Goal: Information Seeking & Learning: Learn about a topic

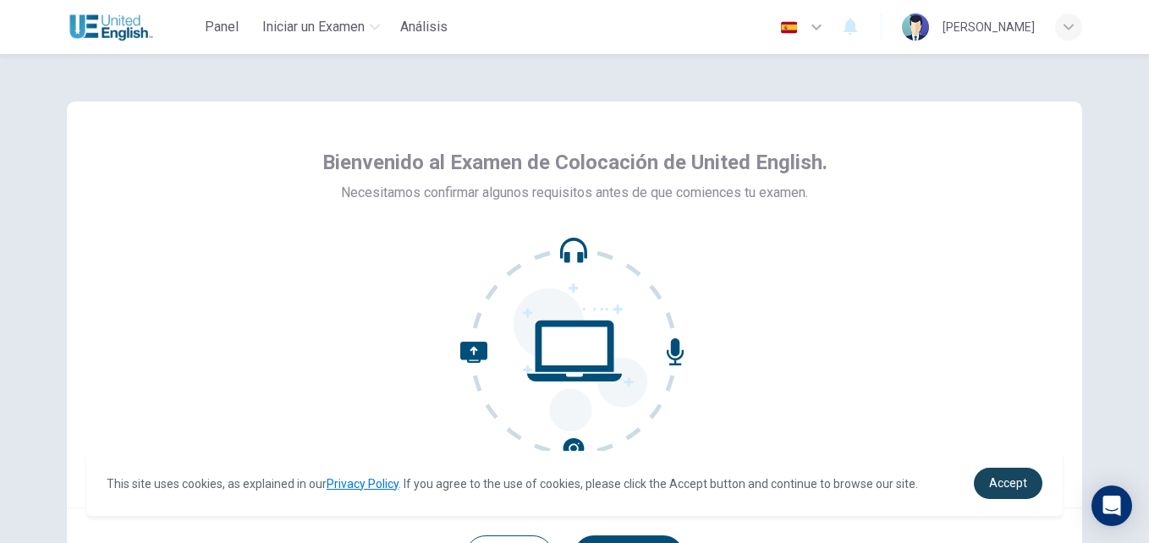
click at [999, 476] on span "Accept" at bounding box center [1008, 483] width 38 height 14
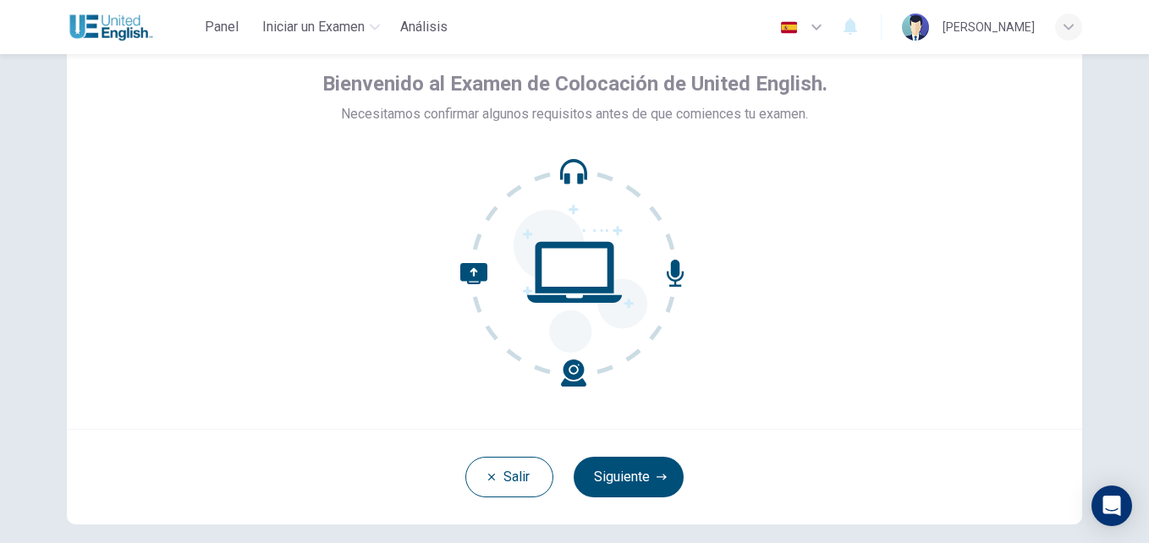
scroll to position [78, 0]
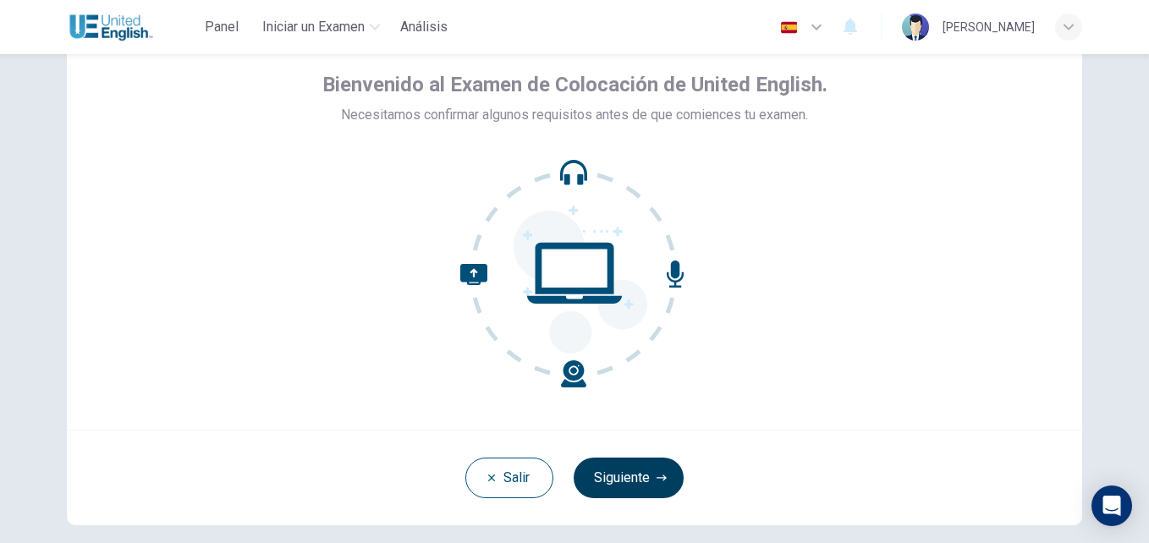
click at [647, 483] on button "Siguiente" at bounding box center [629, 478] width 110 height 41
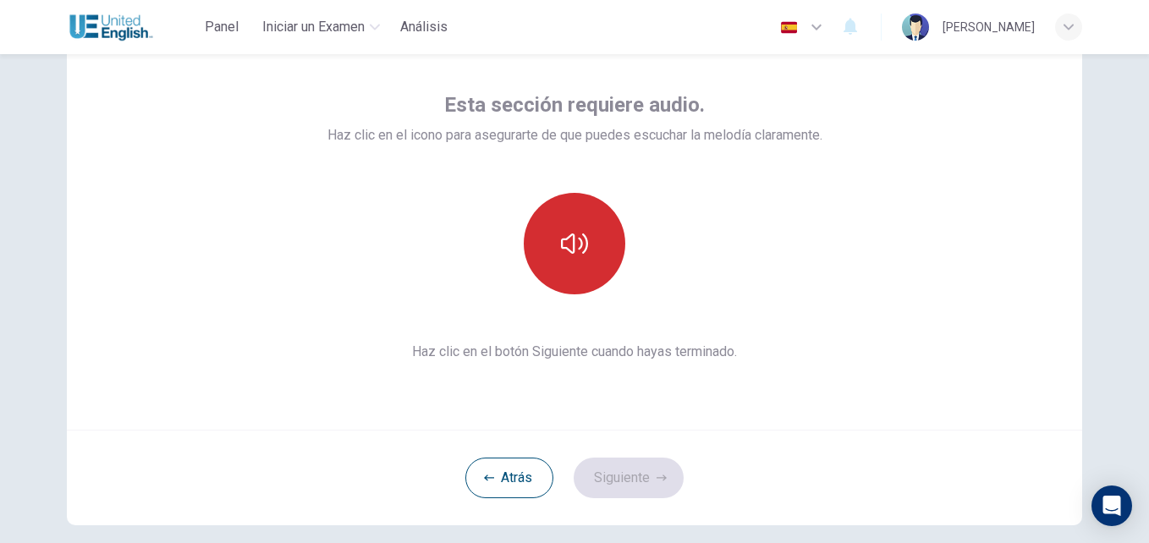
click at [571, 247] on icon "button" at bounding box center [574, 243] width 27 height 27
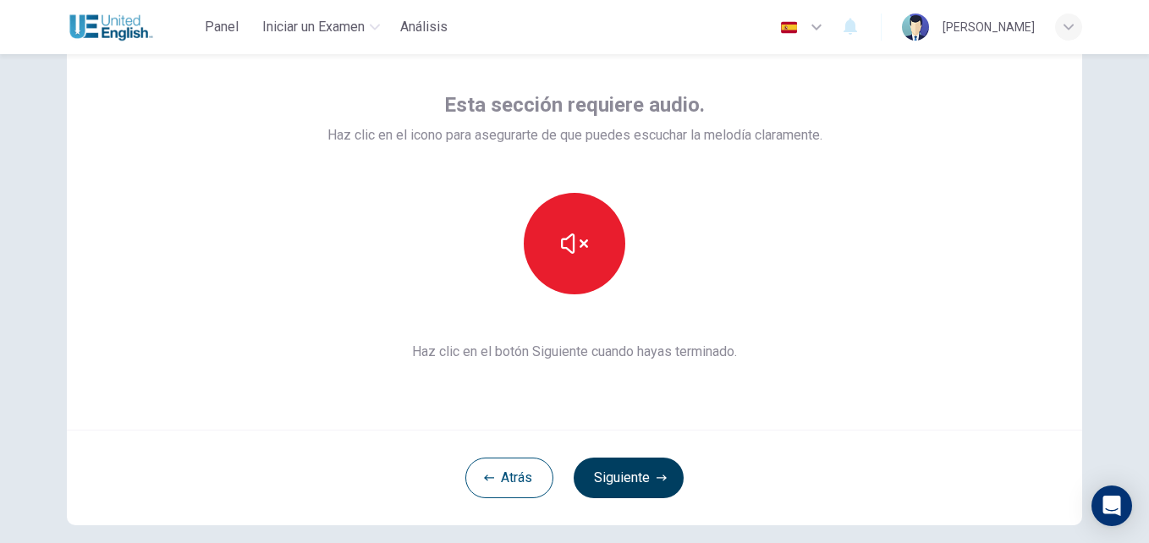
click at [630, 470] on button "Siguiente" at bounding box center [629, 478] width 110 height 41
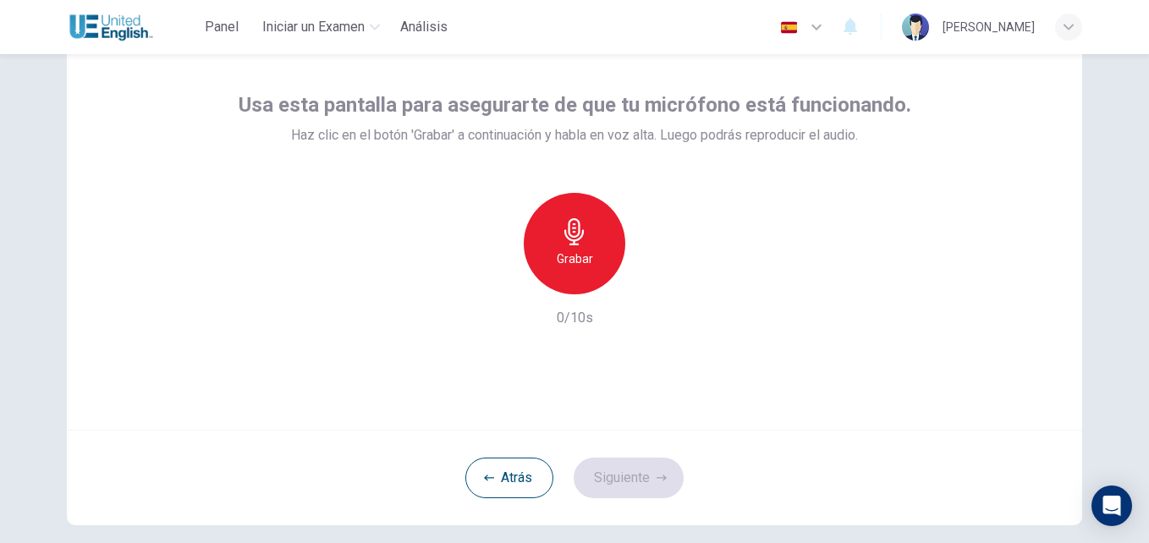
click at [570, 244] on icon "button" at bounding box center [573, 231] width 19 height 27
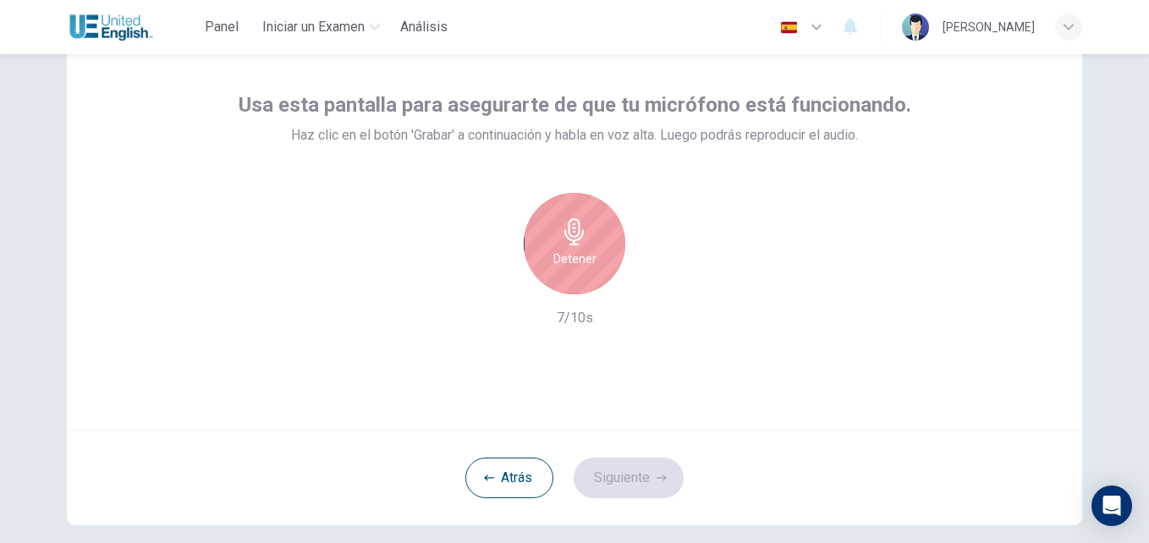
click at [581, 250] on h6 "Detener" at bounding box center [574, 259] width 43 height 20
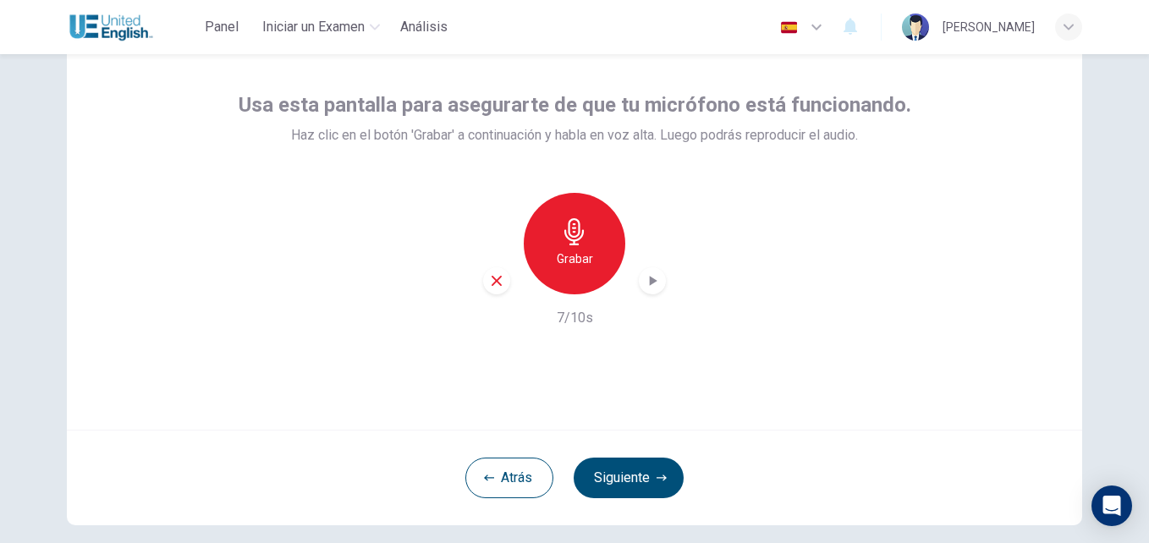
click at [644, 281] on icon "button" at bounding box center [652, 280] width 17 height 17
click at [619, 476] on button "Siguiente" at bounding box center [629, 478] width 110 height 41
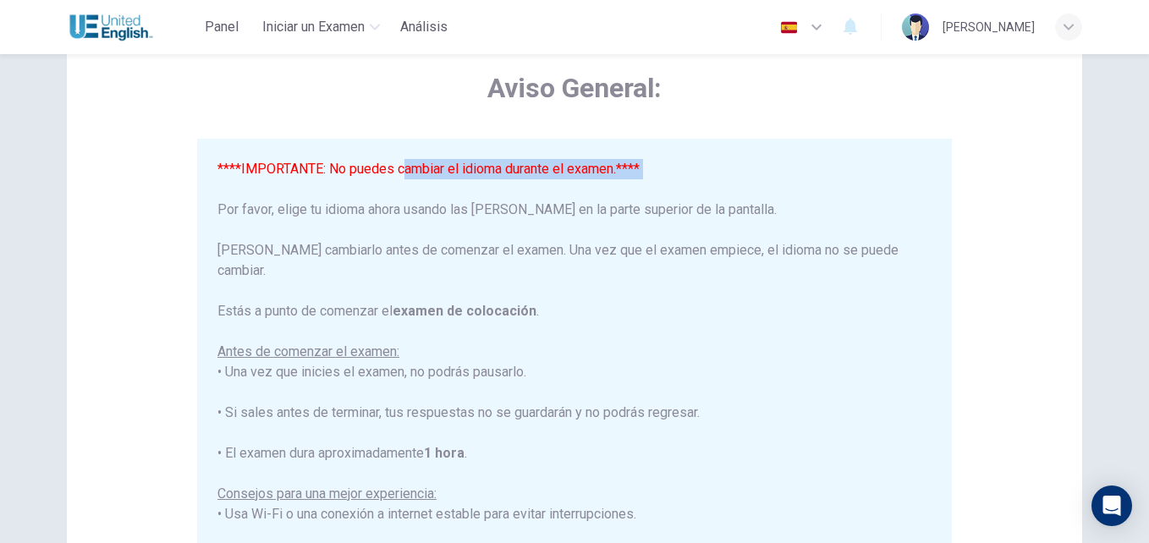
drag, startPoint x: 401, startPoint y: 178, endPoint x: 523, endPoint y: 183, distance: 121.9
click at [523, 183] on div "****IMPORTANTE: No puedes cambiar el idioma durante el examen.**** Por favor, e…" at bounding box center [574, 494] width 714 height 670
click at [331, 220] on div "****IMPORTANTE: No puedes cambiar el idioma durante el examen.**** Por favor, e…" at bounding box center [574, 494] width 714 height 670
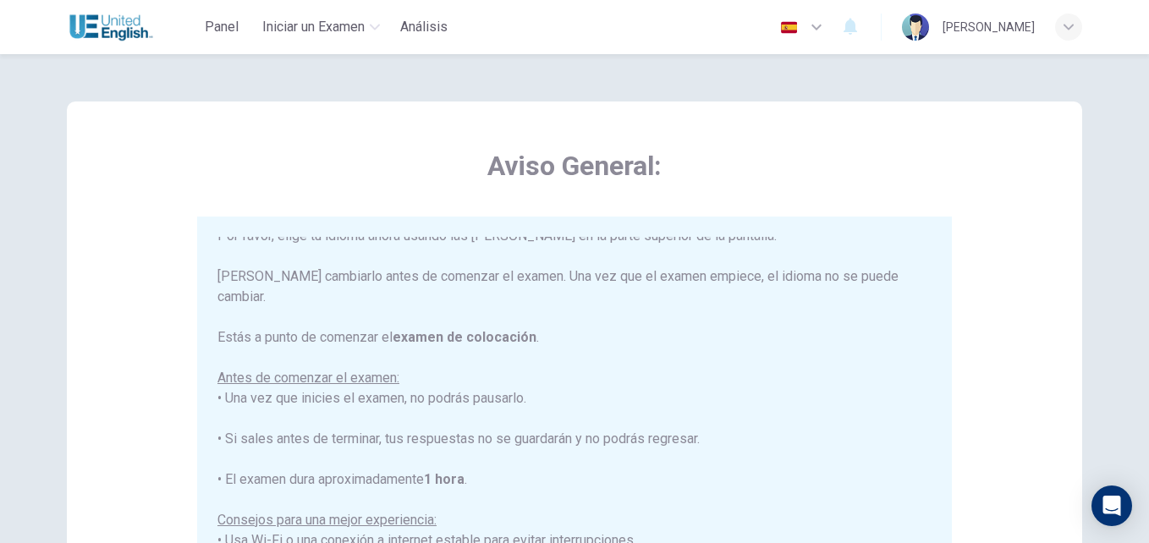
scroll to position [54, 0]
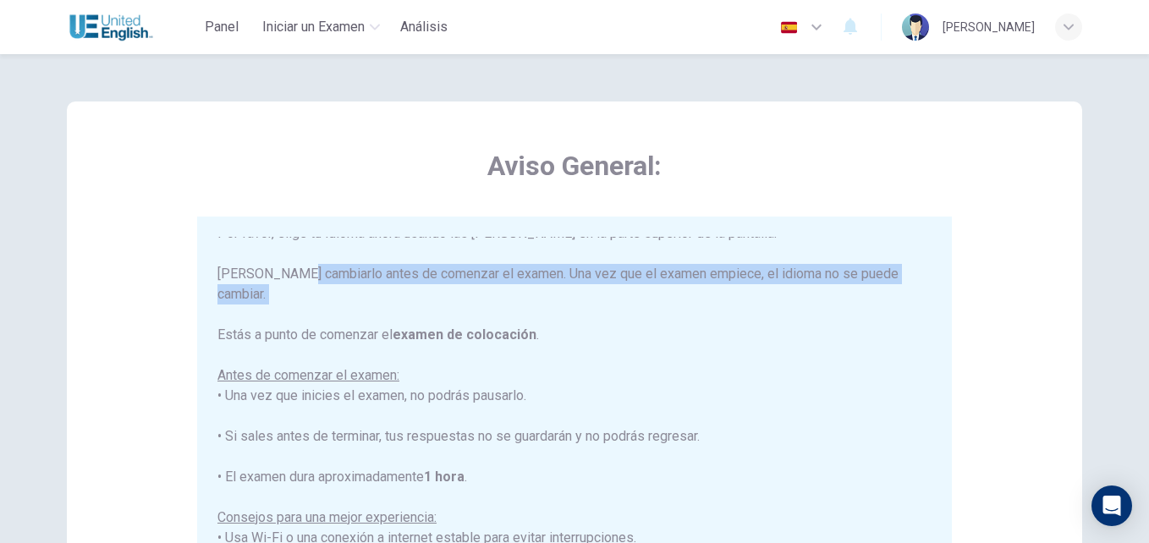
drag, startPoint x: 298, startPoint y: 272, endPoint x: 429, endPoint y: 286, distance: 131.9
click at [429, 286] on div "****IMPORTANTE: No puedes cambiar el idioma durante el examen.**** Por favor, e…" at bounding box center [574, 518] width 714 height 670
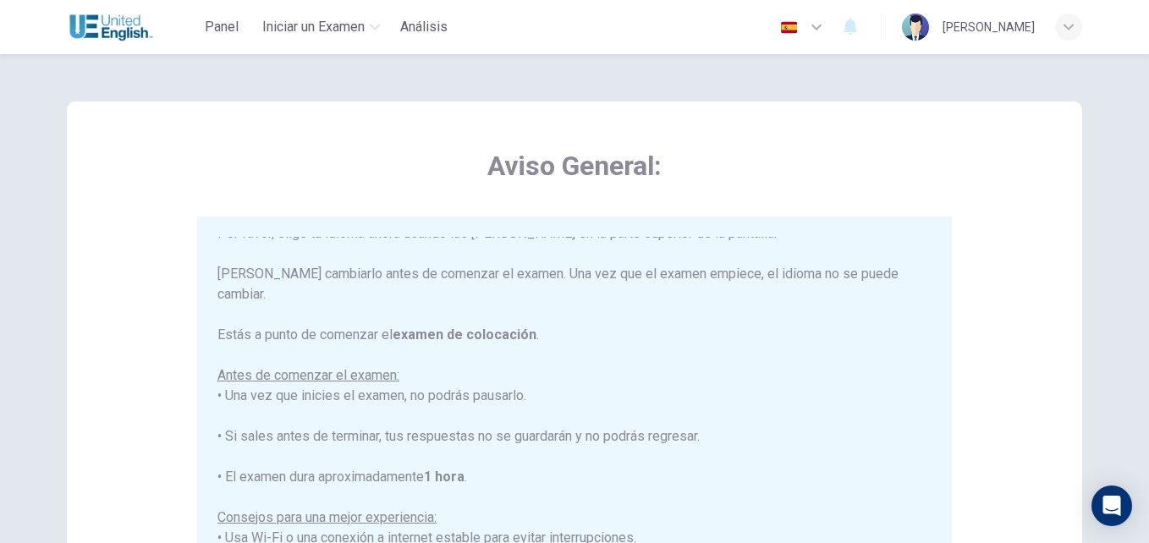
drag, startPoint x: 429, startPoint y: 286, endPoint x: 514, endPoint y: 327, distance: 93.9
click at [514, 327] on div "****IMPORTANTE: No puedes cambiar el idioma durante el examen.**** Por favor, e…" at bounding box center [574, 518] width 714 height 670
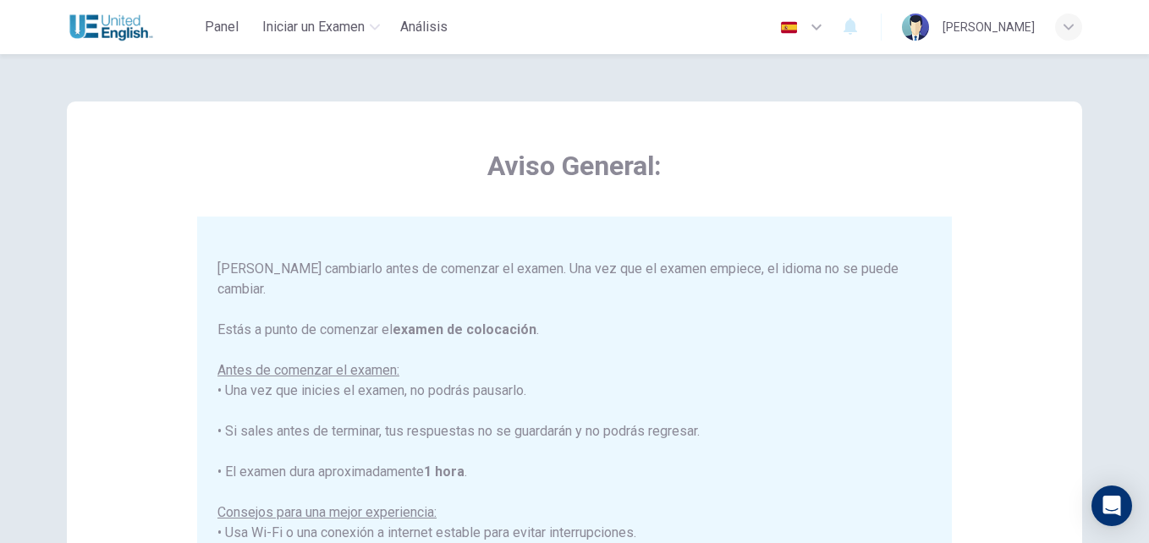
scroll to position [72, 0]
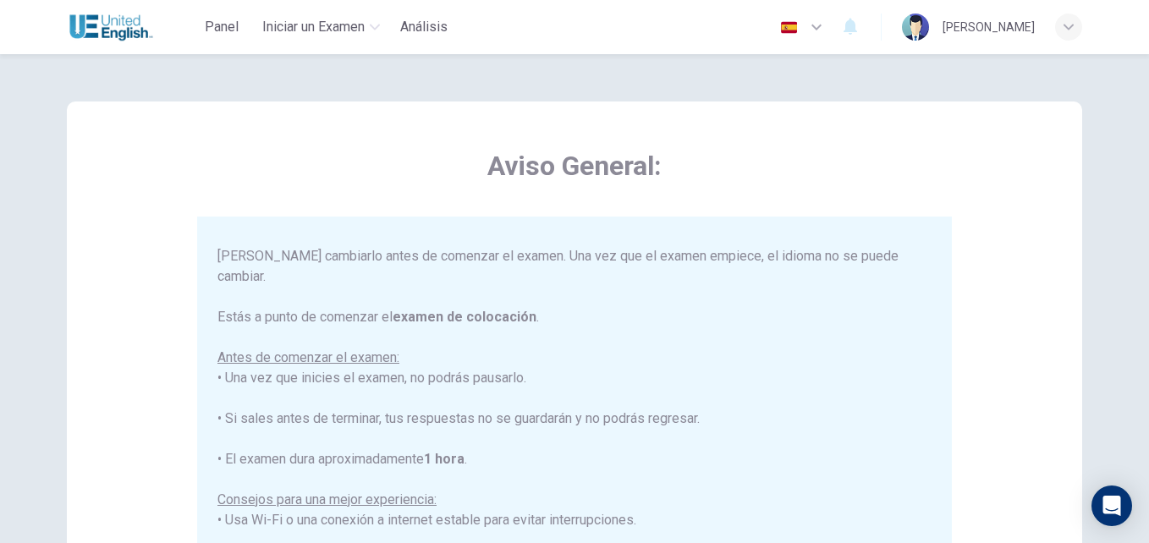
click at [441, 309] on b "examen de colocación" at bounding box center [465, 317] width 144 height 16
click at [322, 357] on div "****IMPORTANTE: No puedes cambiar el idioma durante el examen.**** Por favor, e…" at bounding box center [574, 500] width 714 height 670
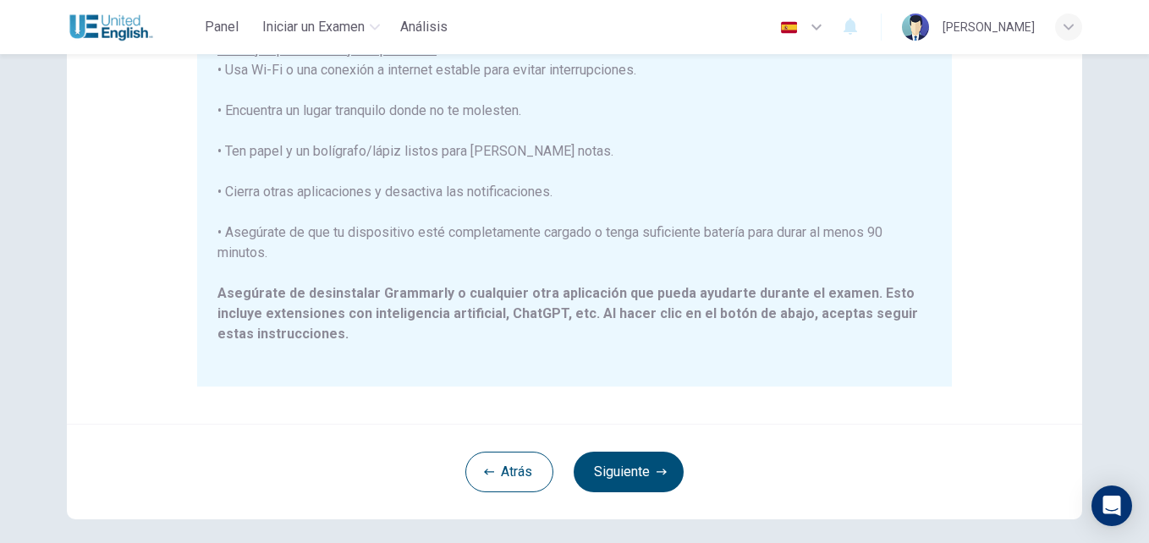
scroll to position [327, 0]
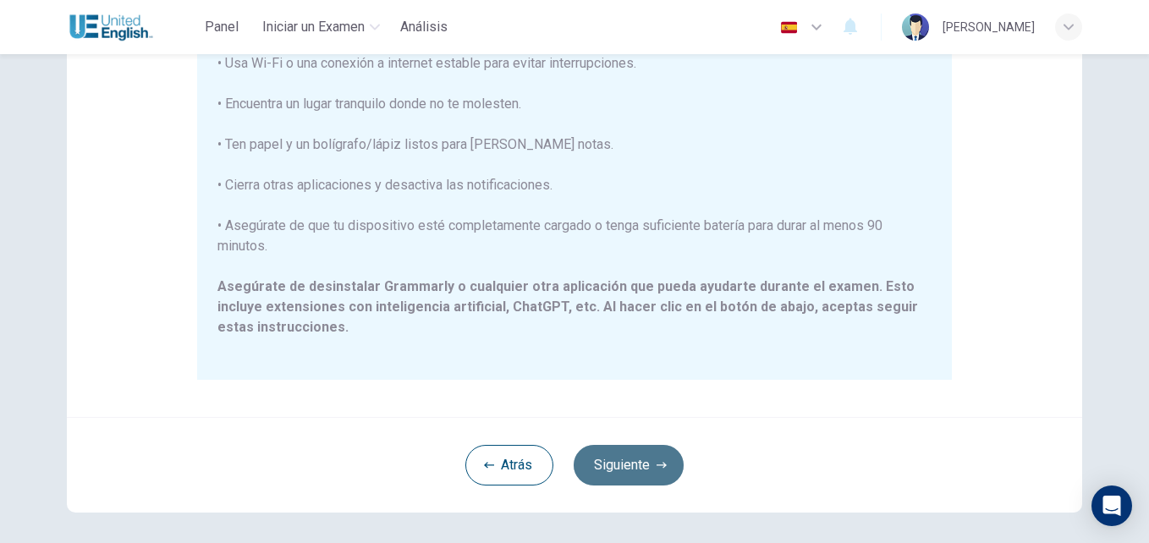
click at [652, 470] on button "Siguiente" at bounding box center [629, 465] width 110 height 41
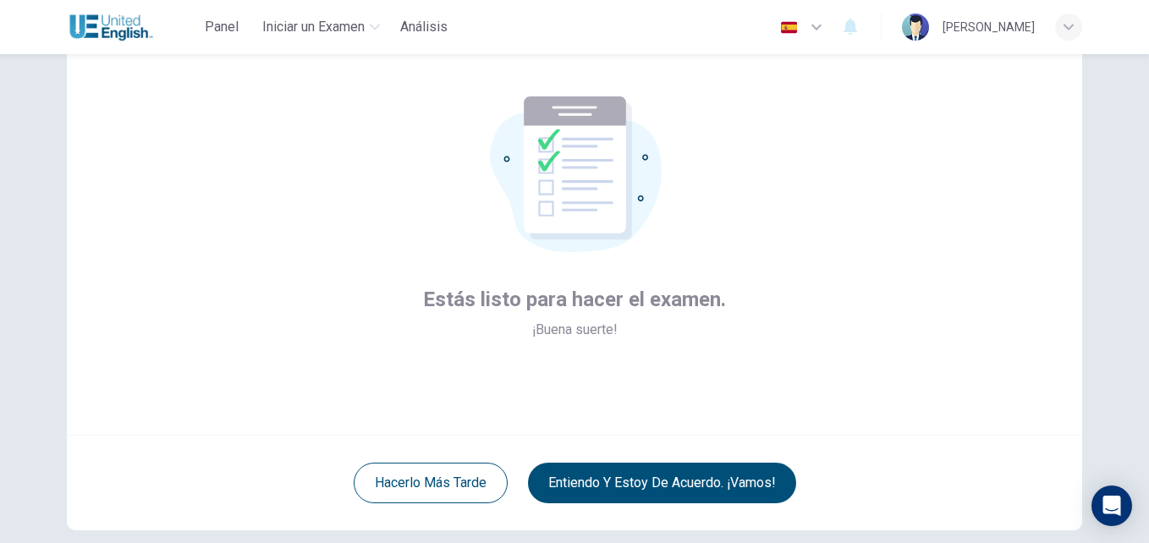
scroll to position [47, 0]
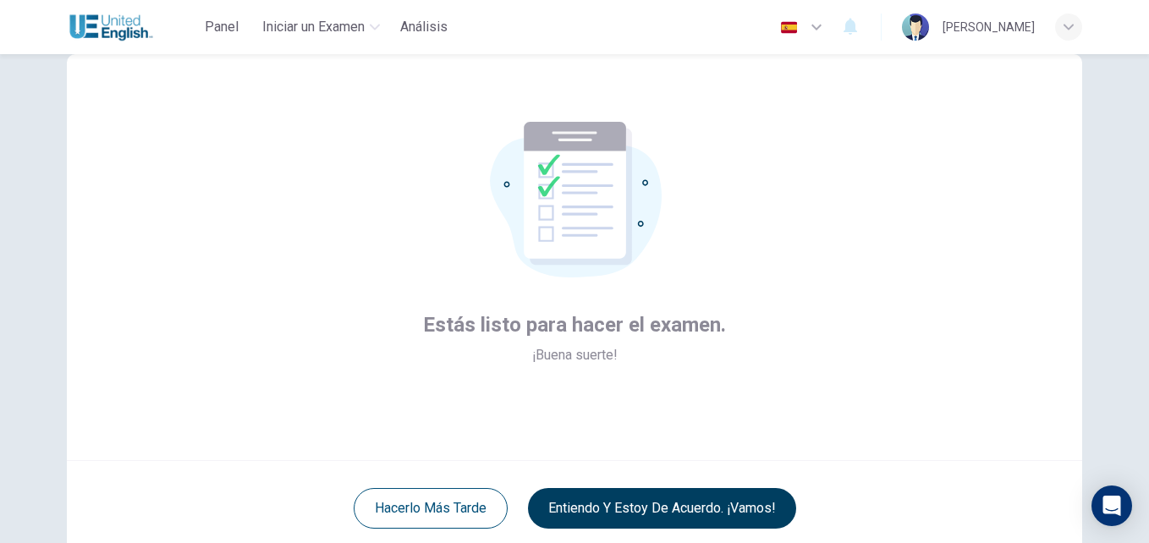
click at [680, 510] on button "Entiendo y estoy de acuerdo. ¡Vamos!" at bounding box center [662, 508] width 268 height 41
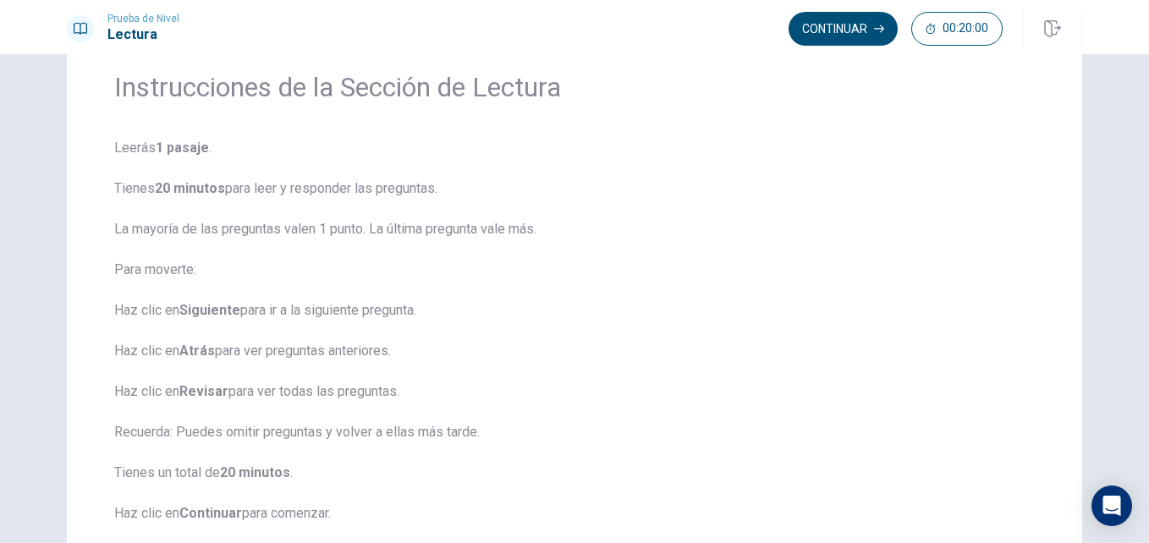
scroll to position [65, 0]
click at [822, 22] on button "Continuar" at bounding box center [843, 29] width 109 height 34
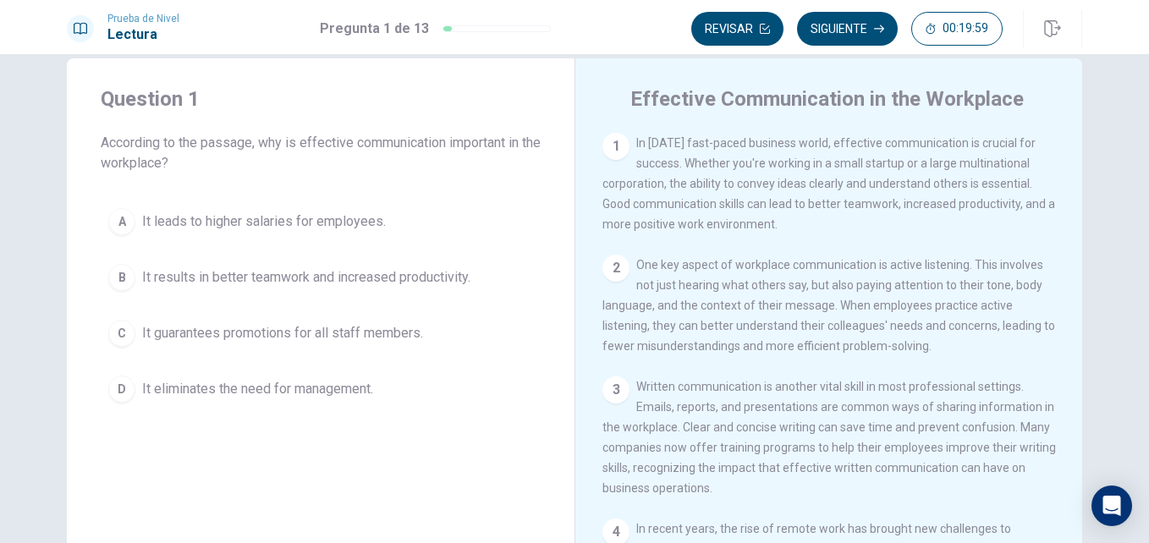
scroll to position [29, 0]
click at [749, 146] on span "In [DATE] fast-paced business world, effective communication is crucial for suc…" at bounding box center [828, 184] width 453 height 95
click at [713, 211] on span "In [DATE] fast-paced business world, effective communication is crucial for suc…" at bounding box center [828, 184] width 453 height 95
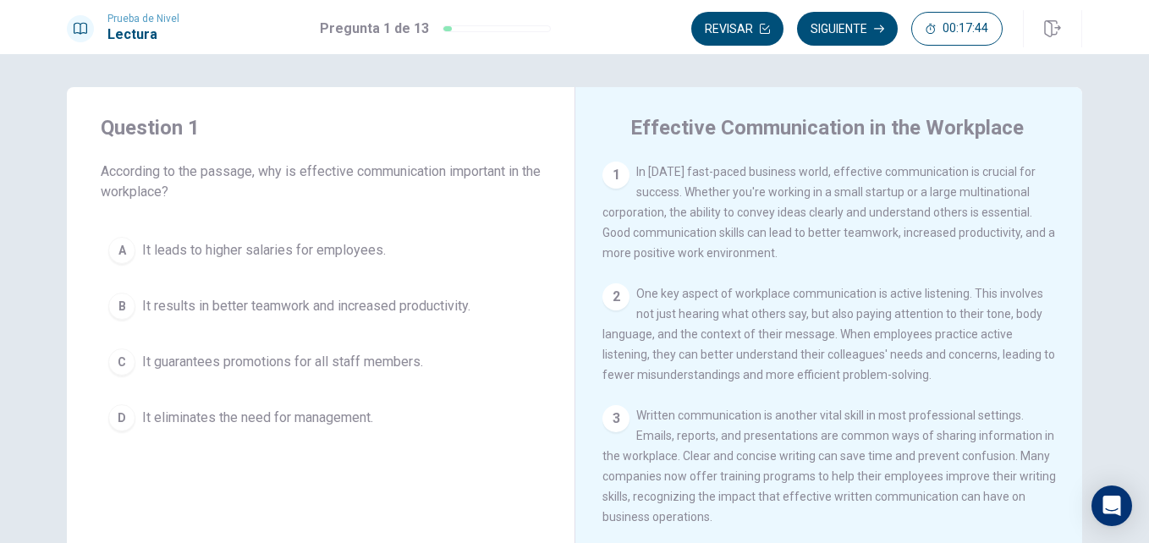
scroll to position [0, 0]
click at [723, 195] on span "In [DATE] fast-paced business world, effective communication is crucial for suc…" at bounding box center [828, 213] width 453 height 95
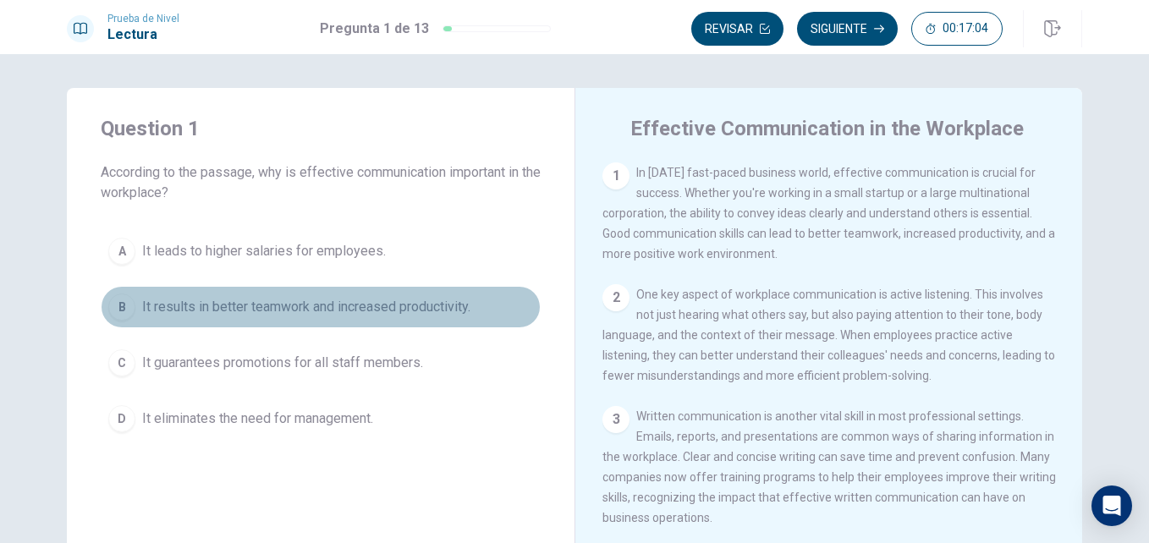
click at [145, 305] on span "It results in better teamwork and increased productivity." at bounding box center [306, 307] width 328 height 20
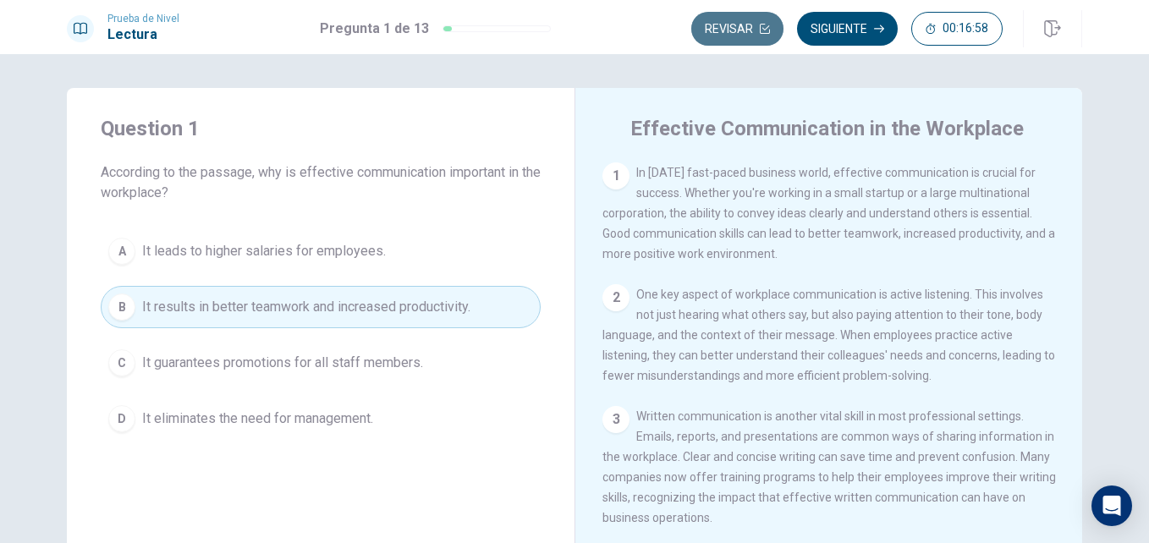
click at [745, 33] on button "Revisar" at bounding box center [737, 29] width 92 height 34
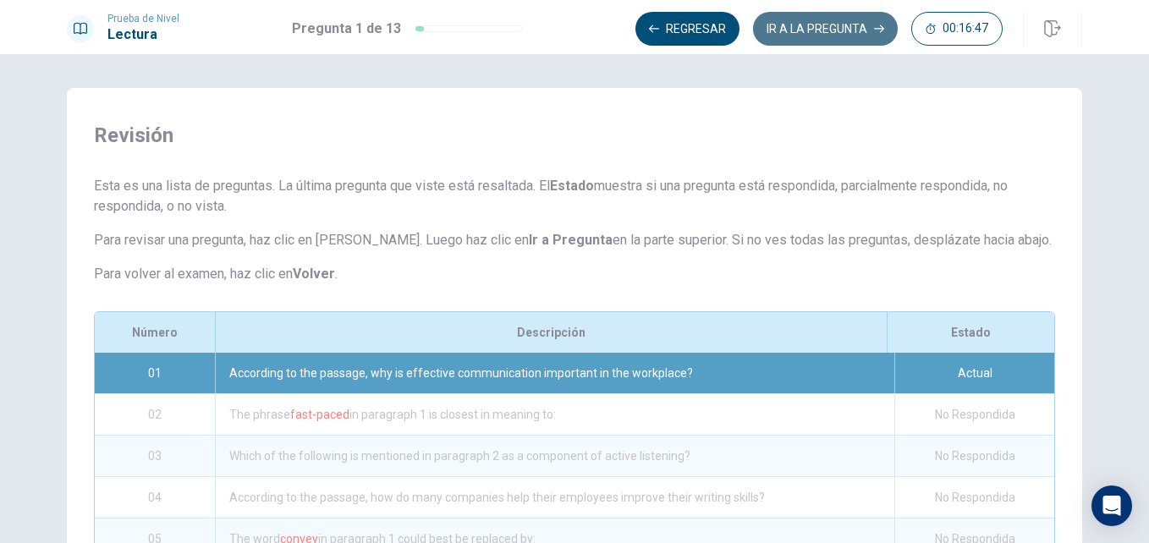
click at [808, 32] on button "IR A LA PREGUNTA" at bounding box center [825, 29] width 145 height 34
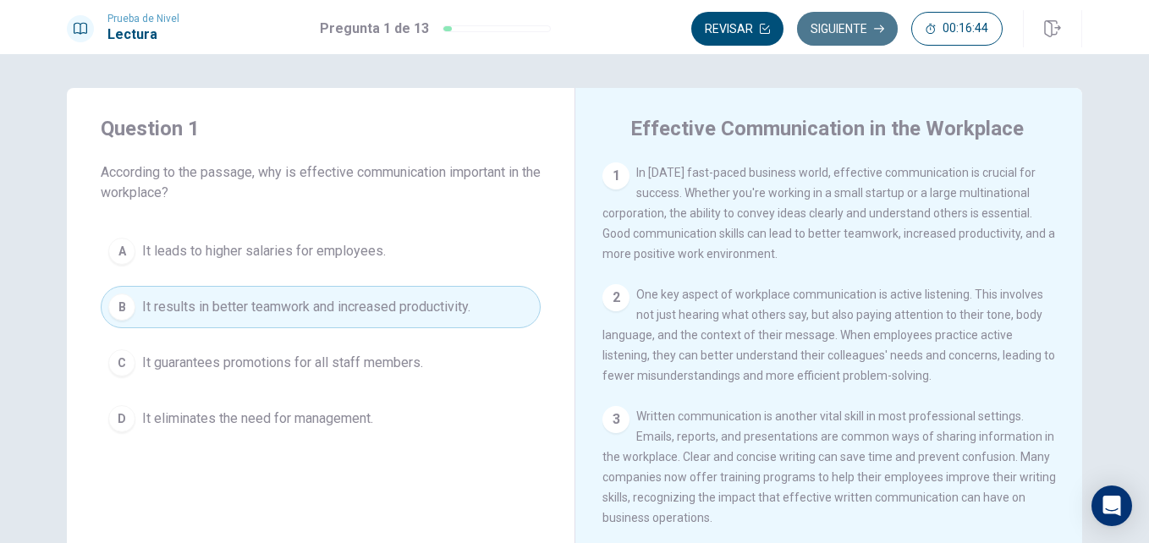
click at [842, 42] on button "Siguiente" at bounding box center [847, 29] width 101 height 34
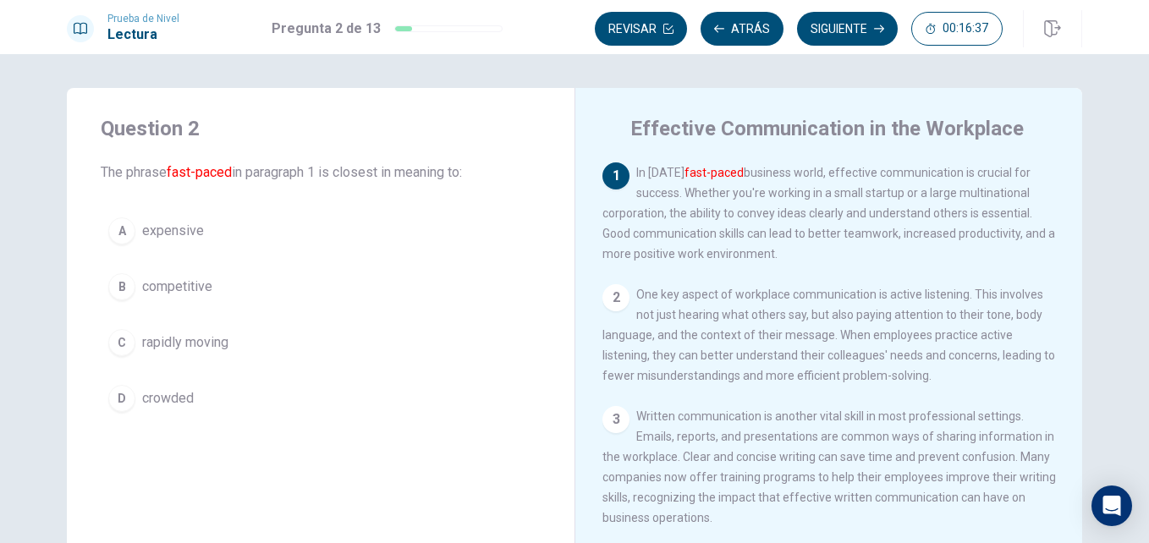
click at [255, 176] on span "The phrase fast-paced in paragraph 1 is closest in meaning to:" at bounding box center [321, 172] width 440 height 20
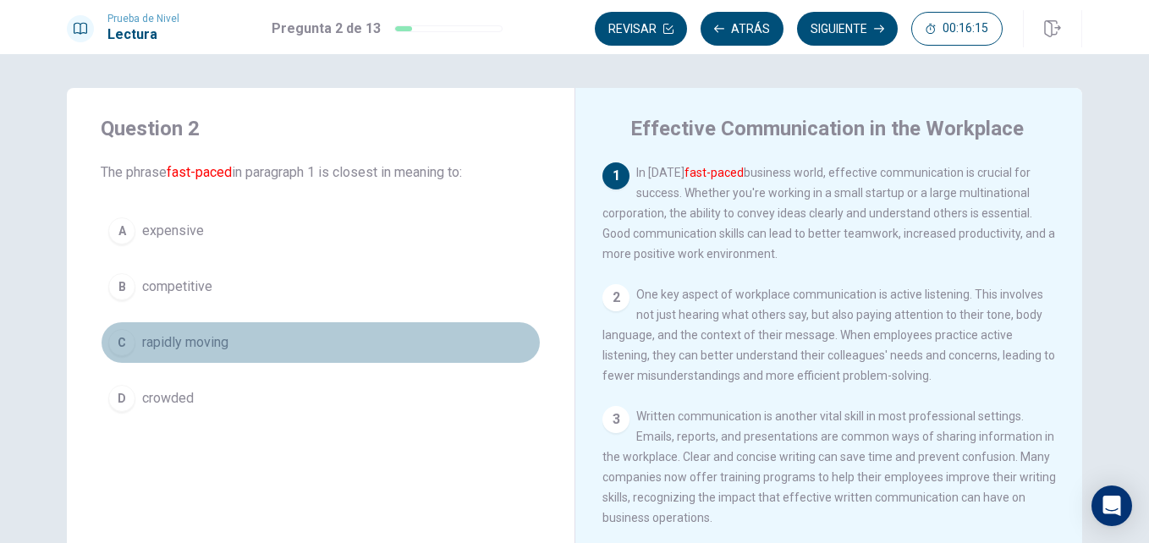
click at [172, 341] on span "rapidly moving" at bounding box center [185, 343] width 86 height 20
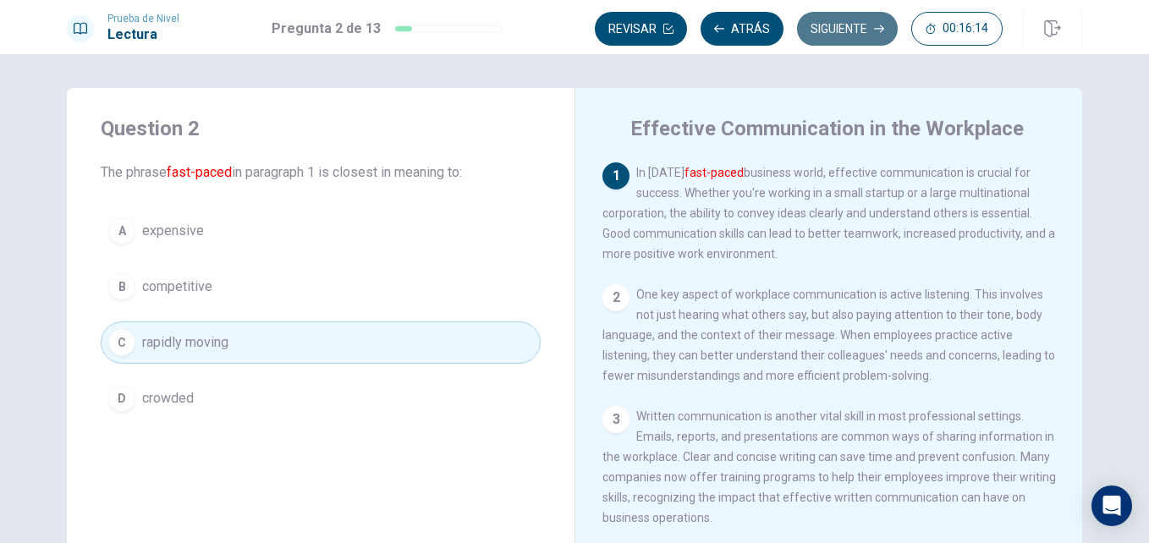
click at [827, 42] on button "Siguiente" at bounding box center [847, 29] width 101 height 34
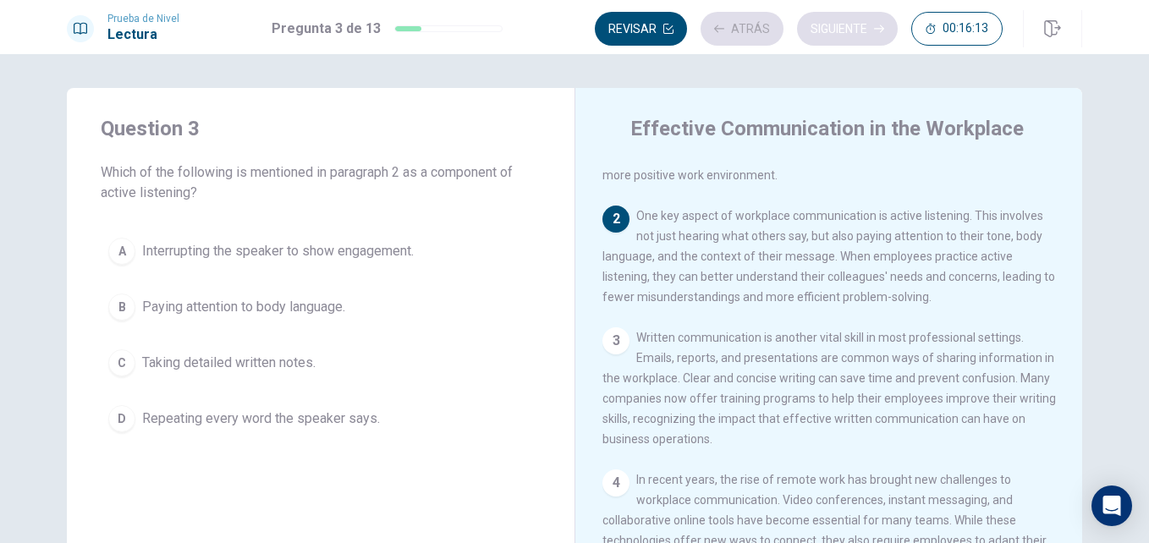
scroll to position [126, 0]
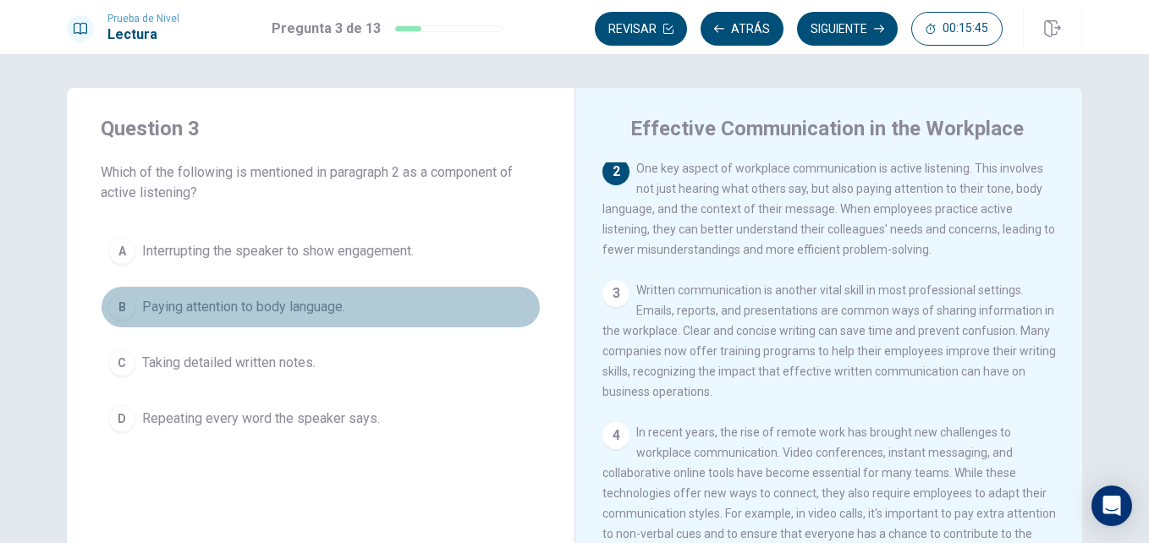
click at [308, 307] on span "Paying attention to body language." at bounding box center [243, 307] width 203 height 20
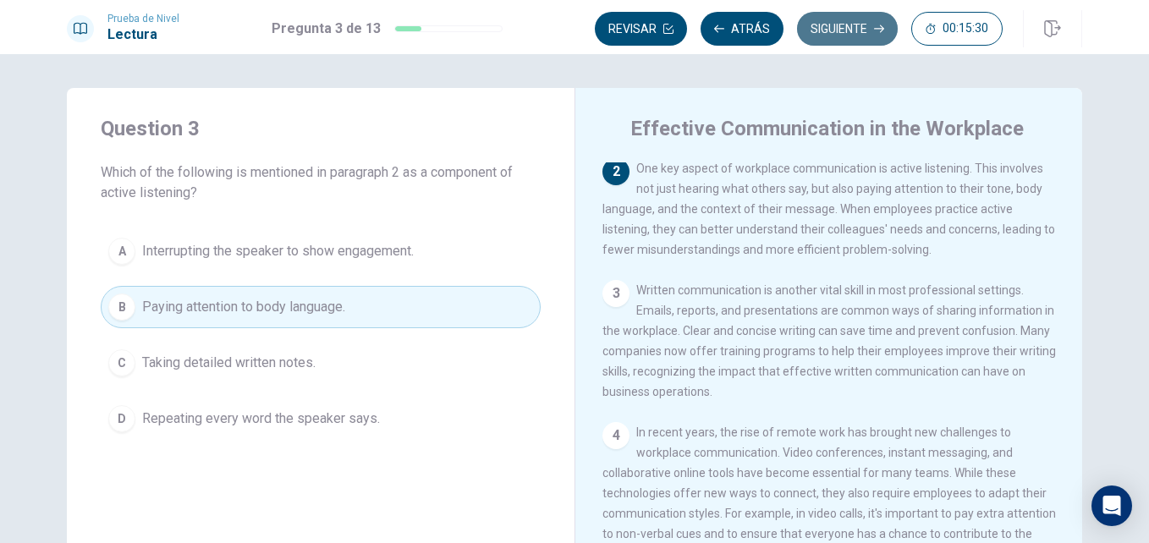
click at [849, 39] on button "Siguiente" at bounding box center [847, 29] width 101 height 34
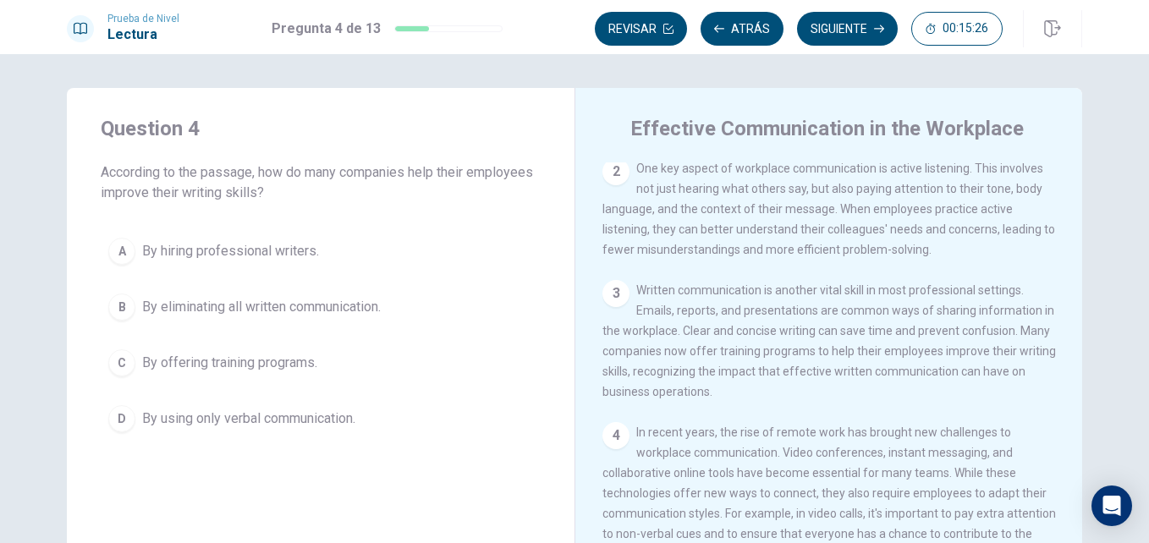
click at [310, 171] on span "According to the passage, how do many companies help their employees improve th…" at bounding box center [321, 182] width 440 height 41
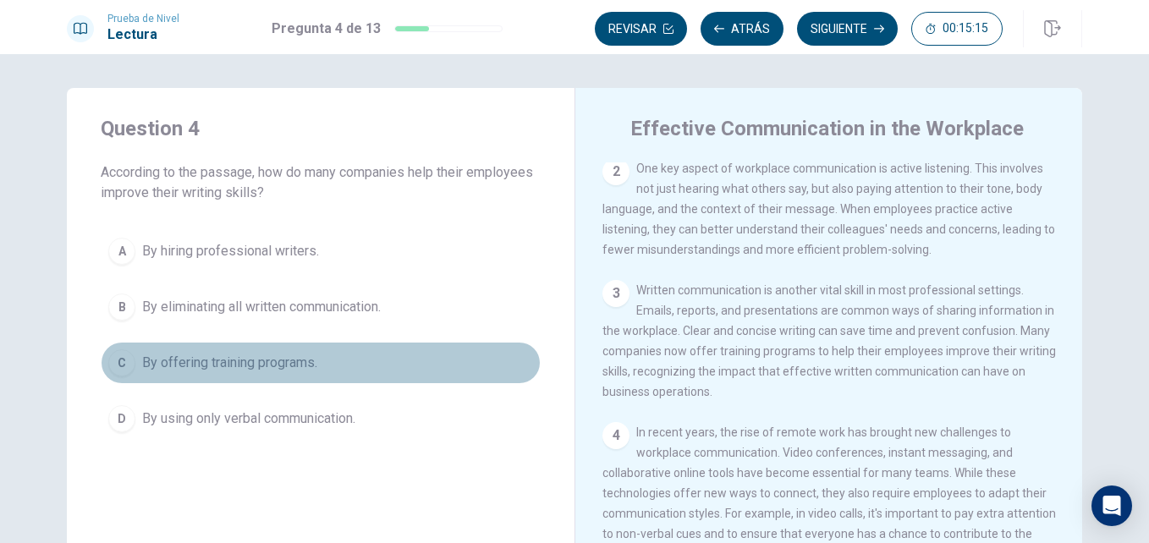
click at [275, 363] on span "By offering training programs." at bounding box center [229, 363] width 175 height 20
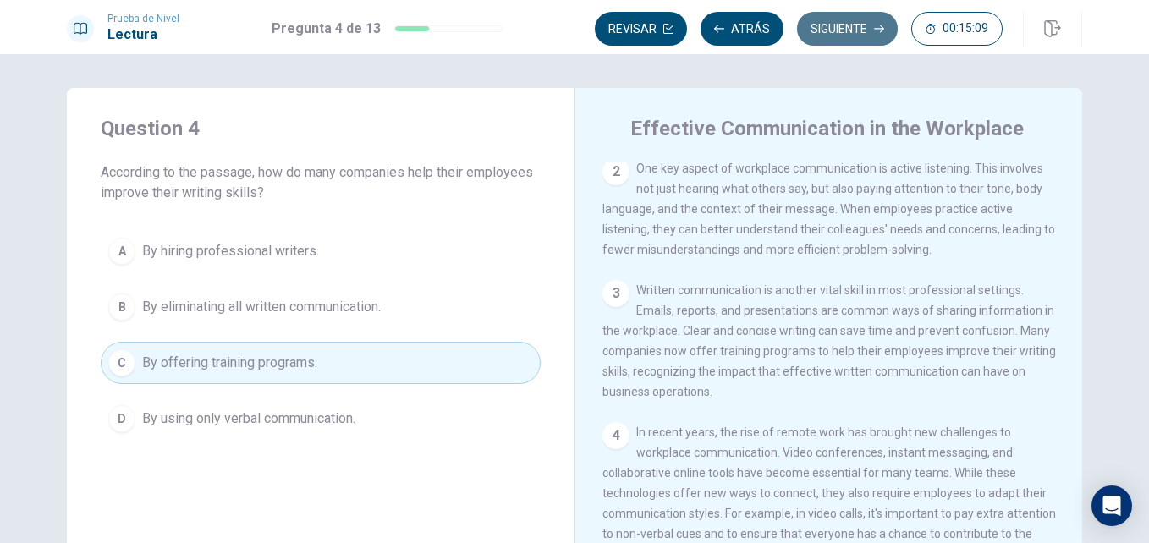
click at [861, 29] on button "Siguiente" at bounding box center [847, 29] width 101 height 34
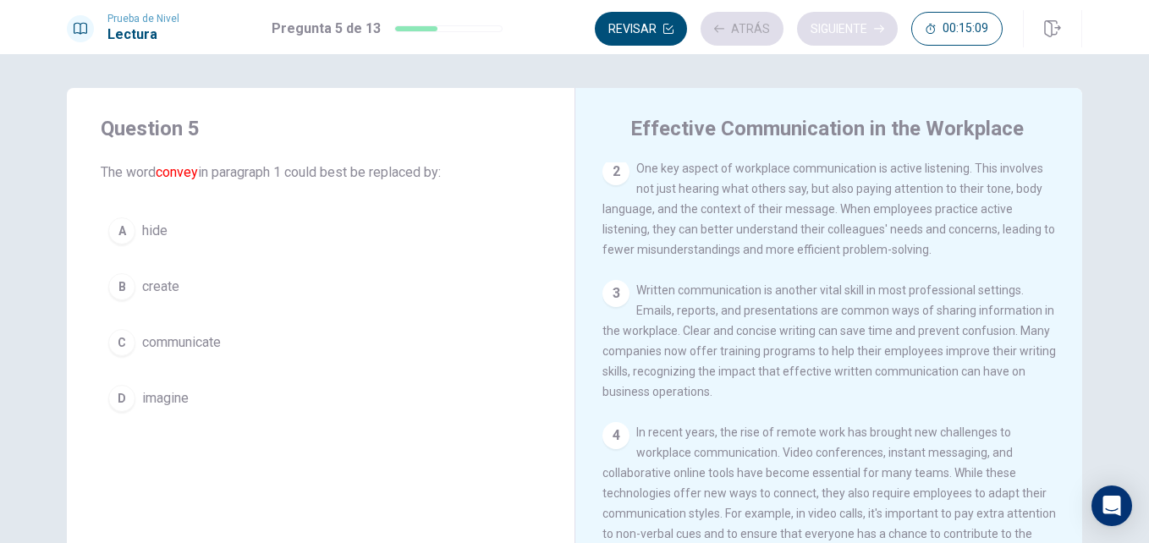
scroll to position [0, 0]
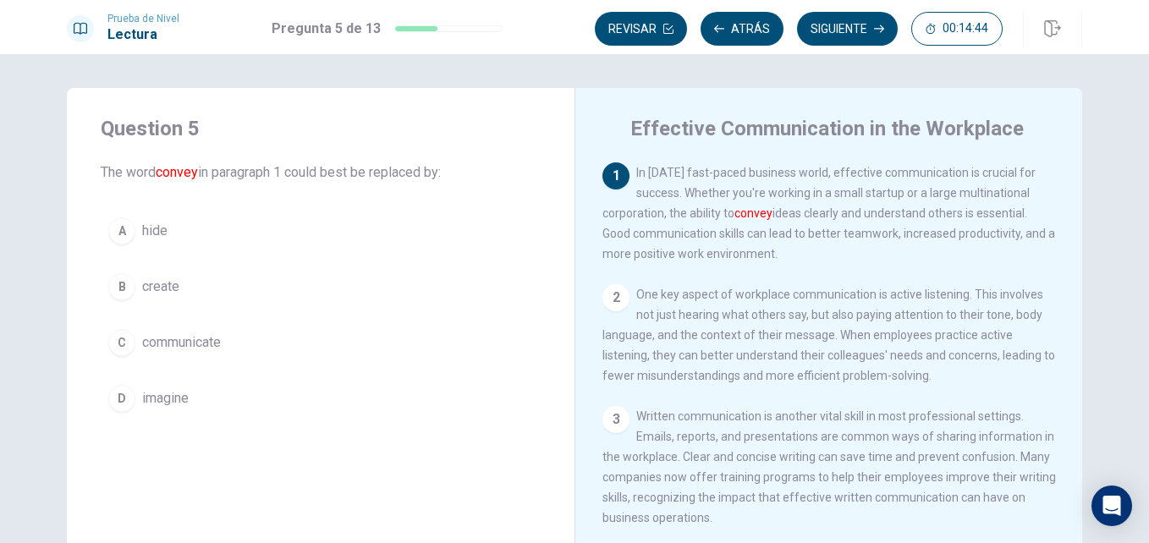
click at [189, 344] on span "communicate" at bounding box center [181, 343] width 79 height 20
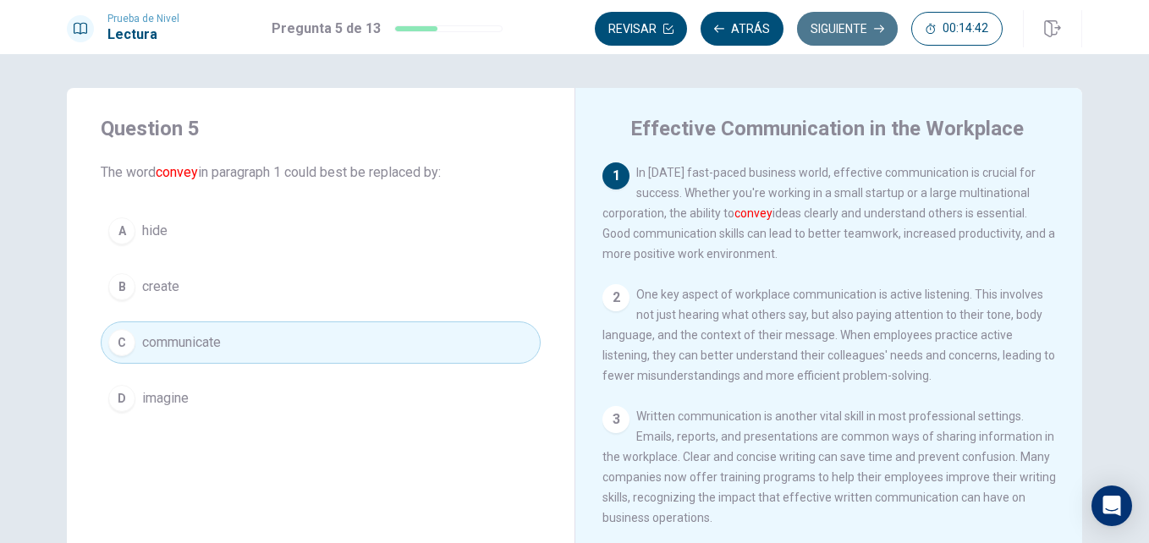
click at [867, 36] on button "Siguiente" at bounding box center [847, 29] width 101 height 34
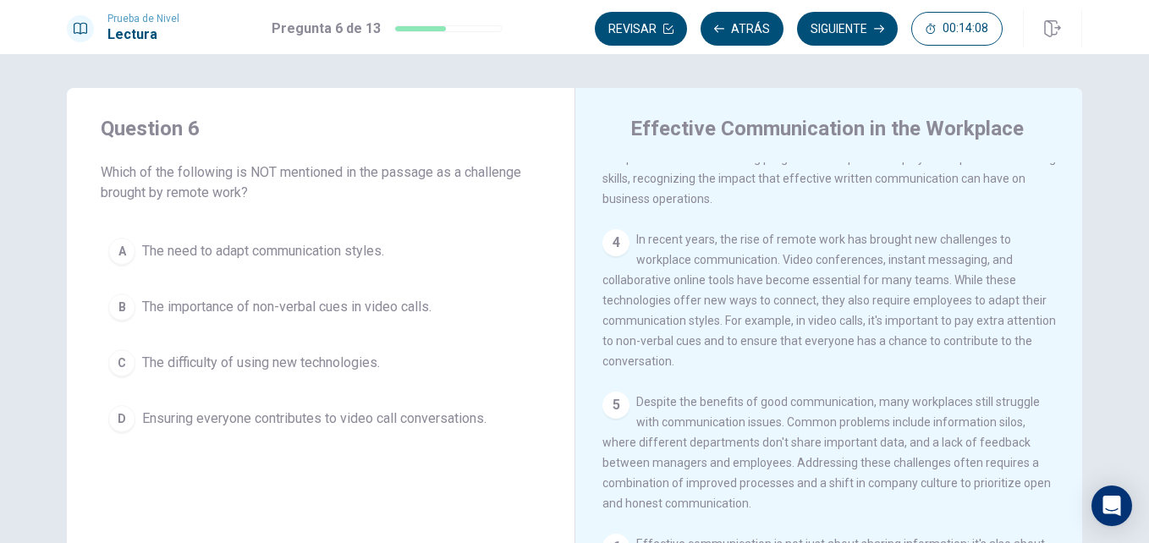
scroll to position [324, 0]
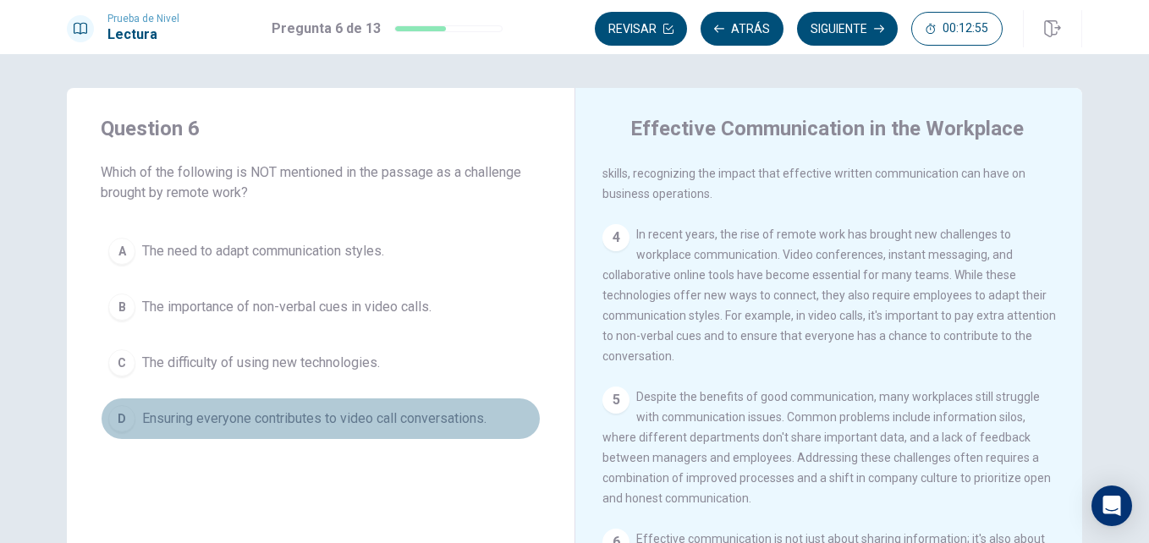
click at [244, 431] on button "D Ensuring everyone contributes to video call conversations." at bounding box center [321, 419] width 440 height 42
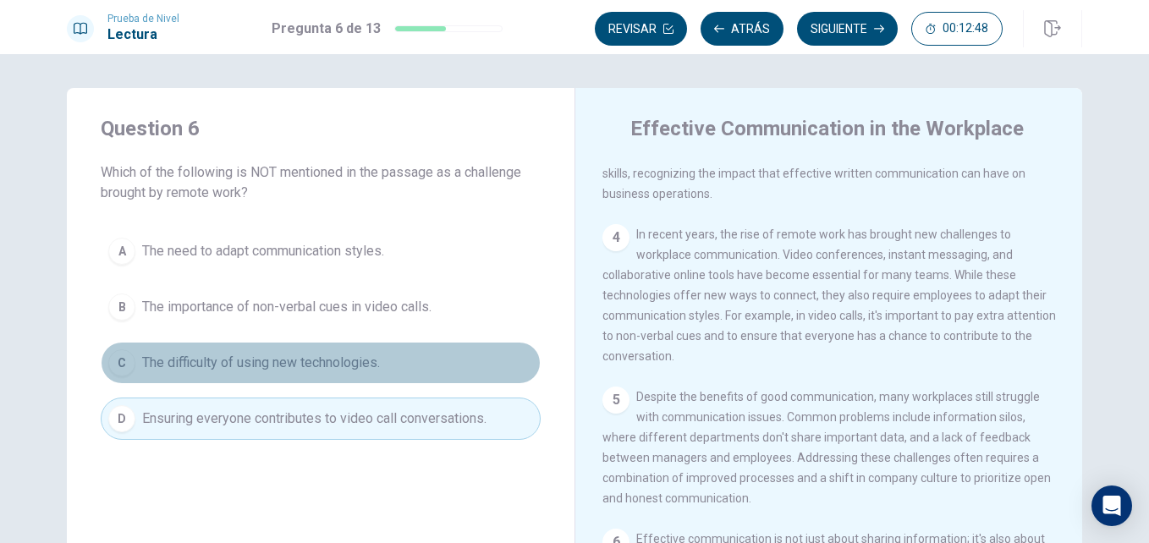
click at [242, 368] on span "The difficulty of using new technologies." at bounding box center [261, 363] width 238 height 20
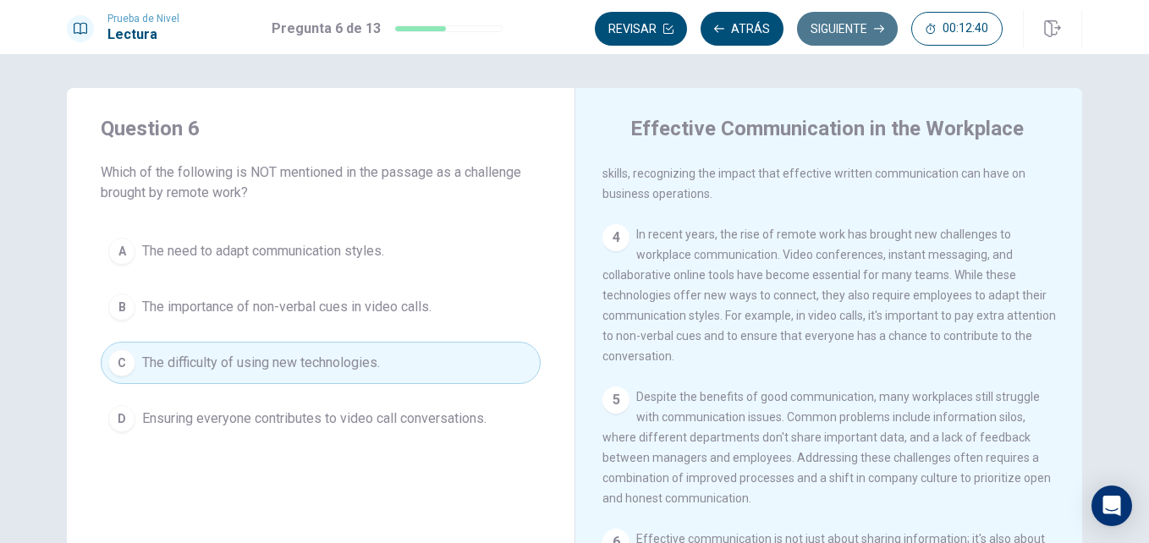
click at [859, 36] on button "Siguiente" at bounding box center [847, 29] width 101 height 34
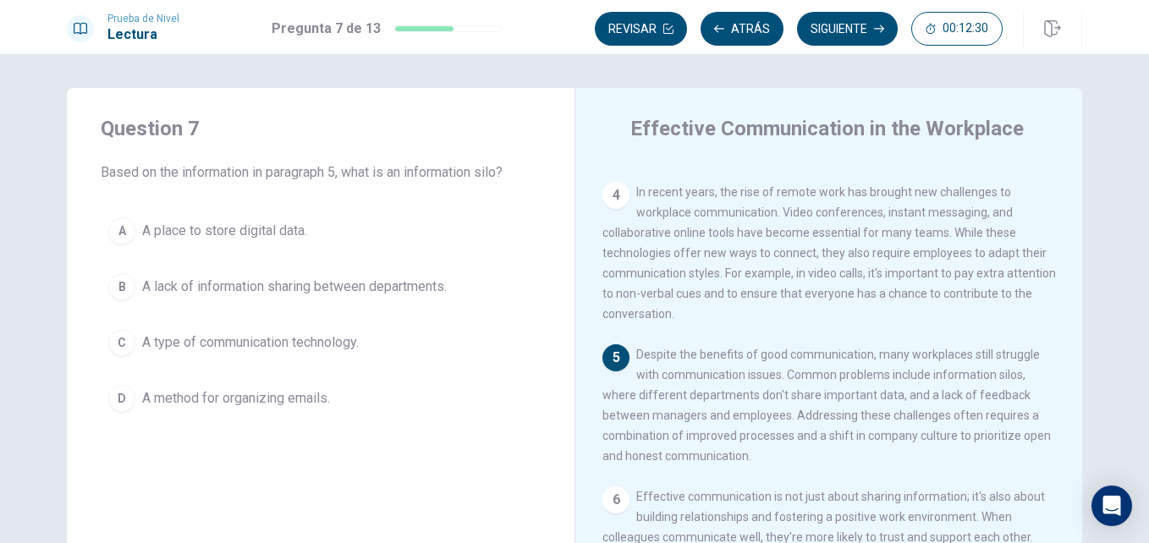
scroll to position [397, 0]
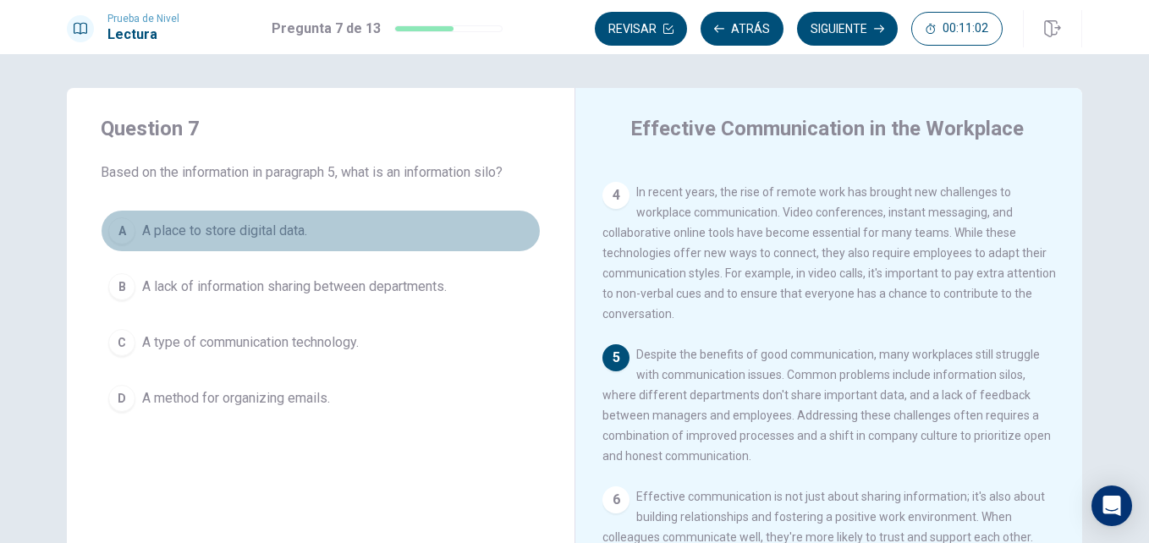
click at [241, 234] on span "A place to store digital data." at bounding box center [224, 231] width 165 height 20
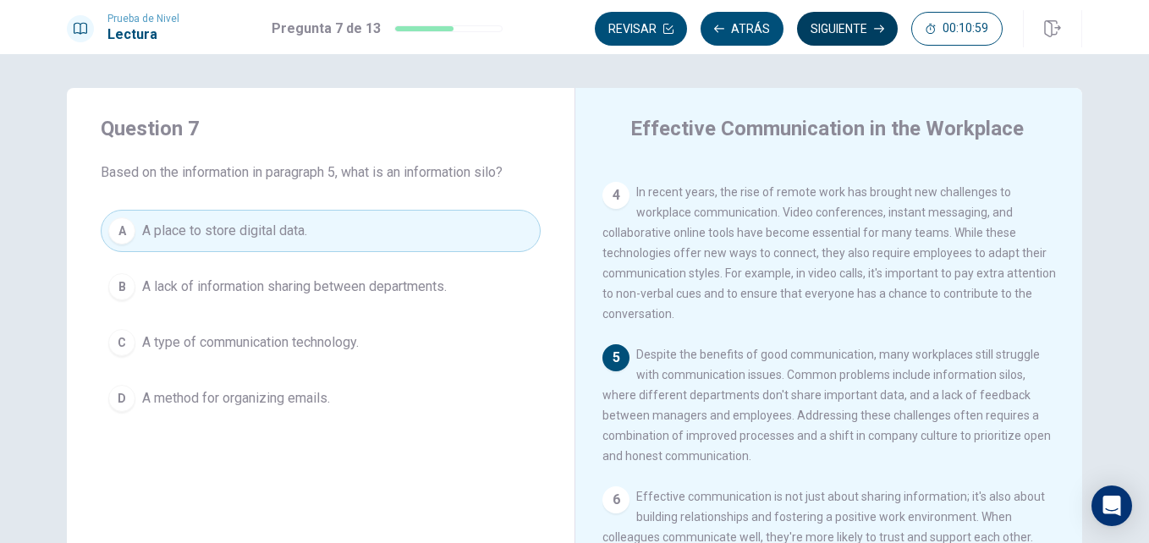
click at [831, 35] on button "Siguiente" at bounding box center [847, 29] width 101 height 34
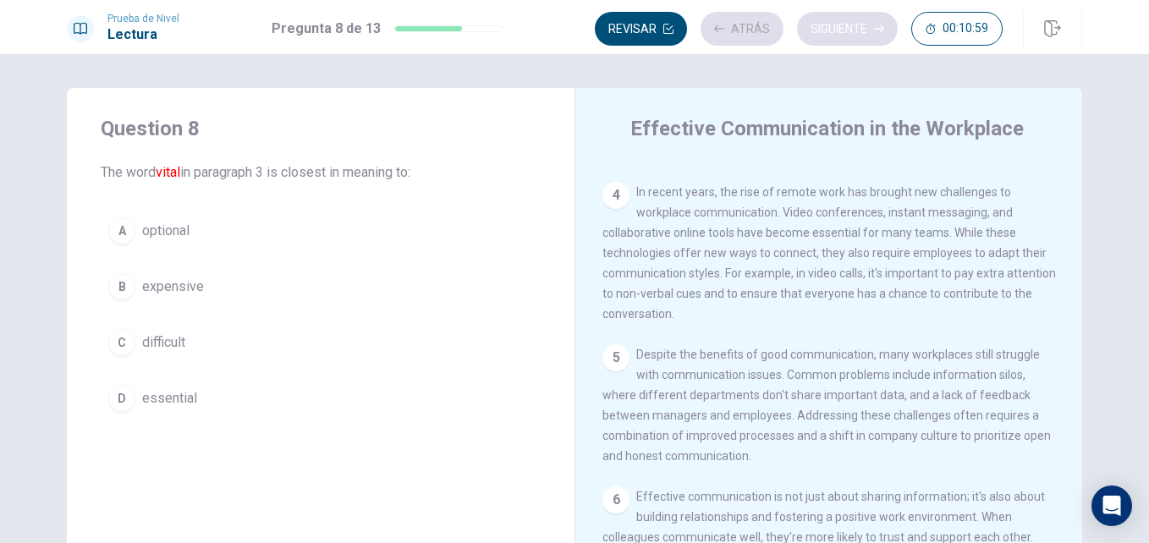
scroll to position [252, 0]
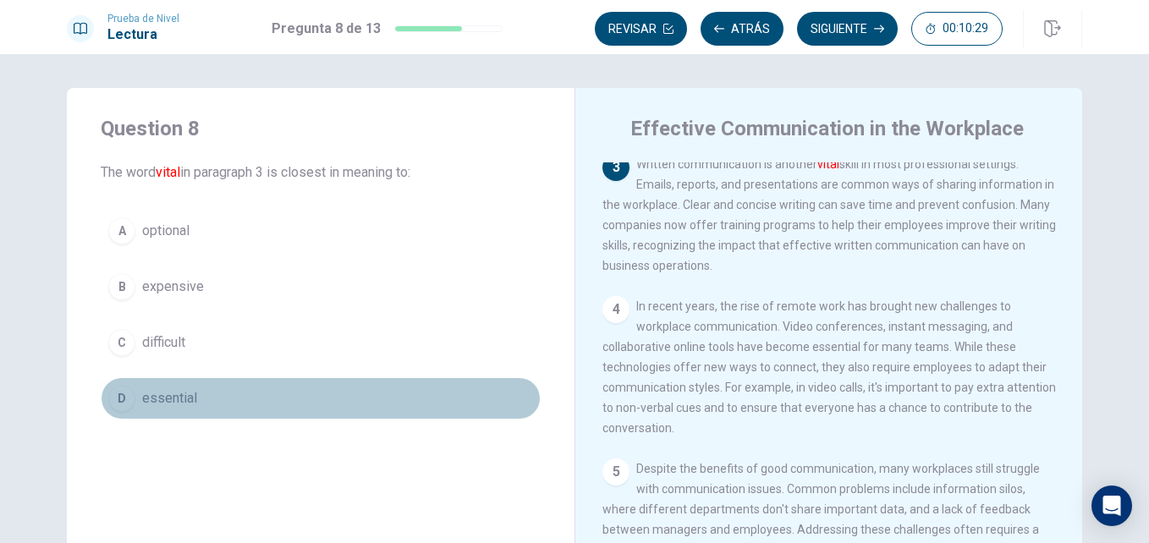
click at [160, 396] on span "essential" at bounding box center [169, 398] width 55 height 20
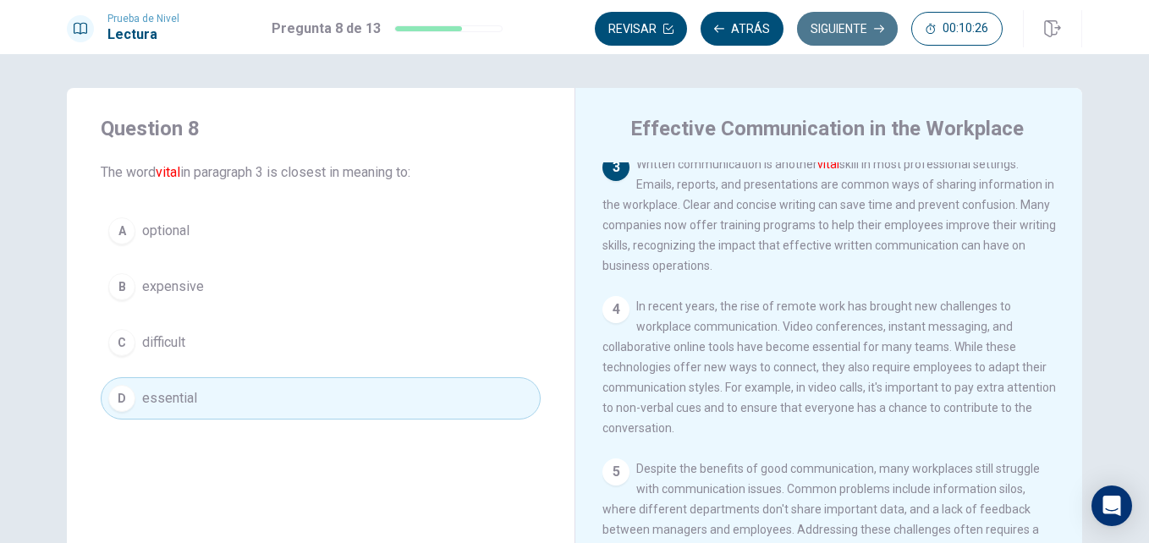
click at [842, 33] on button "Siguiente" at bounding box center [847, 29] width 101 height 34
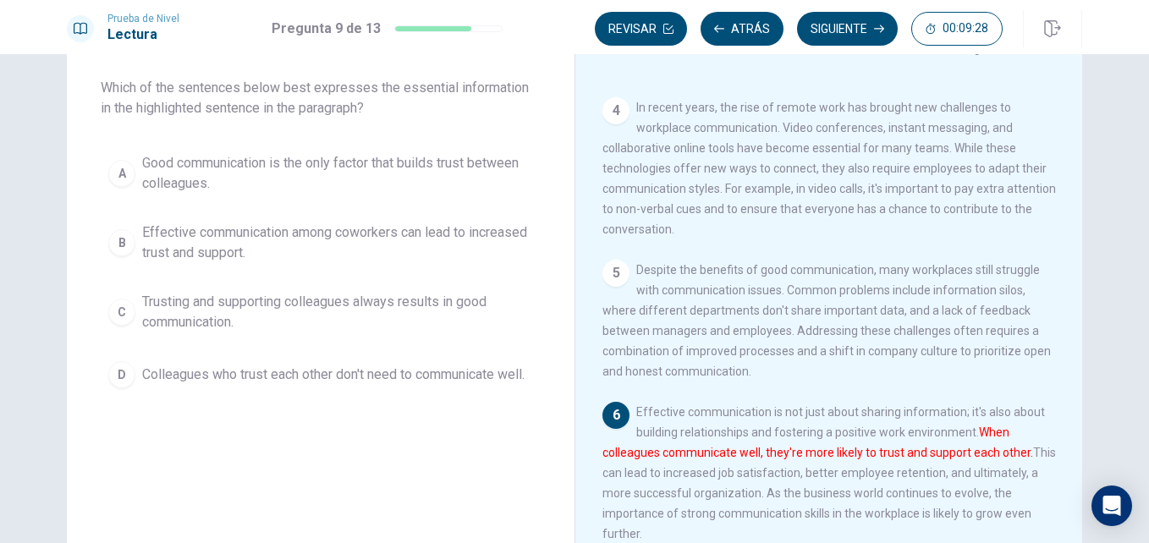
scroll to position [85, 0]
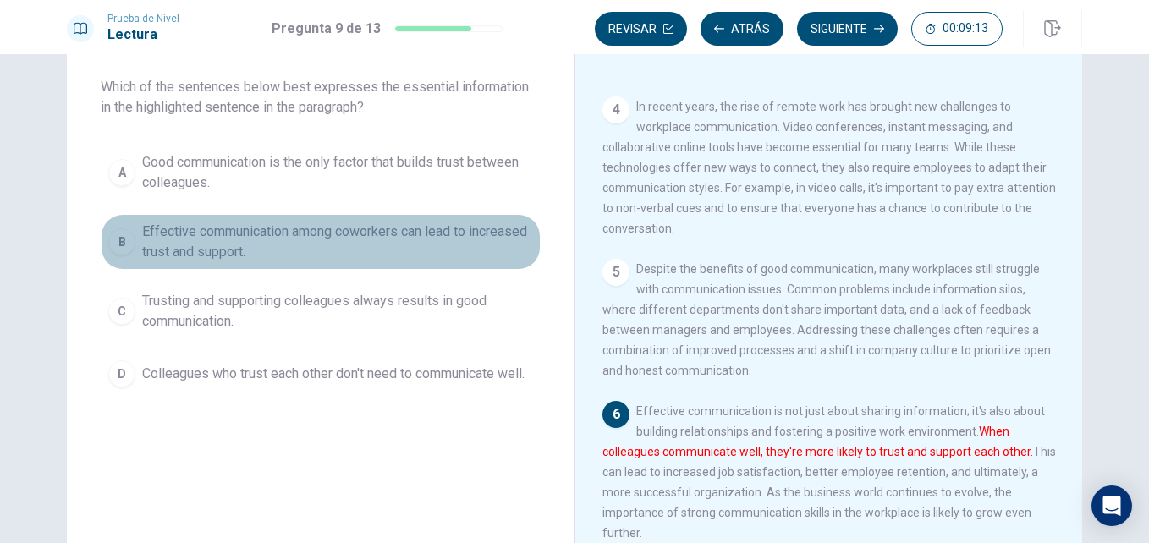
click at [162, 234] on span "Effective communication among coworkers can lead to increased trust and support." at bounding box center [337, 242] width 391 height 41
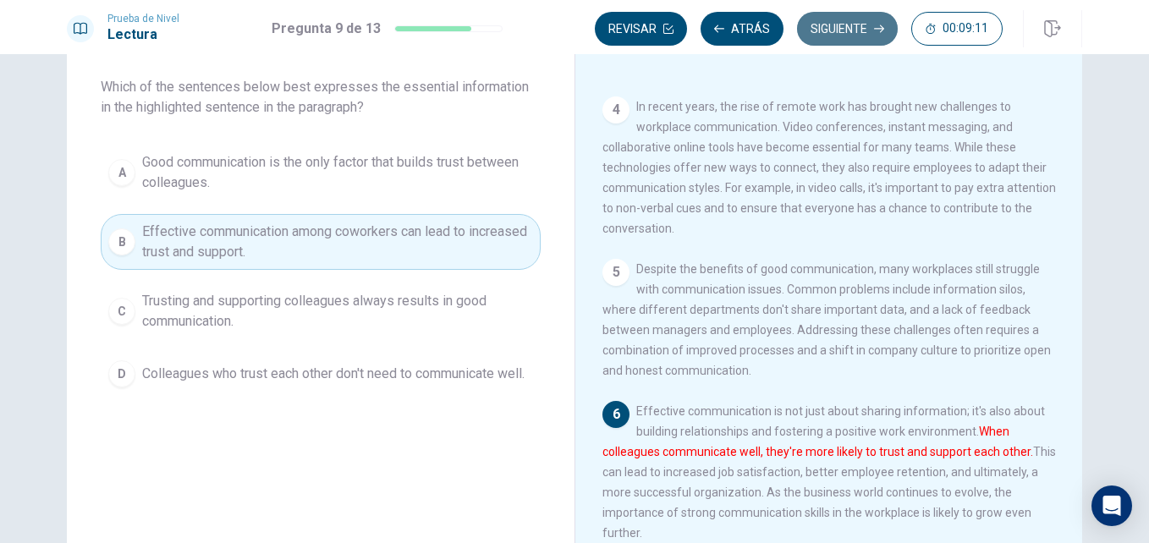
click at [845, 27] on button "Siguiente" at bounding box center [847, 29] width 101 height 34
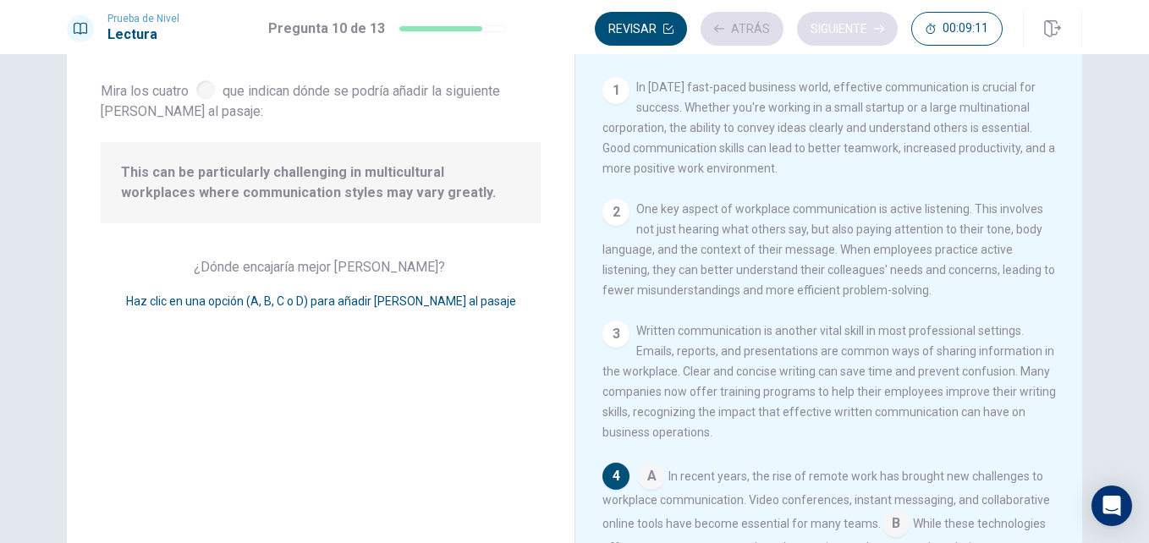
scroll to position [251, 0]
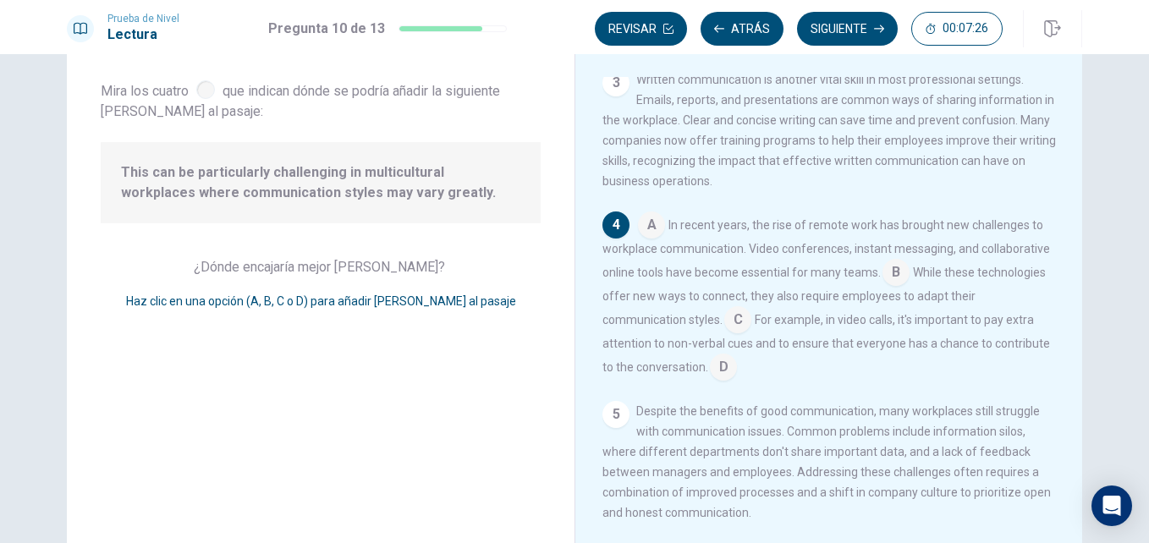
click at [894, 288] on input at bounding box center [896, 274] width 27 height 27
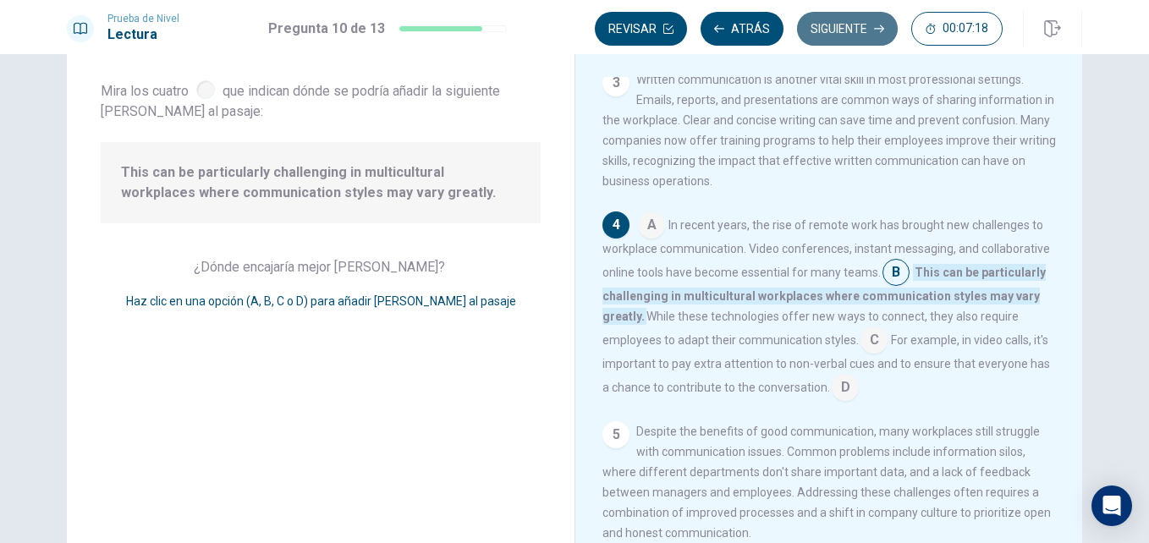
click at [850, 25] on button "Siguiente" at bounding box center [847, 29] width 101 height 34
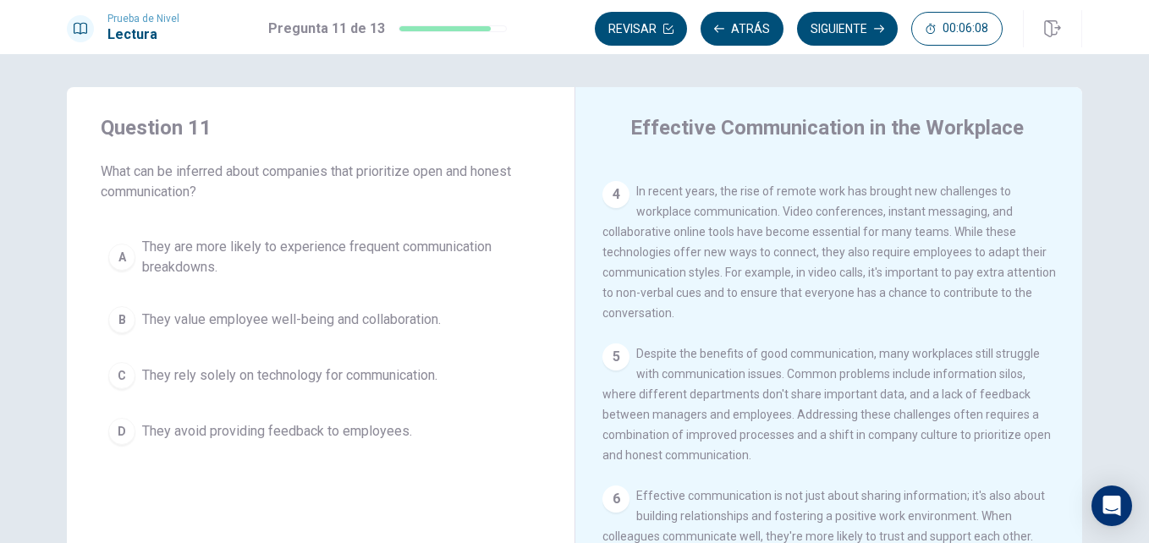
scroll to position [0, 0]
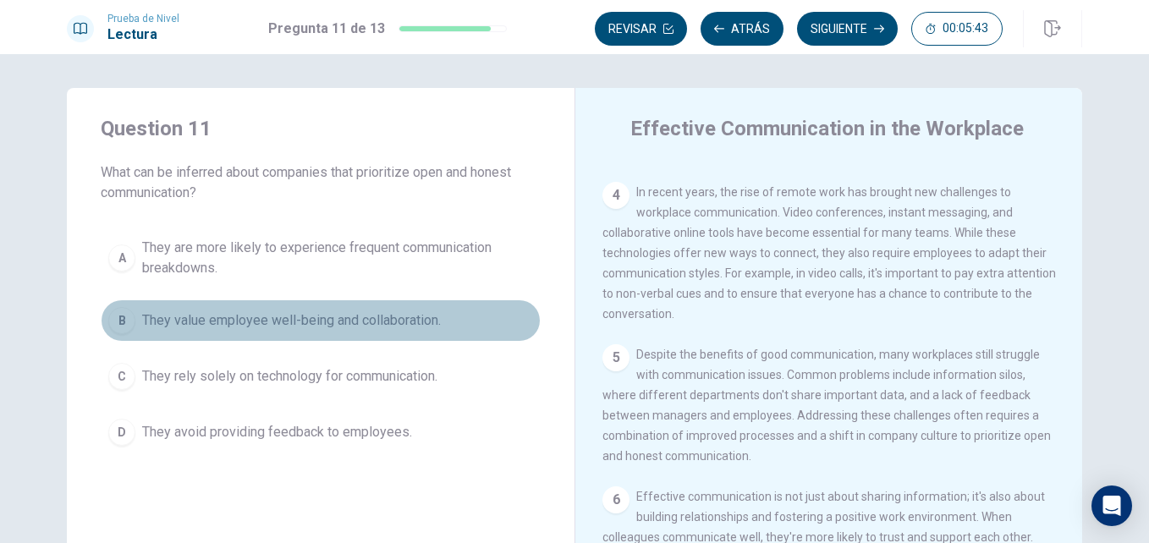
click at [363, 324] on span "They value employee well-being and collaboration." at bounding box center [291, 321] width 299 height 20
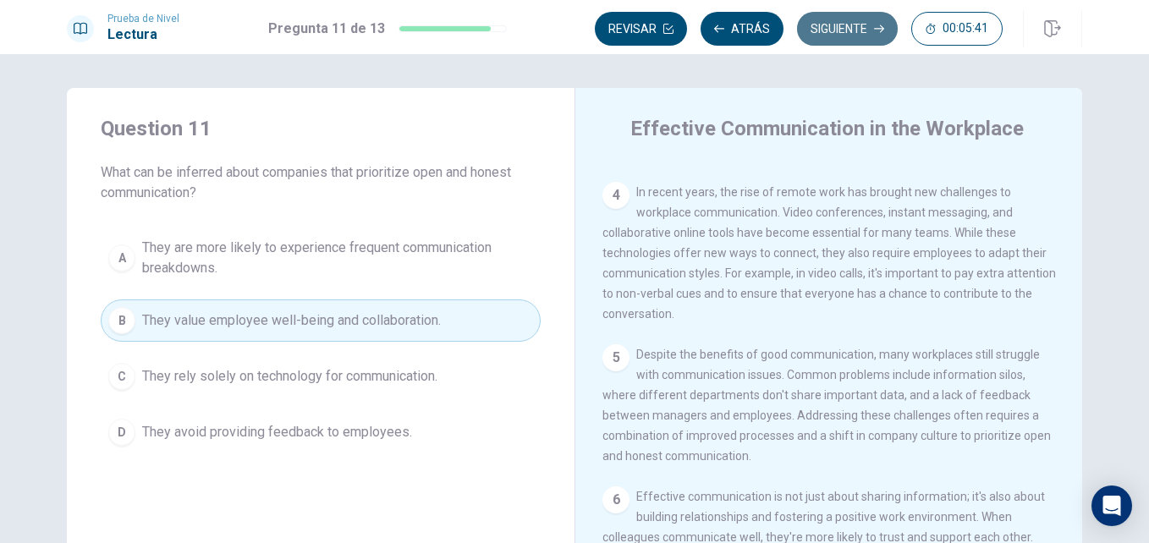
click at [847, 33] on button "Siguiente" at bounding box center [847, 29] width 101 height 34
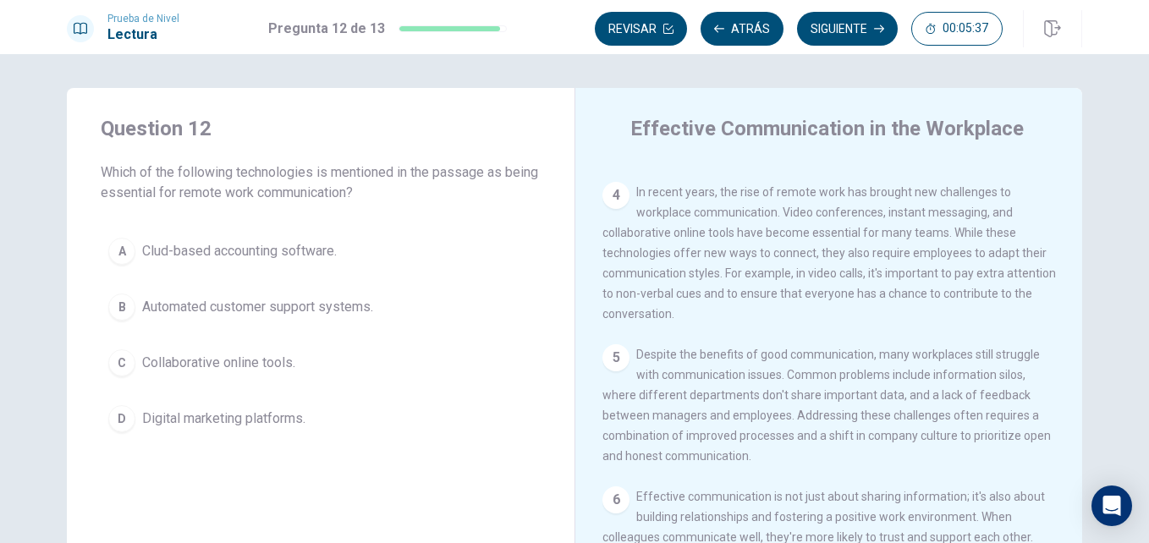
click at [358, 178] on span "Which of the following technologies is mentioned in the passage as being essent…" at bounding box center [321, 182] width 440 height 41
click at [245, 198] on span "Which of the following technologies is mentioned in the passage as being essent…" at bounding box center [321, 182] width 440 height 41
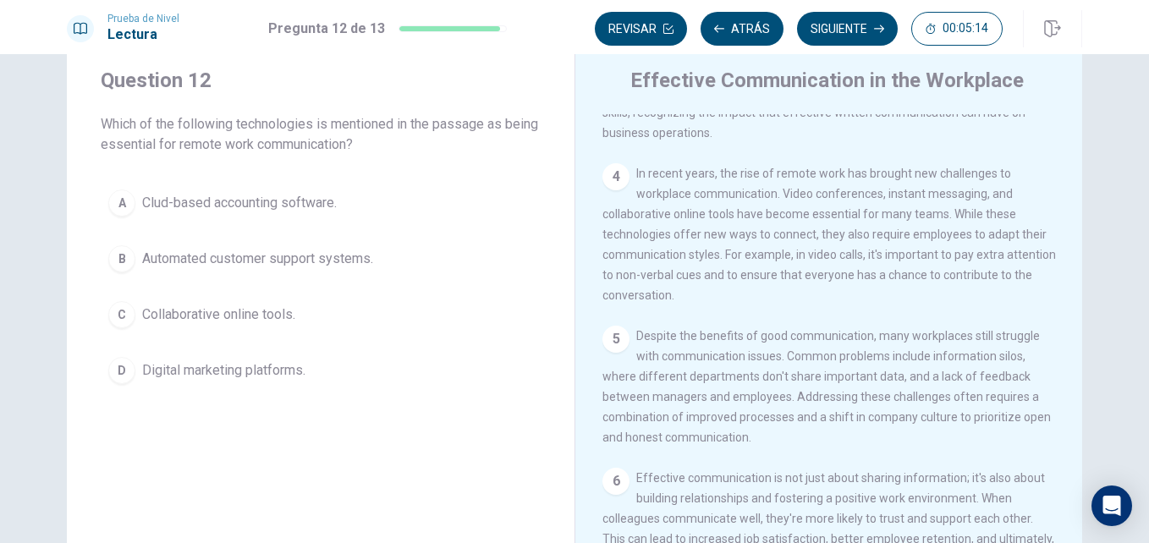
scroll to position [336, 0]
click at [228, 311] on span "Collaborative online tools." at bounding box center [218, 315] width 153 height 20
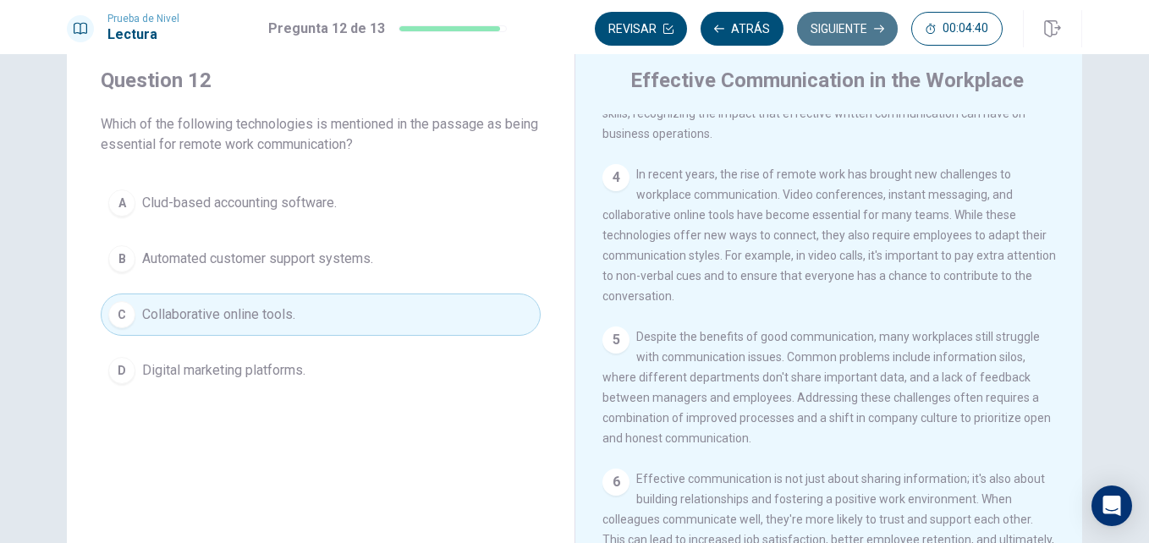
click at [825, 30] on button "Siguiente" at bounding box center [847, 29] width 101 height 34
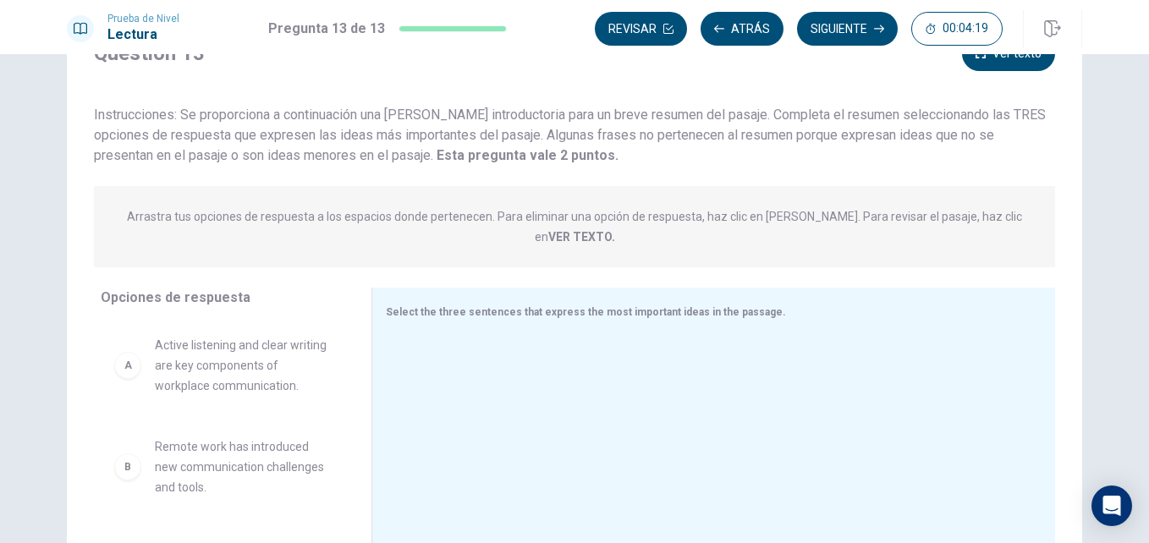
scroll to position [82, 0]
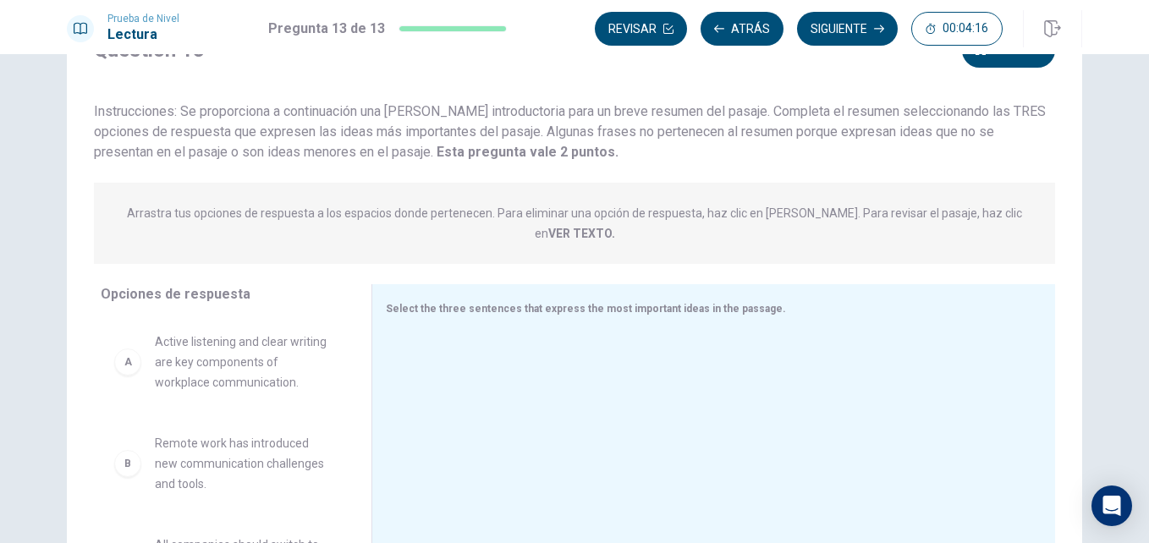
click at [192, 215] on p "Arrastra tus opciones de respuesta a los espacios donde pertenecen. Para elimin…" at bounding box center [574, 223] width 895 height 34
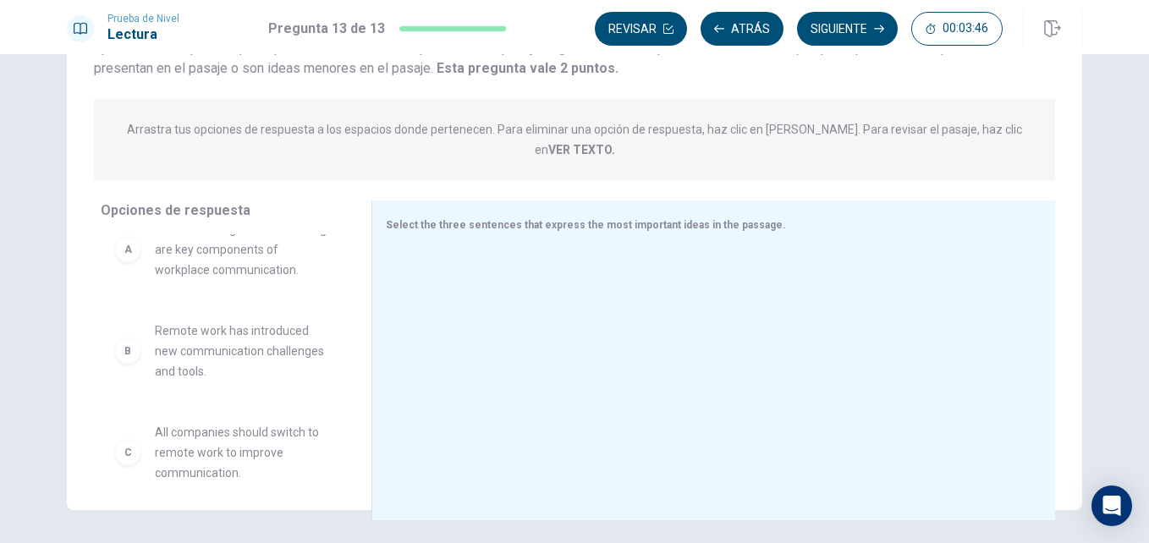
scroll to position [0, 0]
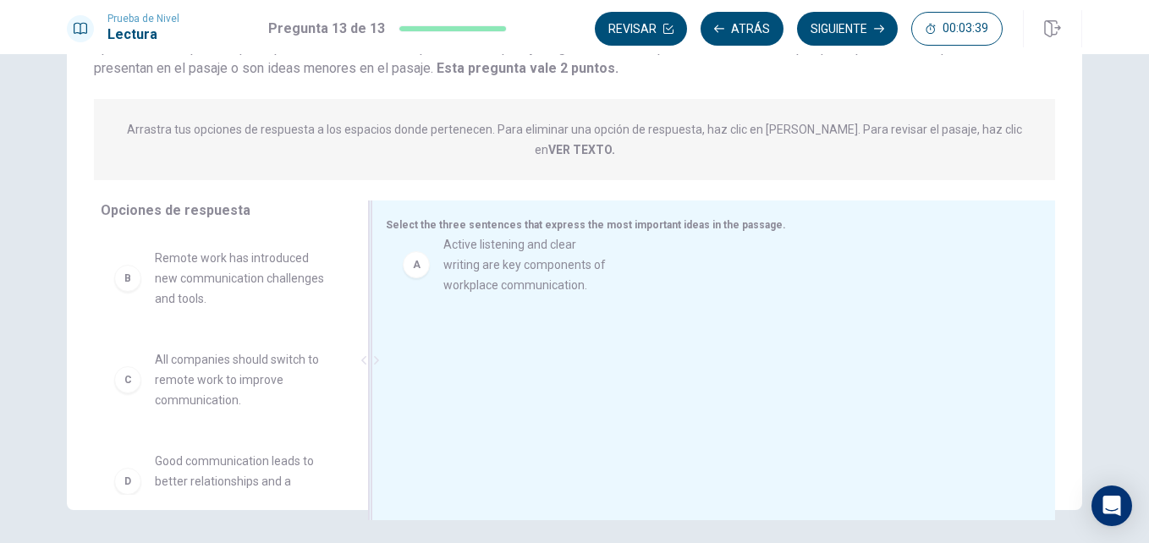
drag, startPoint x: 208, startPoint y: 281, endPoint x: 509, endPoint y: 289, distance: 300.5
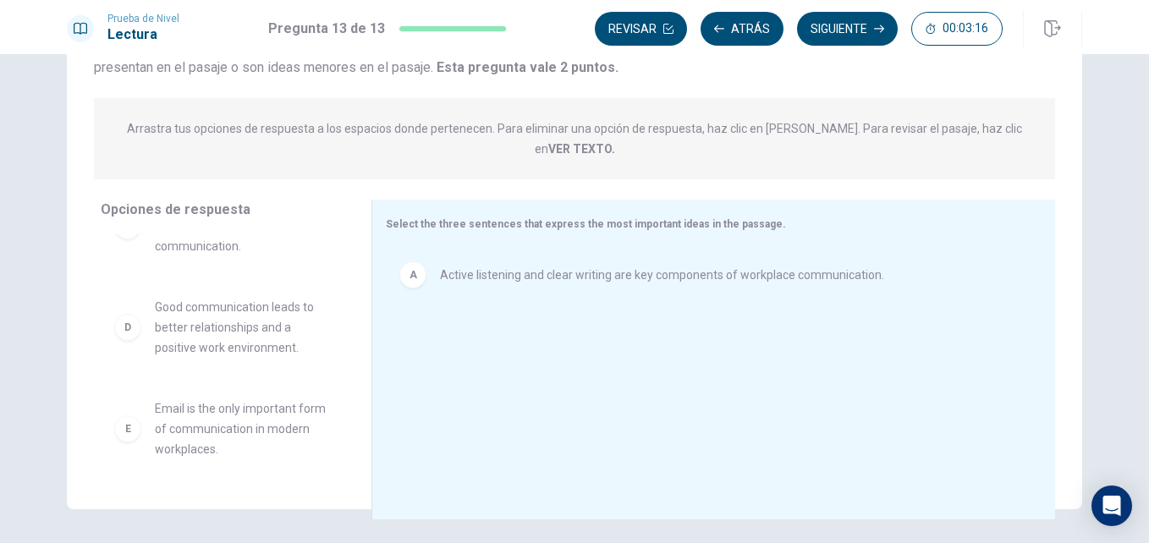
scroll to position [154, 0]
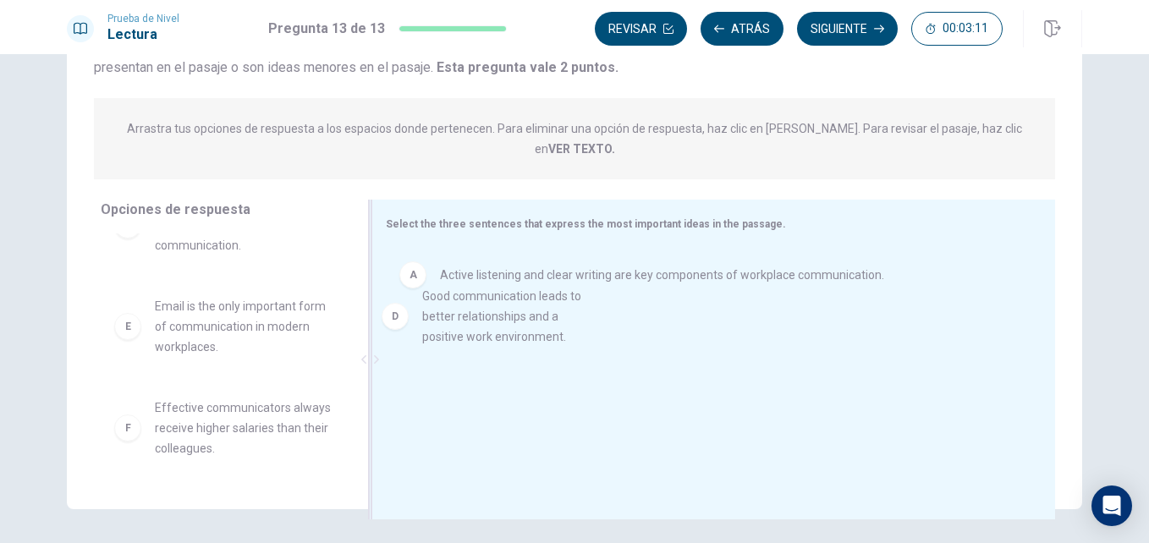
drag, startPoint x: 200, startPoint y: 319, endPoint x: 514, endPoint y: 329, distance: 314.1
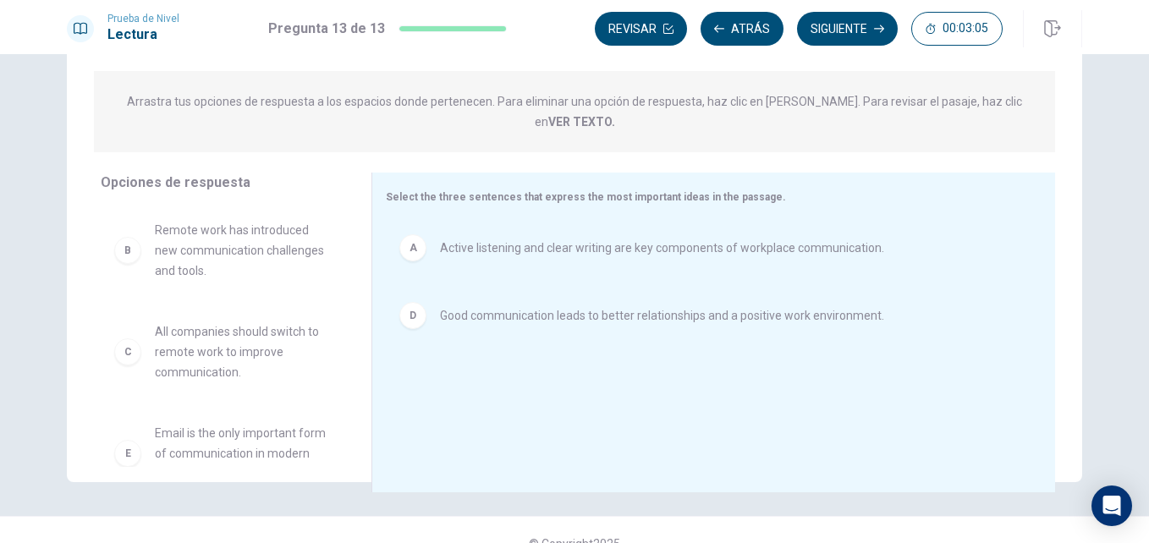
scroll to position [184, 0]
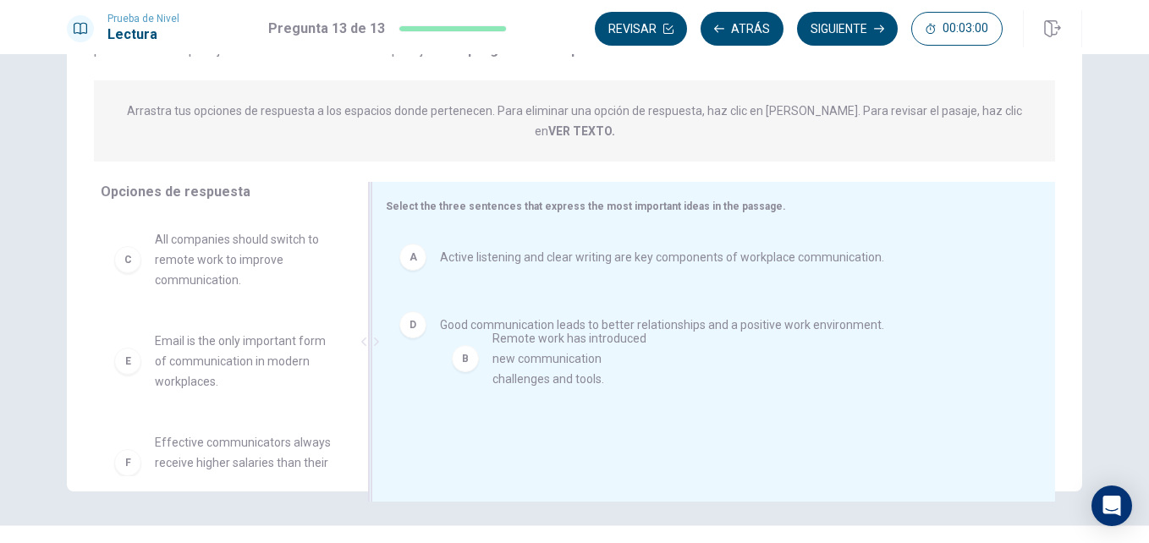
drag, startPoint x: 201, startPoint y: 246, endPoint x: 557, endPoint y: 376, distance: 378.2
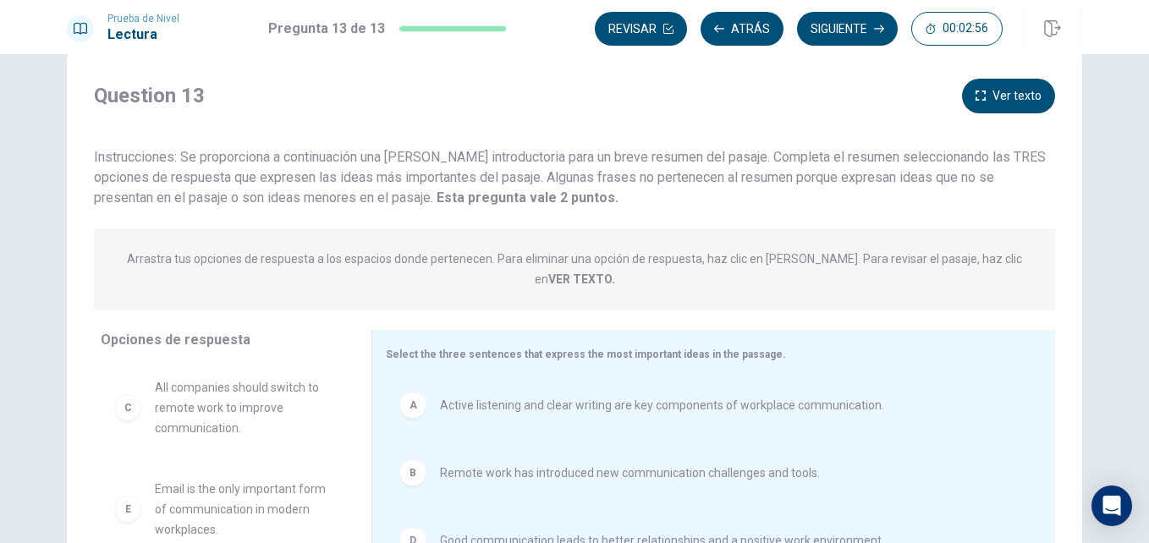
scroll to position [25, 0]
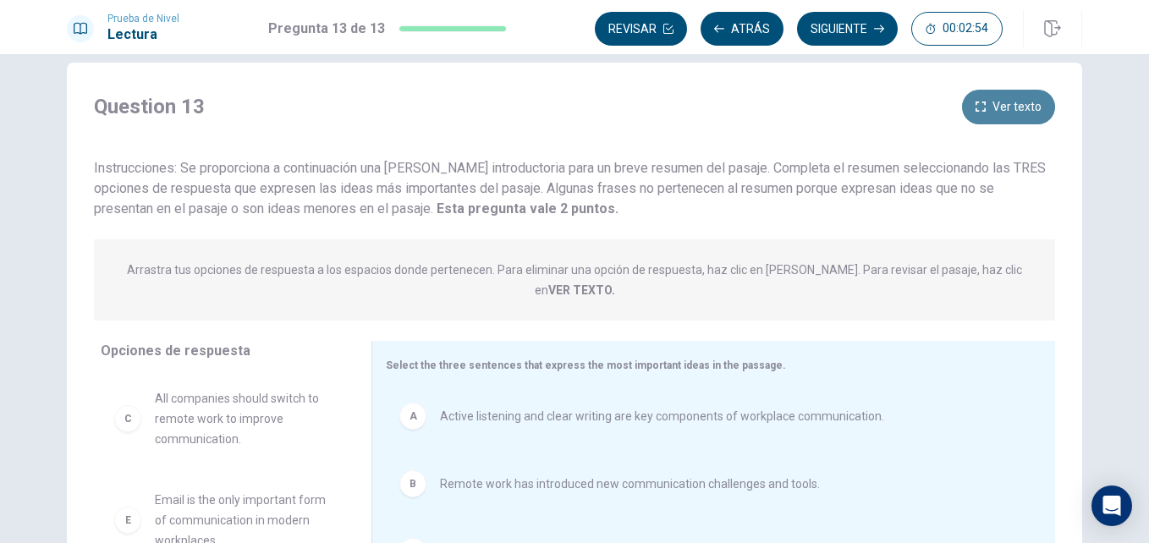
click at [1009, 109] on button "Ver texto" at bounding box center [1008, 107] width 93 height 35
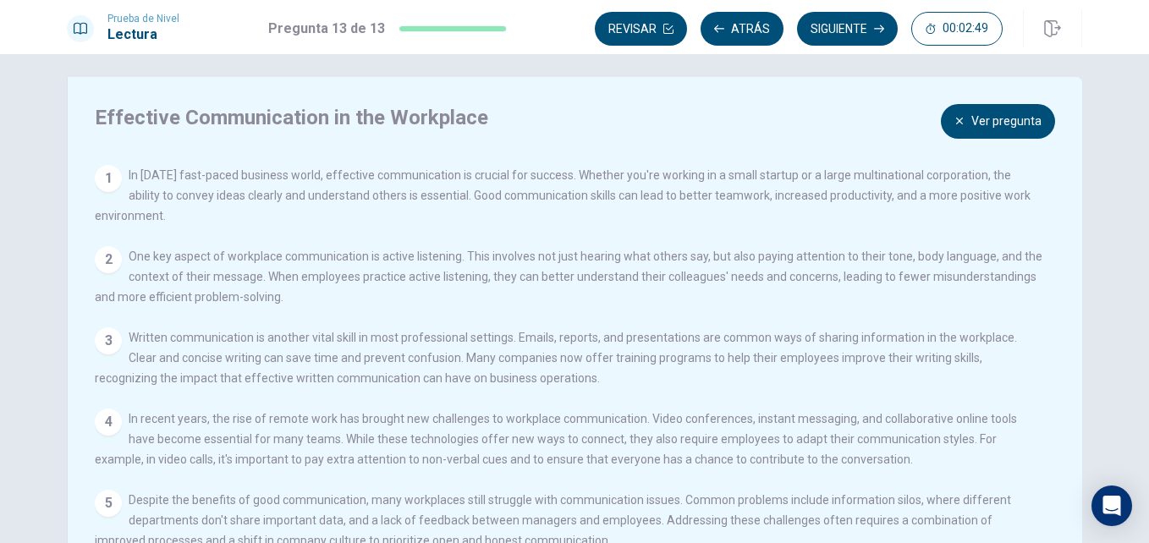
scroll to position [8, 0]
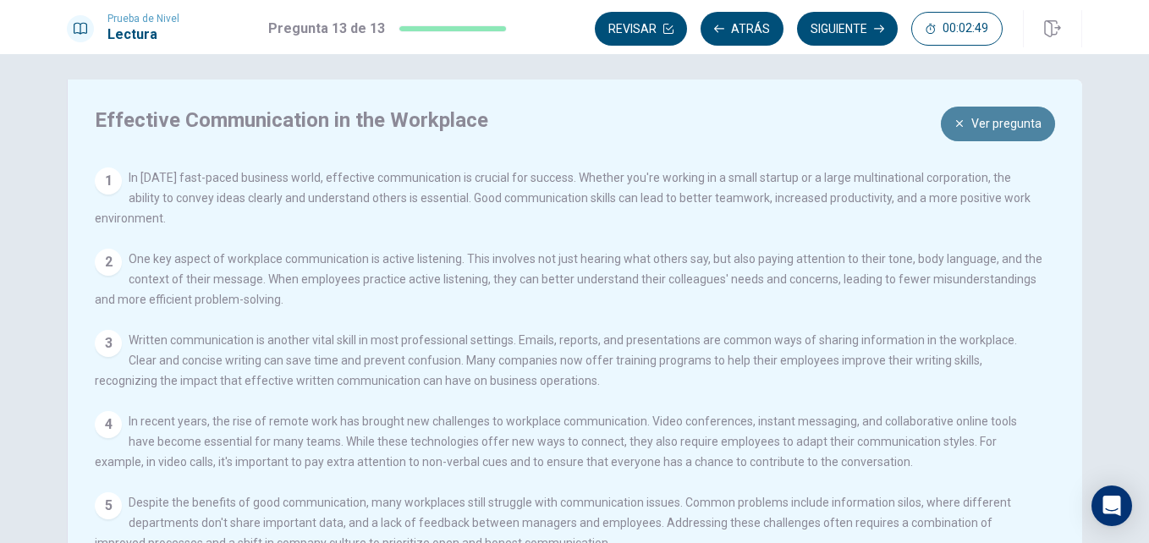
click at [990, 138] on button "Ver pregunta" at bounding box center [998, 124] width 114 height 35
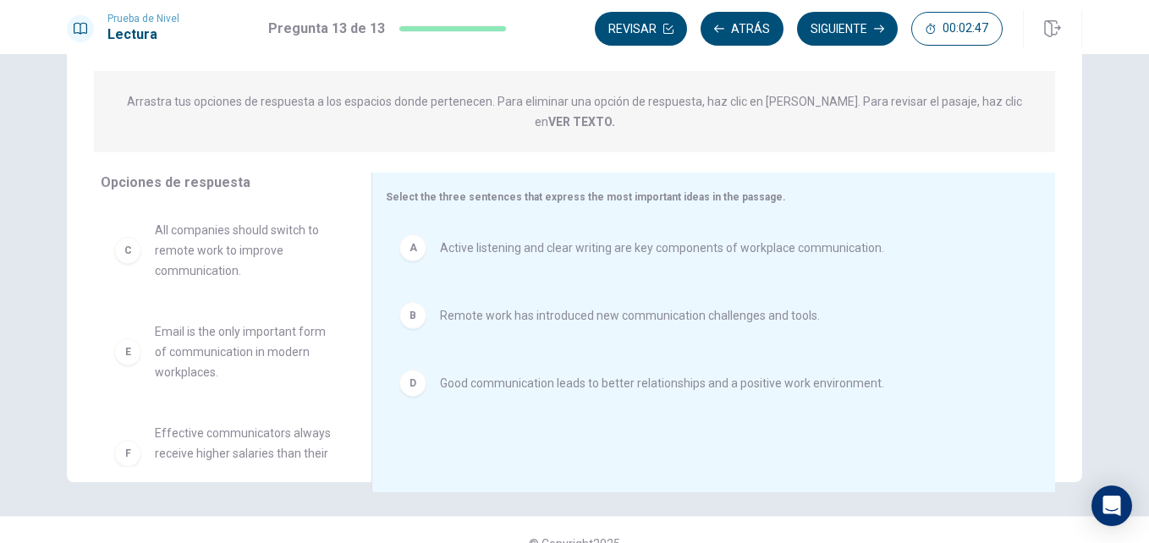
scroll to position [221, 0]
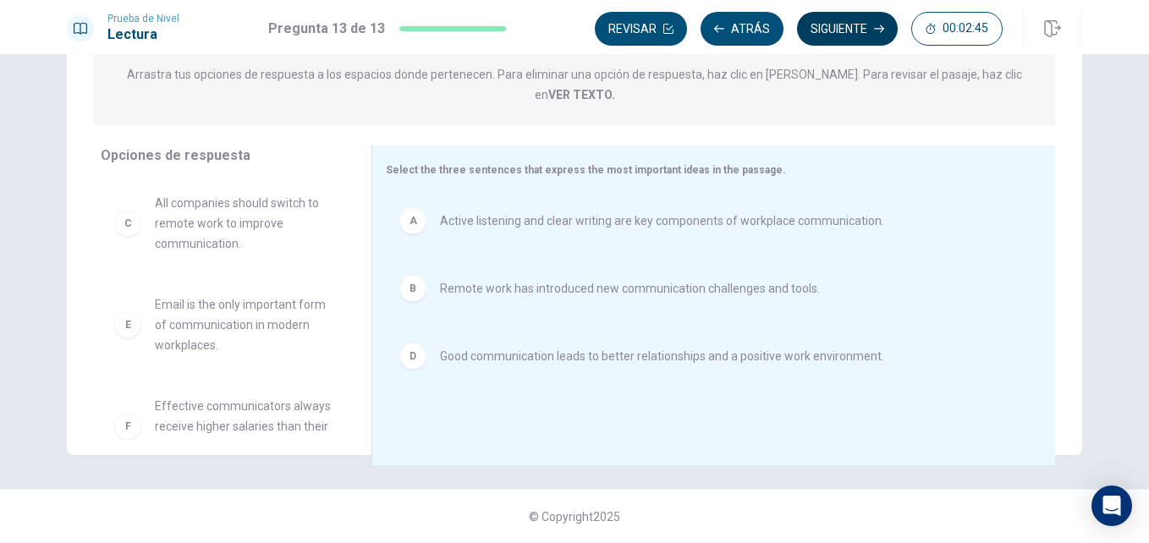
click at [848, 38] on button "Siguiente" at bounding box center [847, 29] width 101 height 34
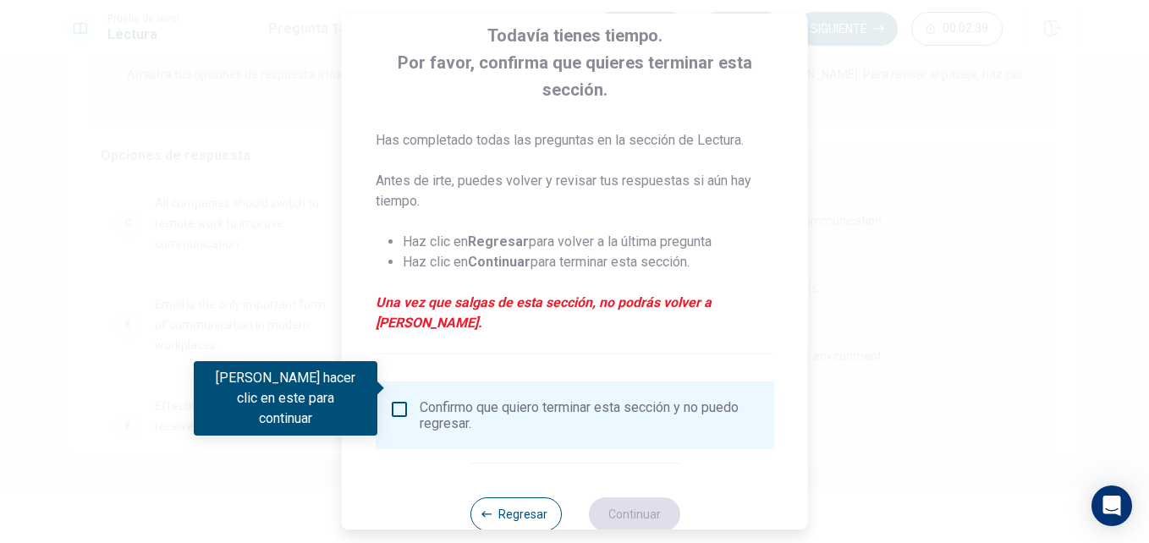
scroll to position [101, 0]
click at [501, 497] on button "Regresar" at bounding box center [515, 514] width 91 height 34
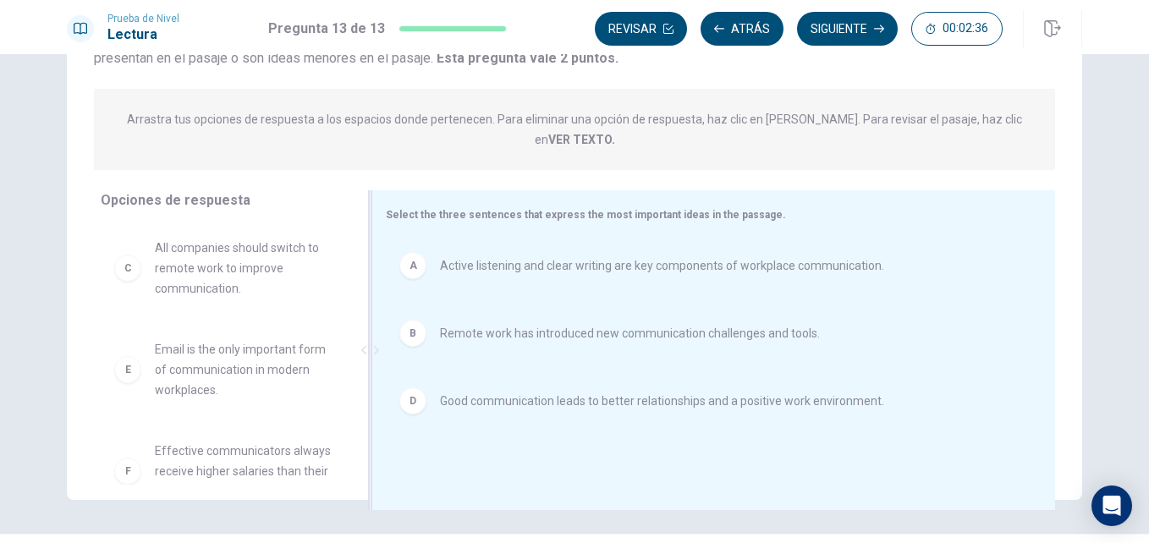
scroll to position [175, 0]
click at [640, 36] on button "Revisar" at bounding box center [641, 29] width 92 height 34
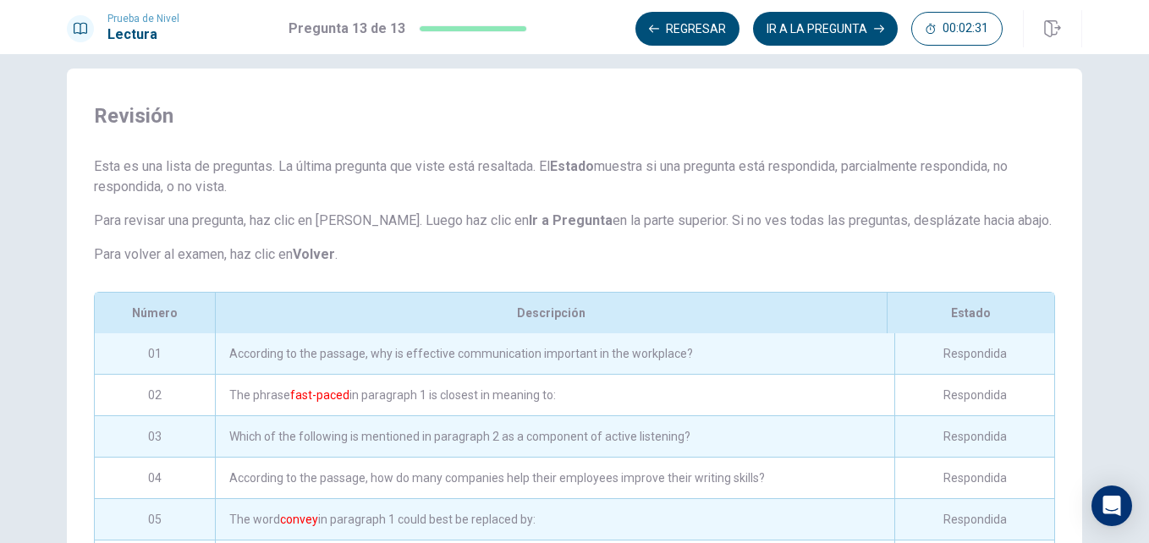
scroll to position [18, 0]
click at [806, 33] on button "IR A LA PREGUNTA" at bounding box center [825, 29] width 145 height 34
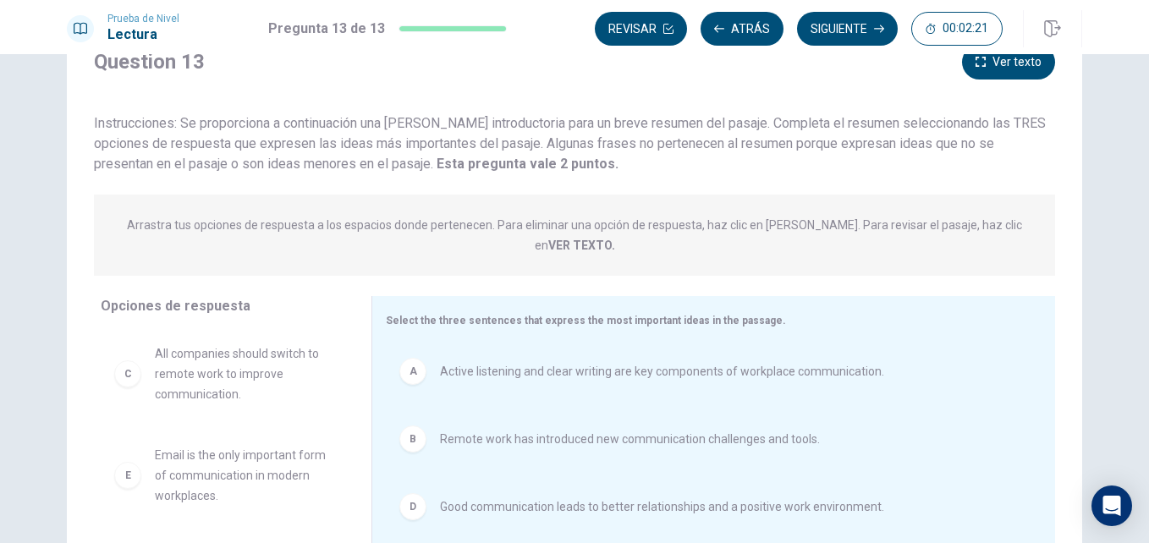
scroll to position [69, 0]
click at [993, 79] on button "Ver texto" at bounding box center [1008, 64] width 93 height 35
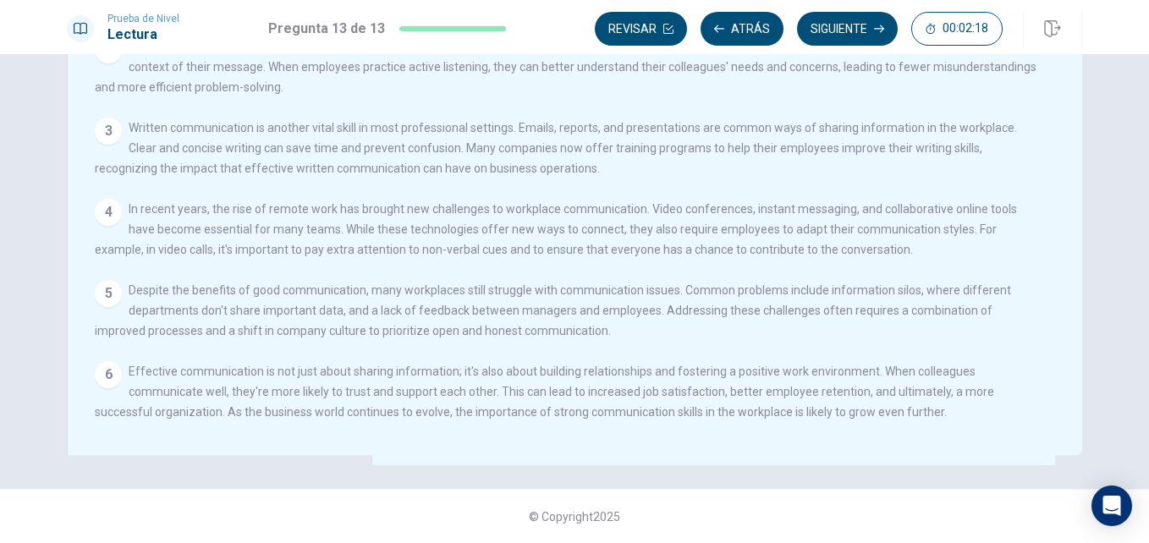
scroll to position [0, 0]
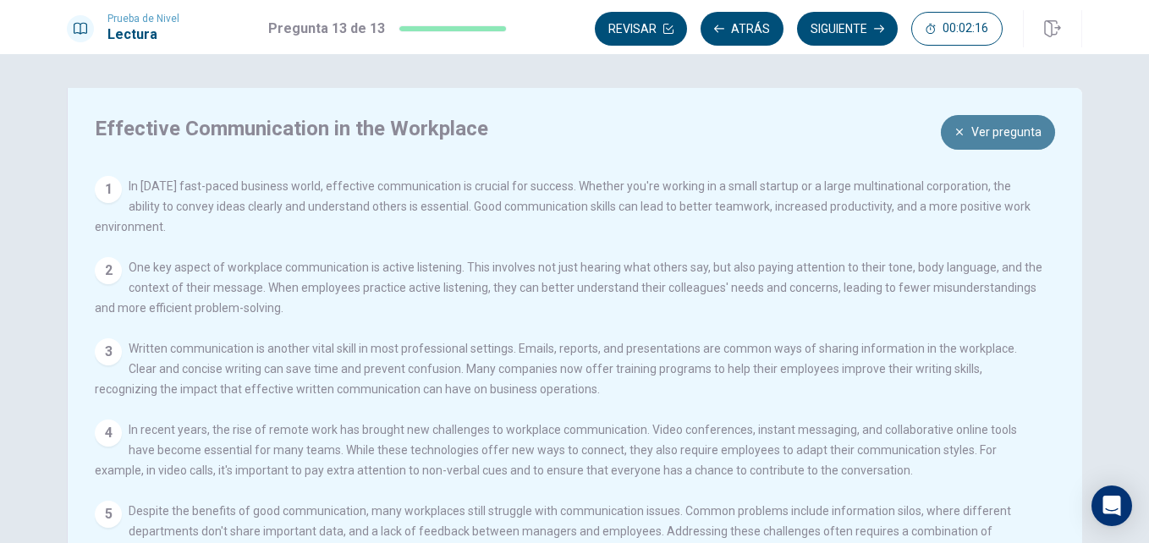
click at [987, 136] on button "Ver pregunta" at bounding box center [998, 132] width 114 height 35
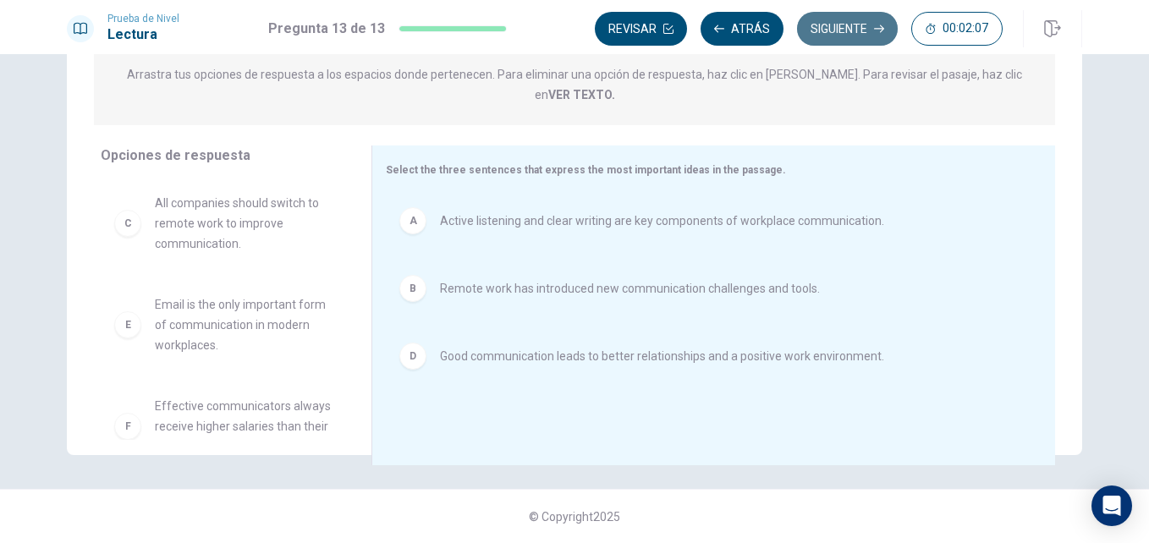
click at [866, 33] on button "Siguiente" at bounding box center [847, 29] width 101 height 34
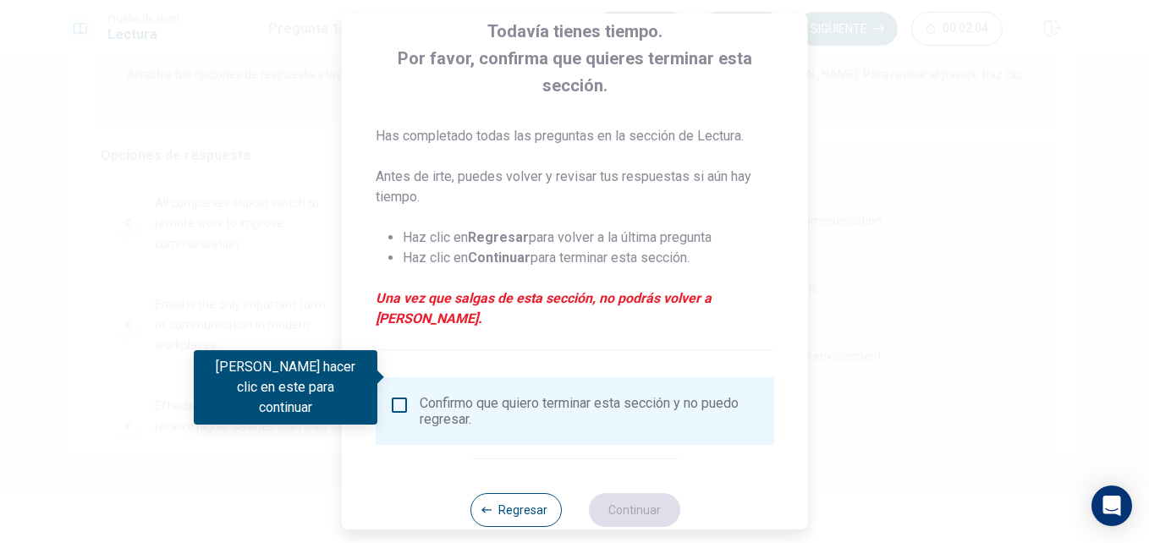
scroll to position [115, 0]
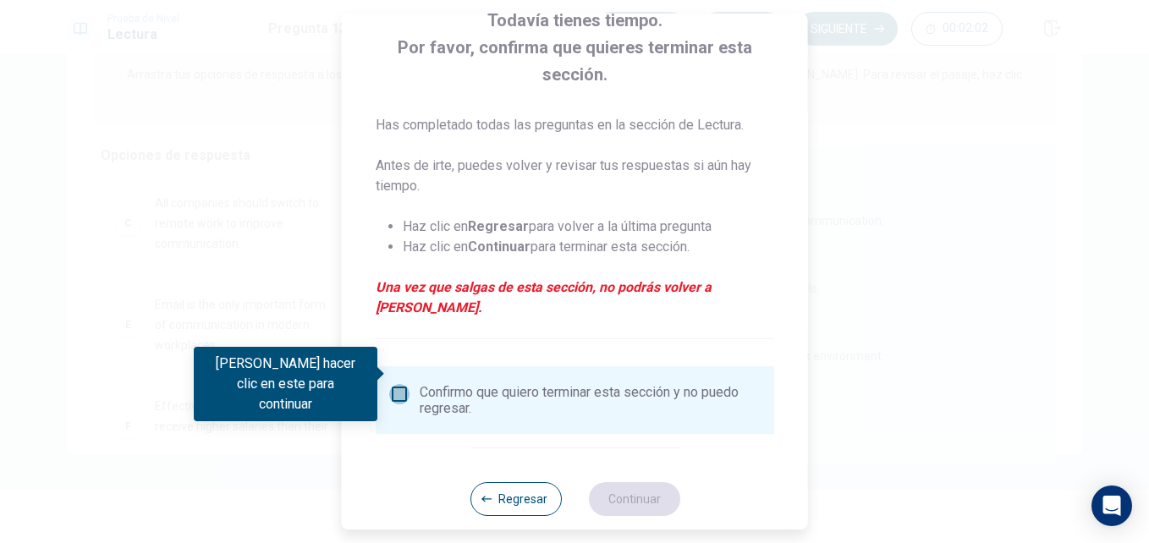
click at [400, 384] on input "Debes hacer clic en este para continuar" at bounding box center [399, 394] width 20 height 20
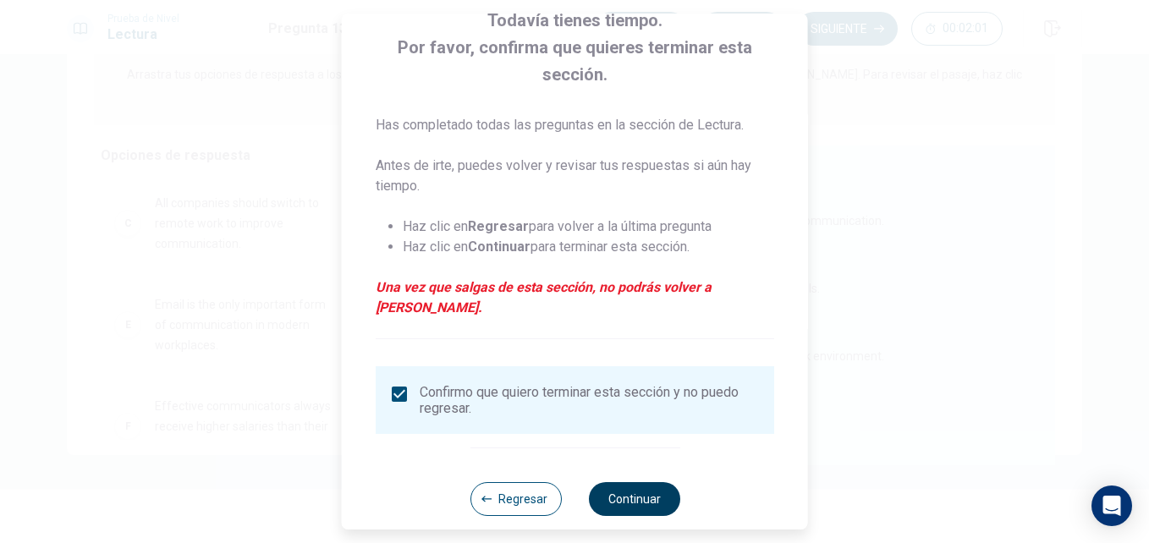
click at [668, 482] on button "Continuar" at bounding box center [633, 499] width 91 height 34
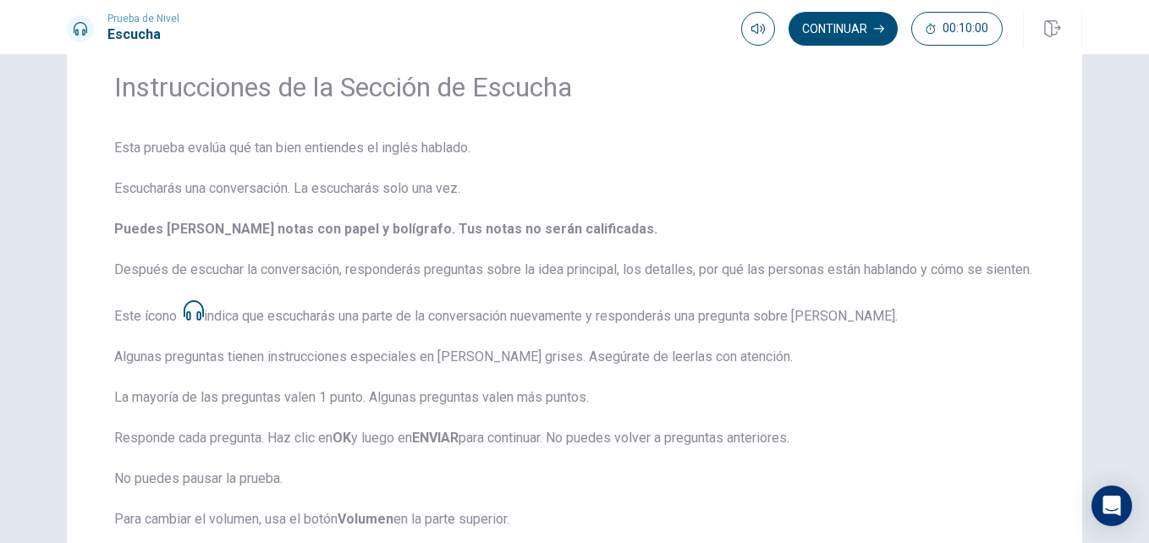
scroll to position [63, 0]
click at [175, 370] on span "Esta prueba evalúa qué tan bien entiendes el inglés hablado. Escucharás una con…" at bounding box center [574, 386] width 921 height 493
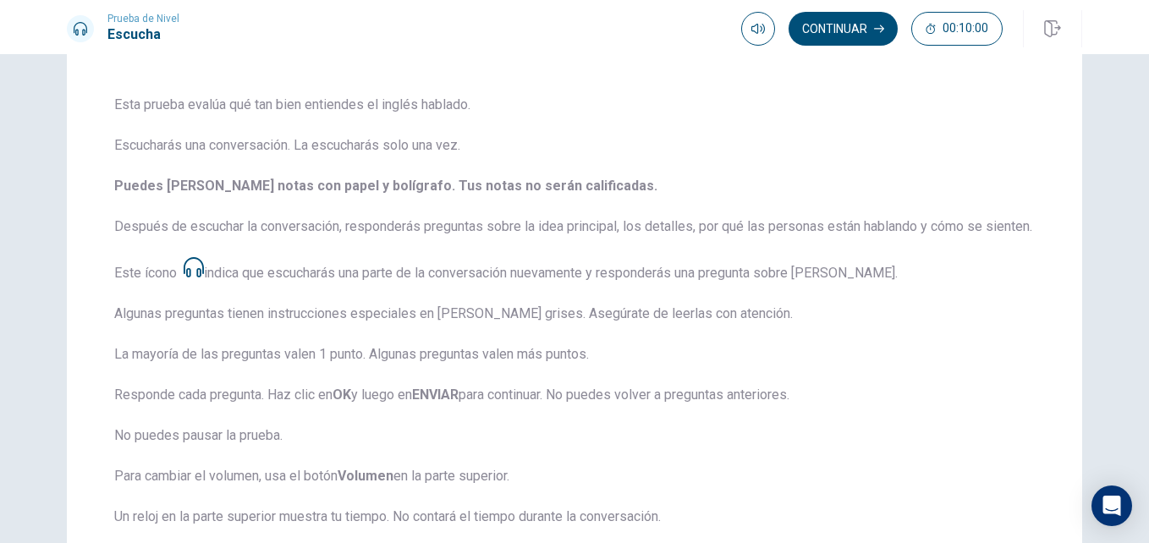
scroll to position [0, 0]
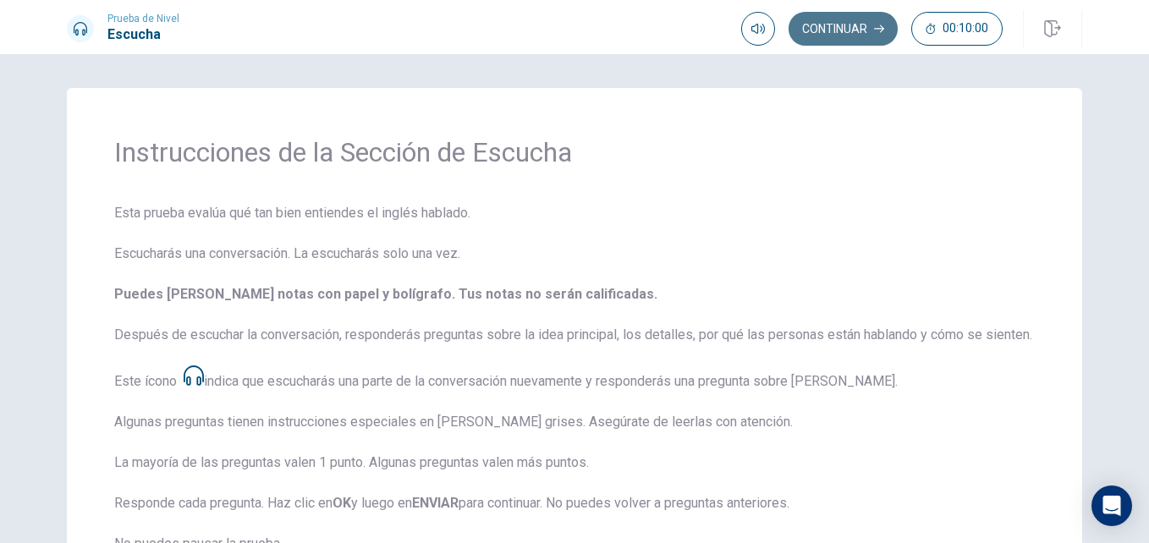
click at [844, 34] on button "Continuar" at bounding box center [843, 29] width 109 height 34
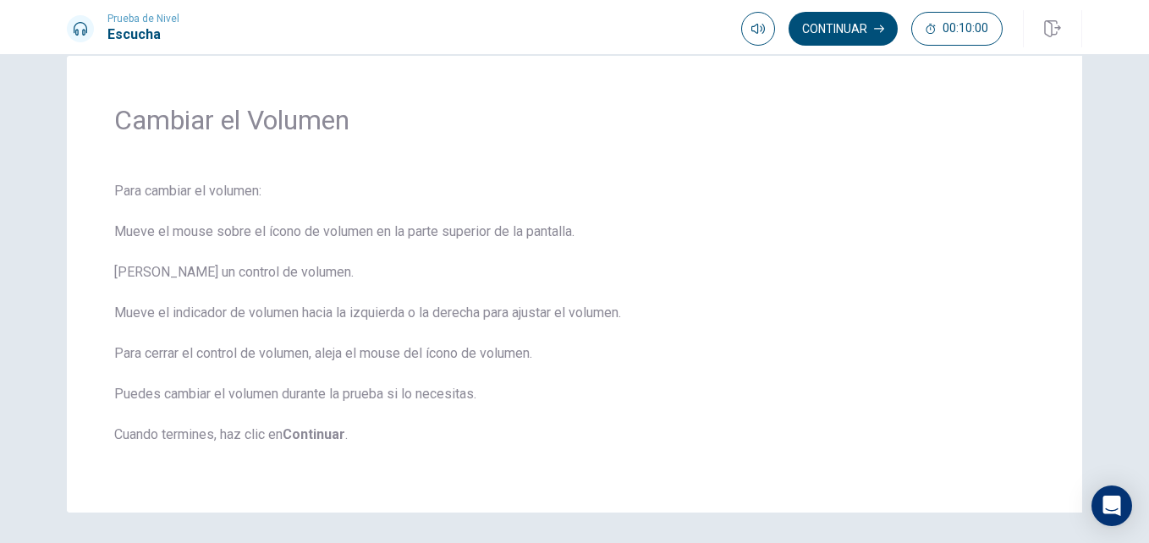
scroll to position [30, 0]
click at [860, 32] on button "Continuar" at bounding box center [843, 29] width 109 height 34
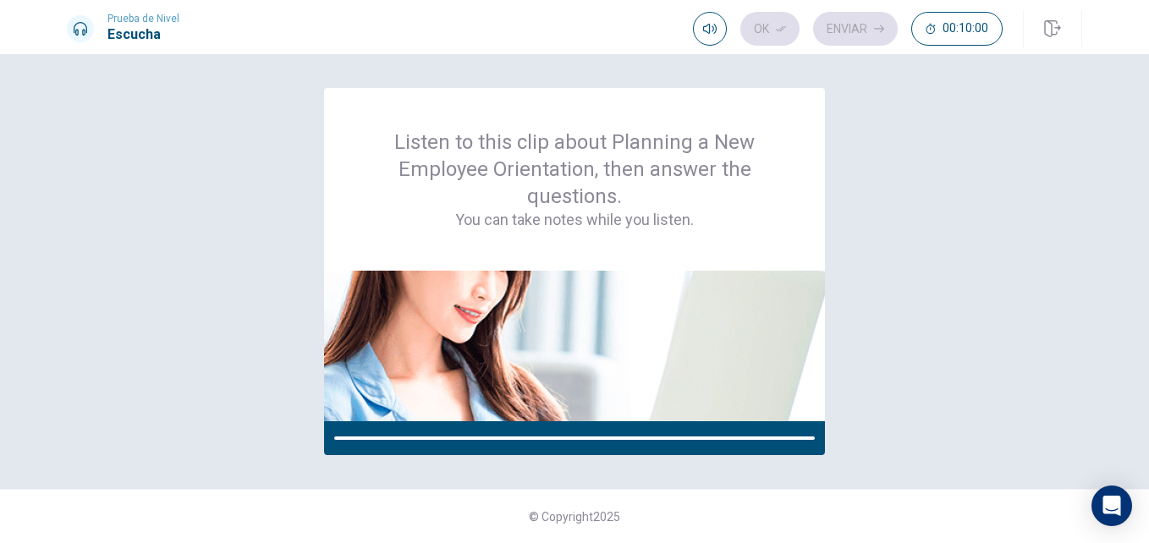
scroll to position [0, 0]
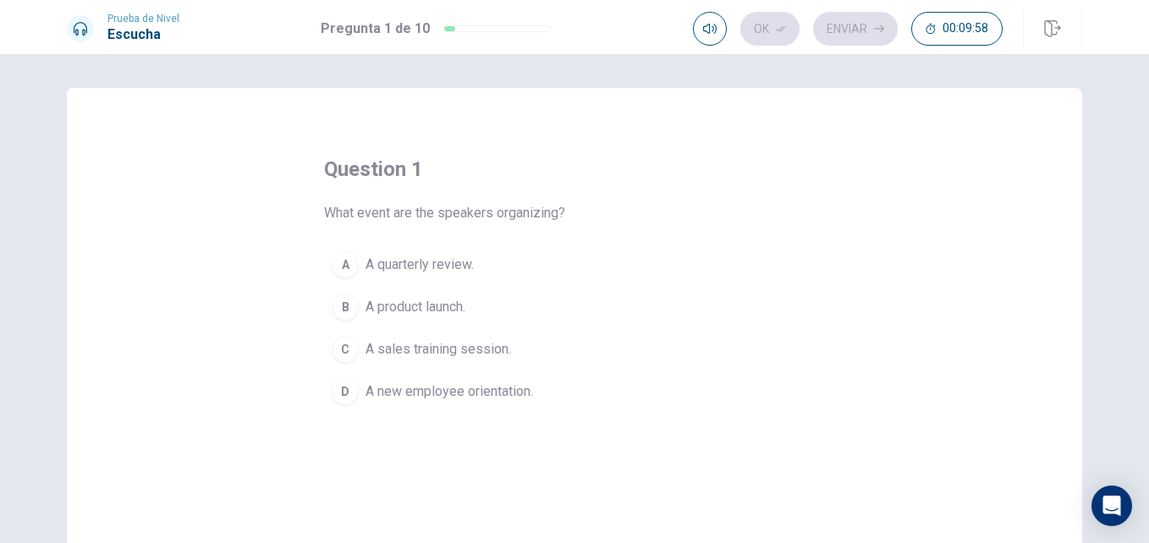
click at [409, 216] on span "What event are the speakers organizing?" at bounding box center [444, 213] width 241 height 20
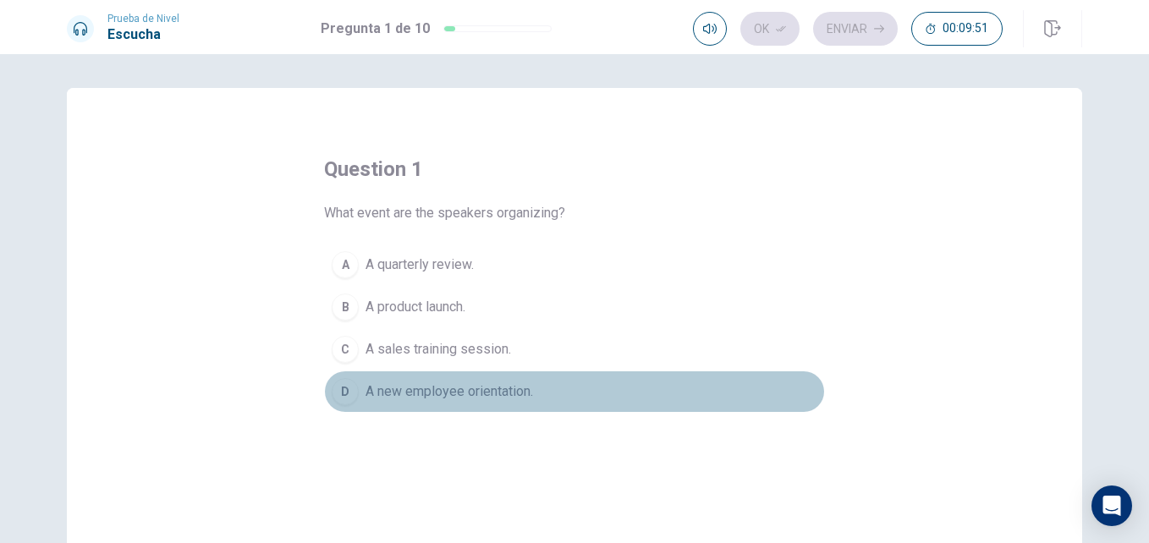
click at [481, 396] on span "A new employee orientation." at bounding box center [450, 392] width 168 height 20
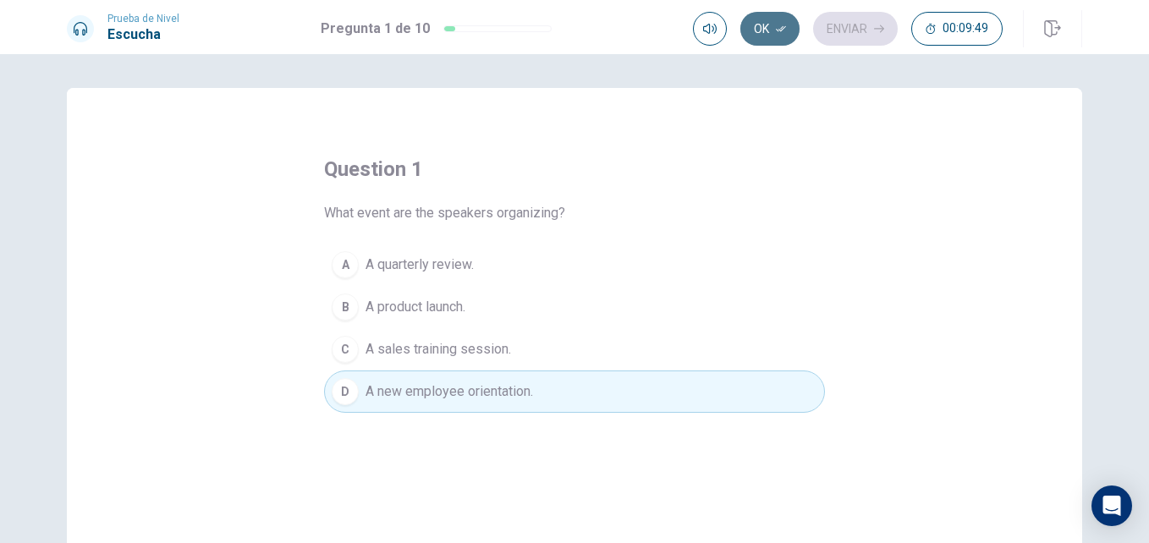
click at [753, 31] on button "Ok" at bounding box center [769, 29] width 59 height 34
click at [844, 36] on button "Enviar" at bounding box center [855, 29] width 85 height 34
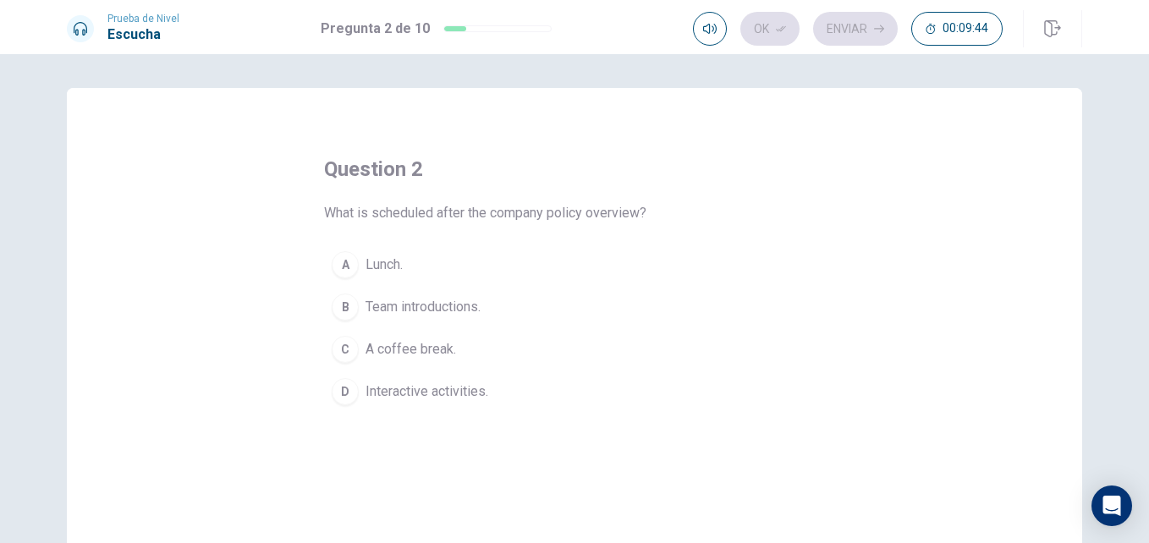
click at [429, 217] on span "What is scheduled after the company policy overview?" at bounding box center [485, 213] width 322 height 20
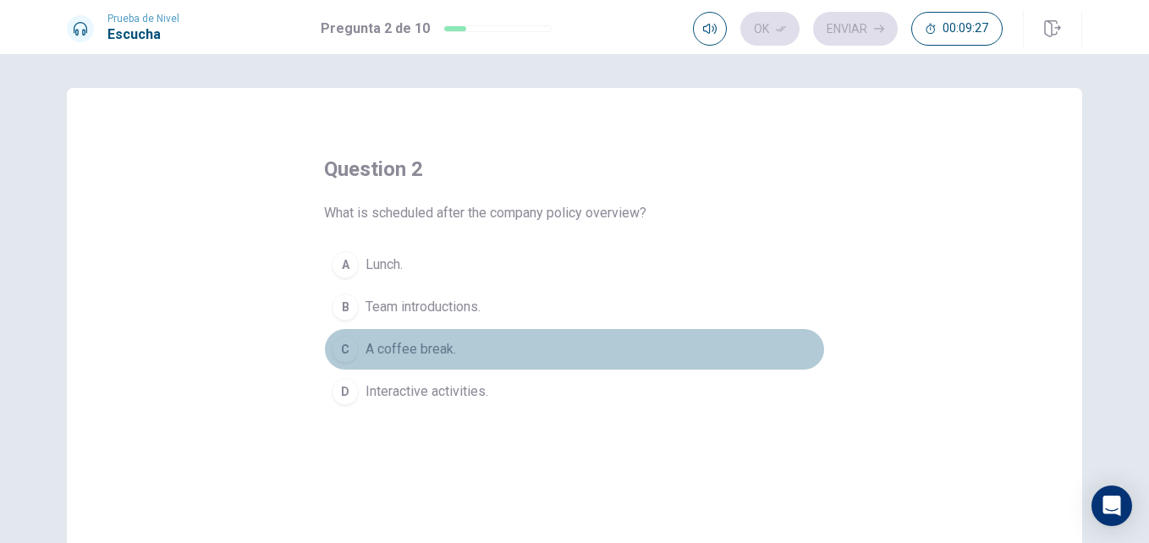
click at [412, 344] on span "A coffee break." at bounding box center [411, 349] width 91 height 20
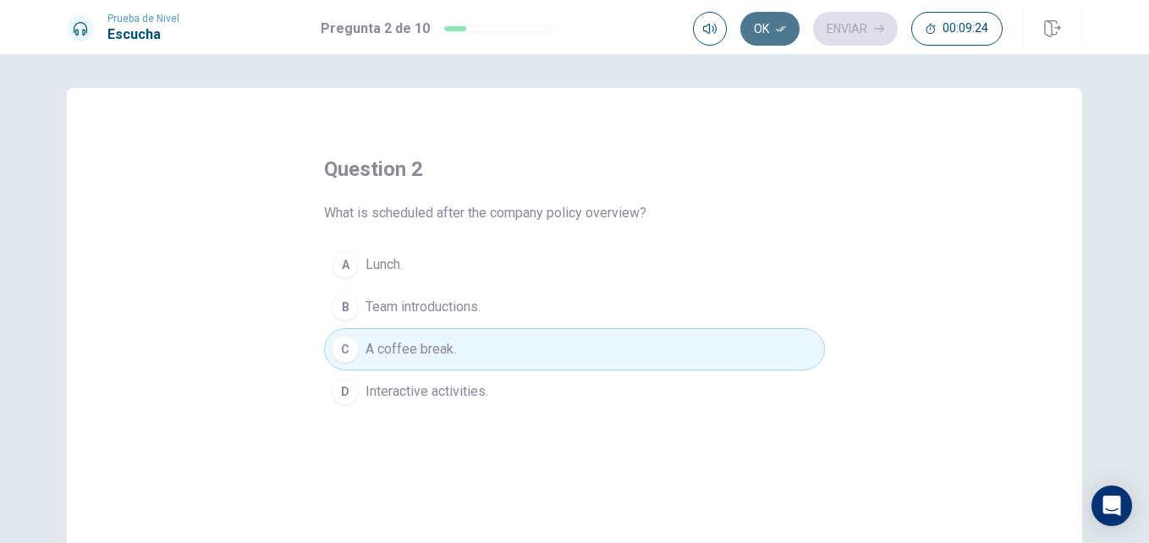
click at [763, 29] on button "Ok" at bounding box center [769, 29] width 59 height 34
click at [850, 23] on button "Enviar" at bounding box center [855, 29] width 85 height 34
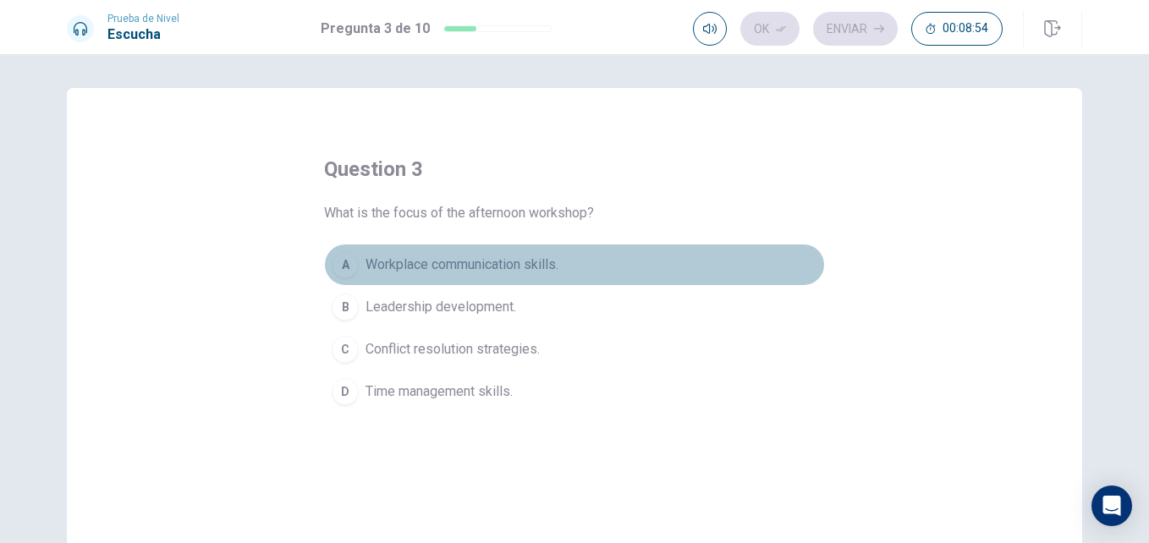
click at [477, 268] on span "Workplace communication skills." at bounding box center [462, 265] width 193 height 20
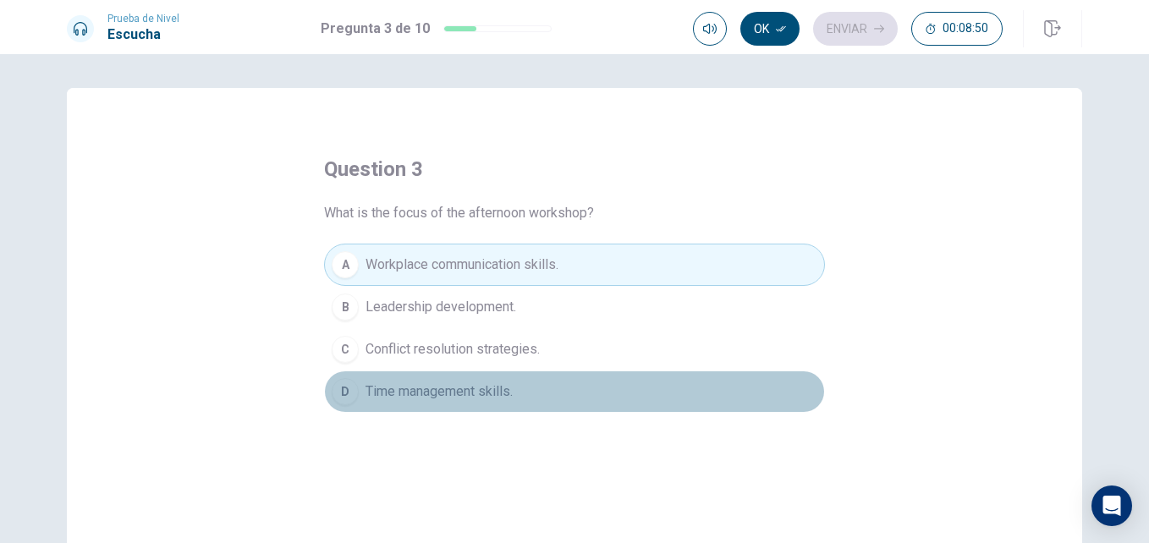
click at [452, 395] on span "Time management skills." at bounding box center [439, 392] width 147 height 20
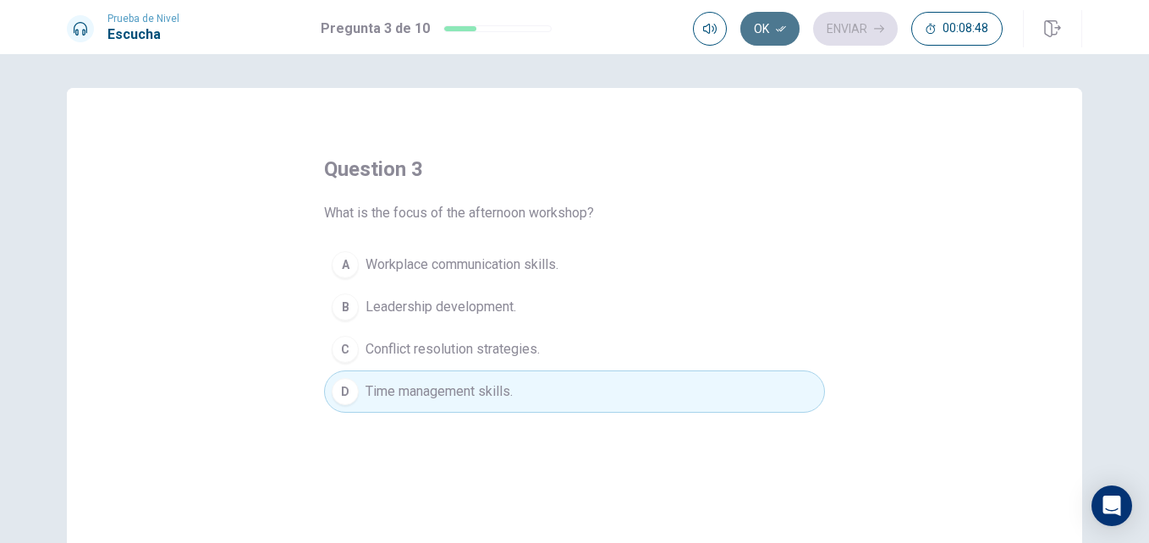
click at [773, 37] on button "Ok" at bounding box center [769, 29] width 59 height 34
click at [842, 33] on button "Enviar" at bounding box center [855, 29] width 85 height 34
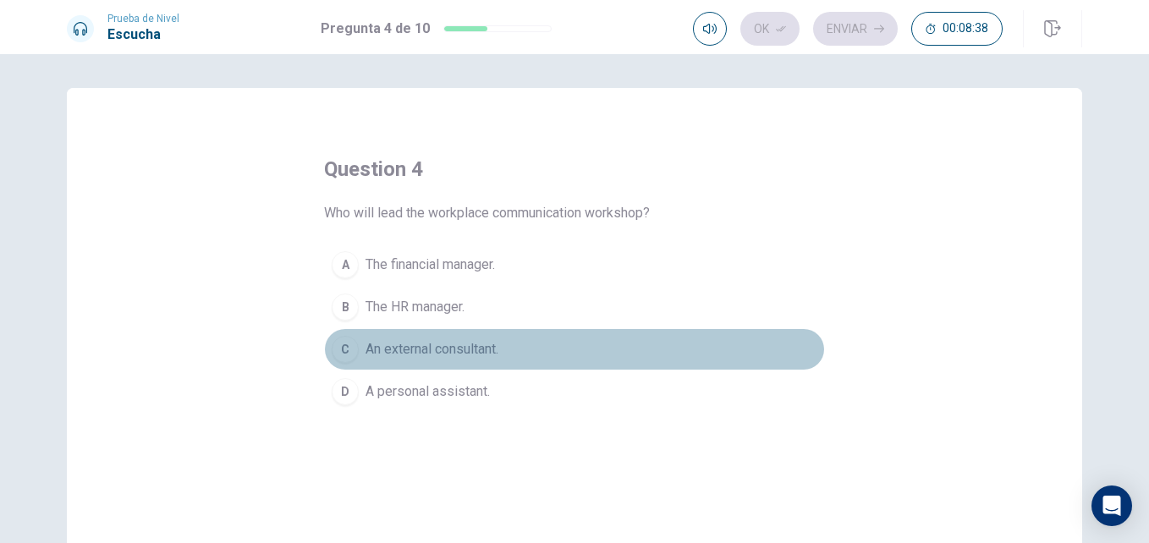
click at [388, 349] on span "An external consultant." at bounding box center [432, 349] width 133 height 20
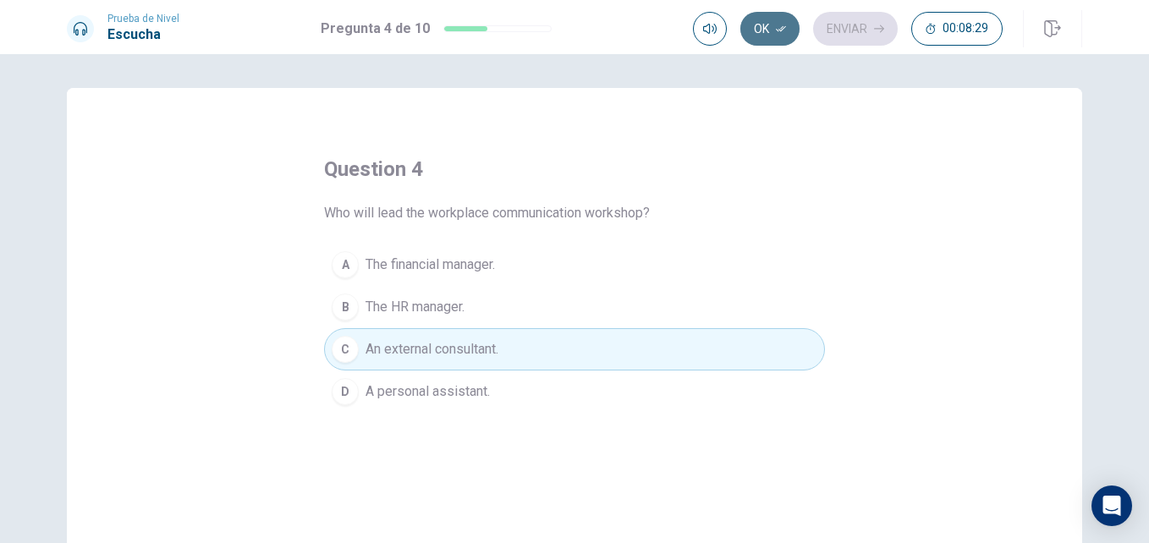
click at [773, 30] on button "Ok" at bounding box center [769, 29] width 59 height 34
click at [854, 31] on button "Enviar" at bounding box center [855, 29] width 85 height 34
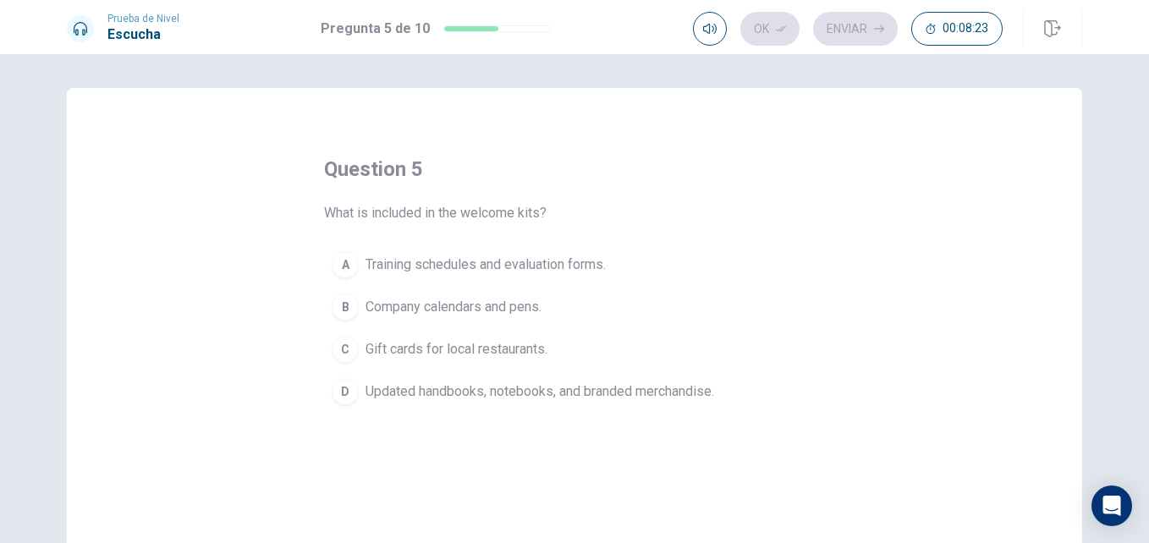
click at [505, 213] on span "What is included in the welcome kits?" at bounding box center [435, 213] width 223 height 20
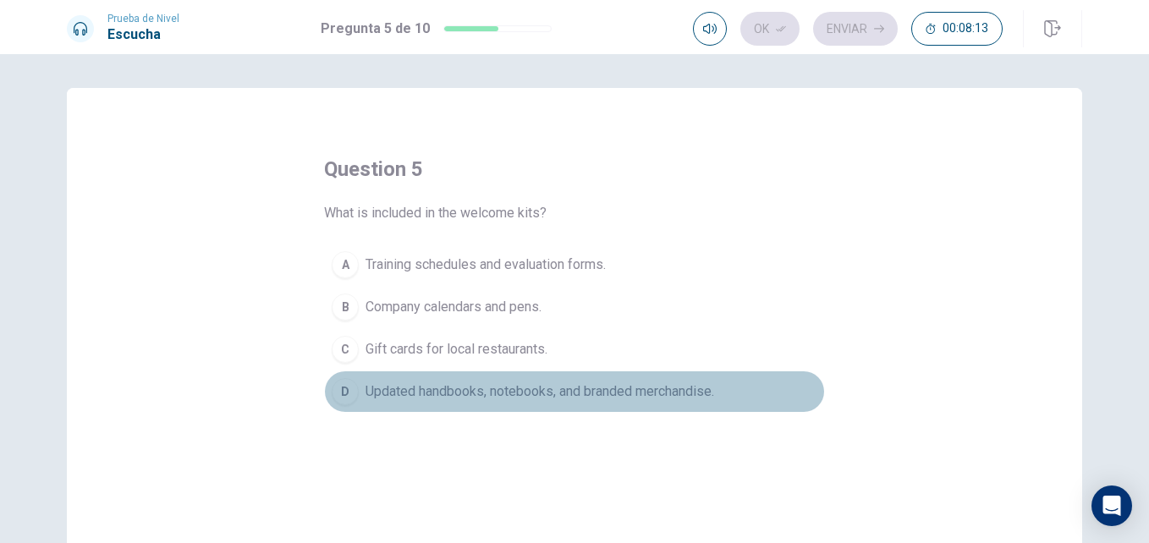
click at [400, 394] on span "Updated handbooks, notebooks, and branded merchandise." at bounding box center [540, 392] width 349 height 20
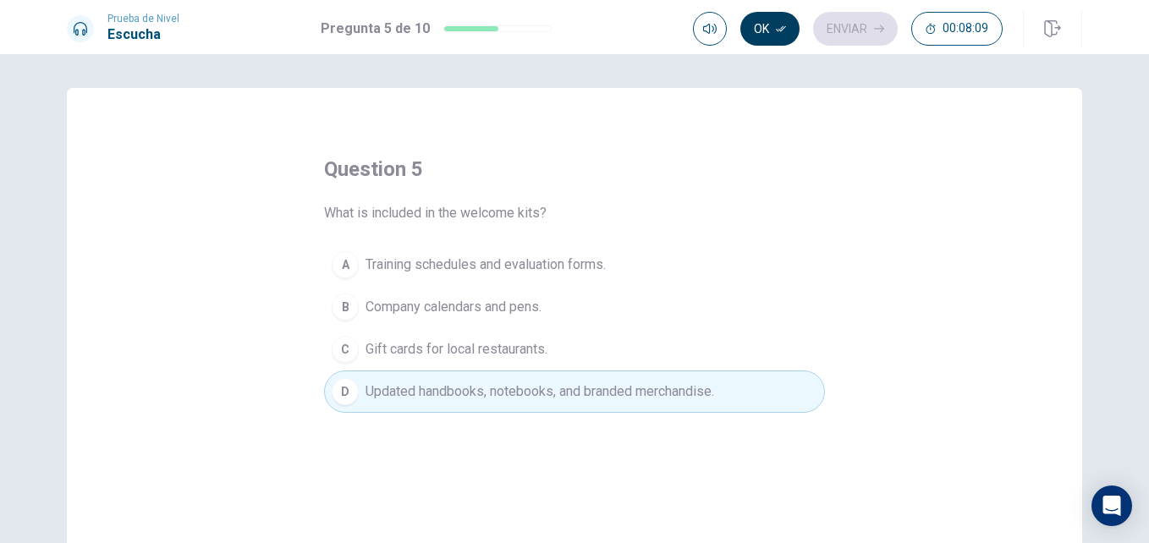
click at [764, 24] on button "Ok" at bounding box center [769, 29] width 59 height 34
click at [847, 26] on button "Enviar" at bounding box center [855, 29] width 85 height 34
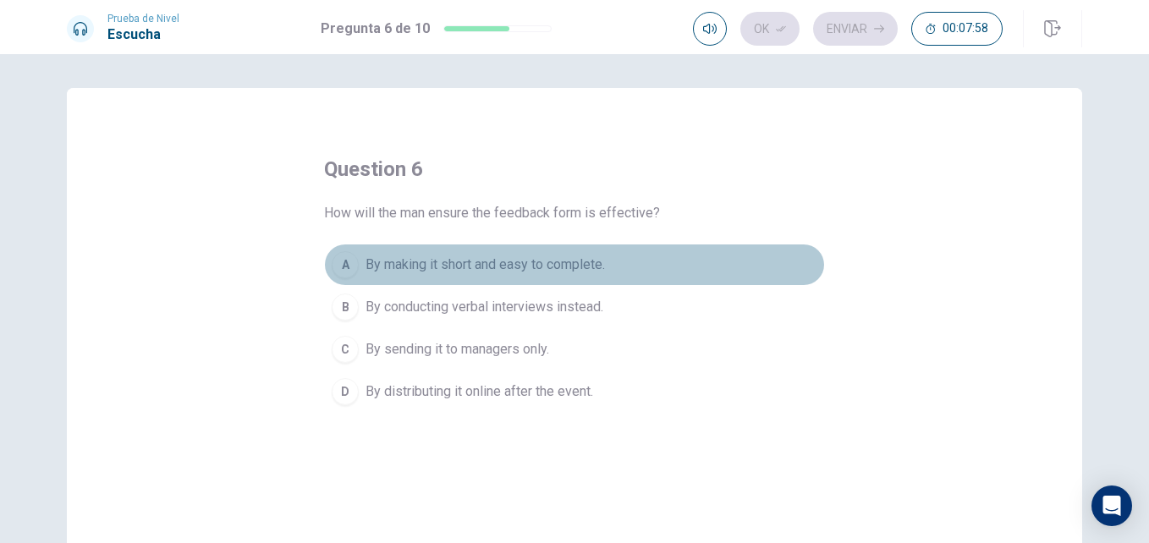
click at [385, 272] on span "By making it short and easy to complete." at bounding box center [485, 265] width 239 height 20
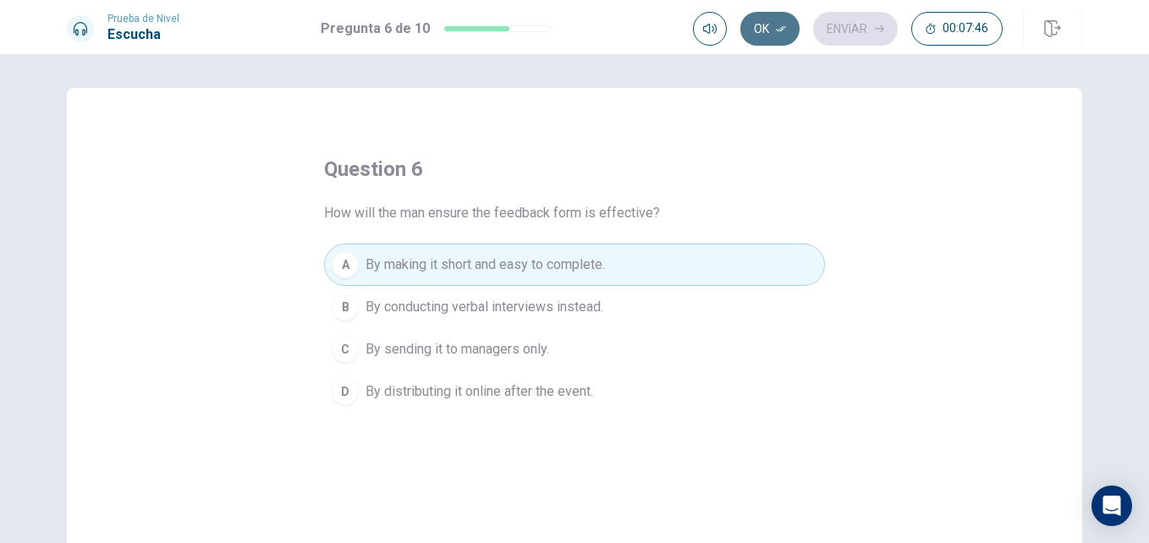
click at [766, 26] on button "Ok" at bounding box center [769, 29] width 59 height 34
click at [844, 25] on button "Enviar" at bounding box center [855, 29] width 85 height 34
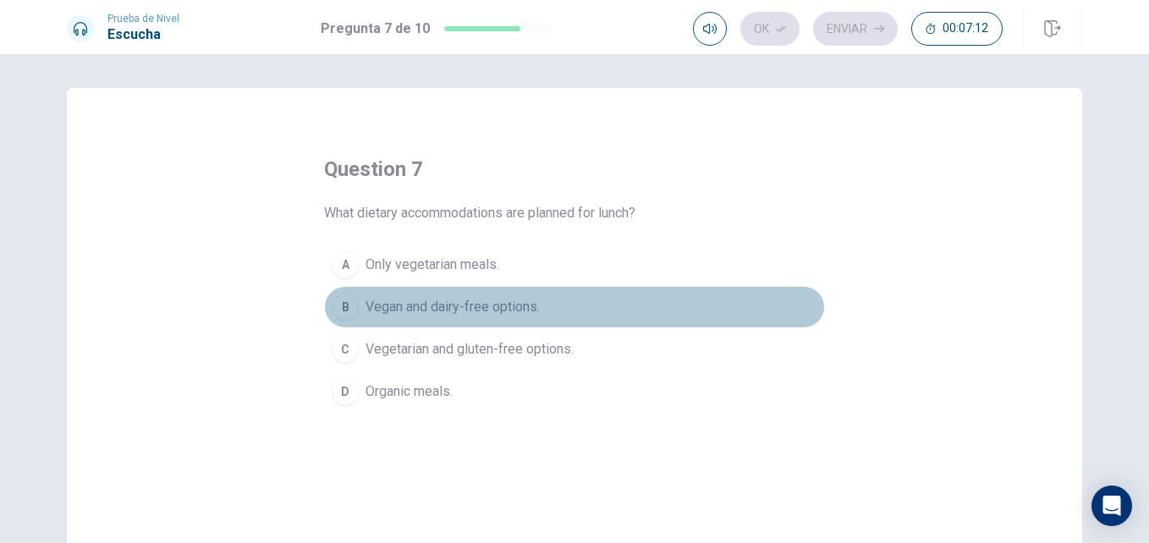
click at [422, 306] on span "Vegan and dairy-free options." at bounding box center [453, 307] width 174 height 20
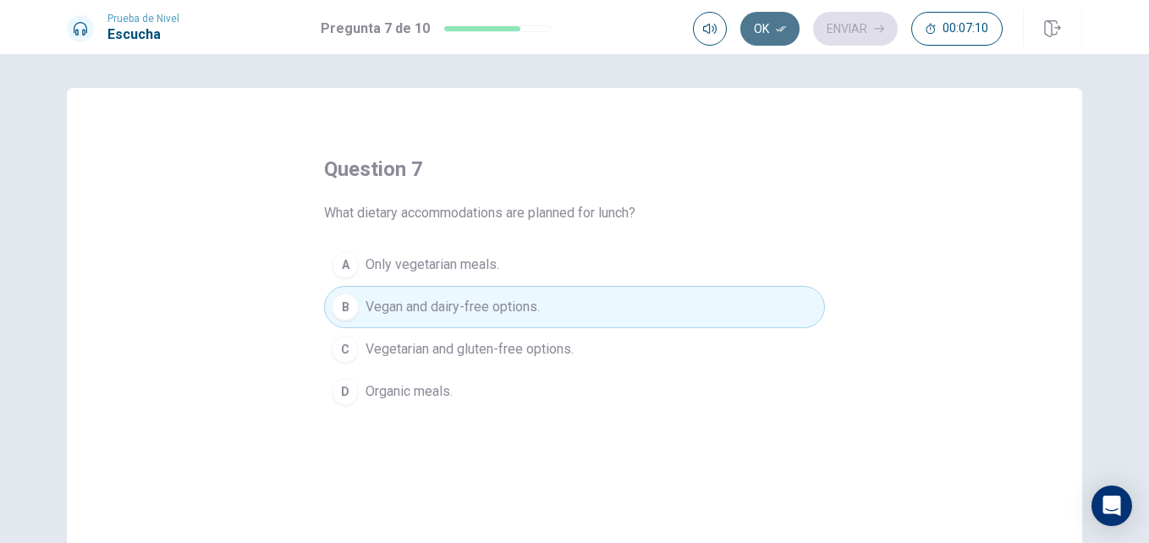
click at [762, 39] on button "Ok" at bounding box center [769, 29] width 59 height 34
click at [840, 26] on button "Enviar" at bounding box center [855, 29] width 85 height 34
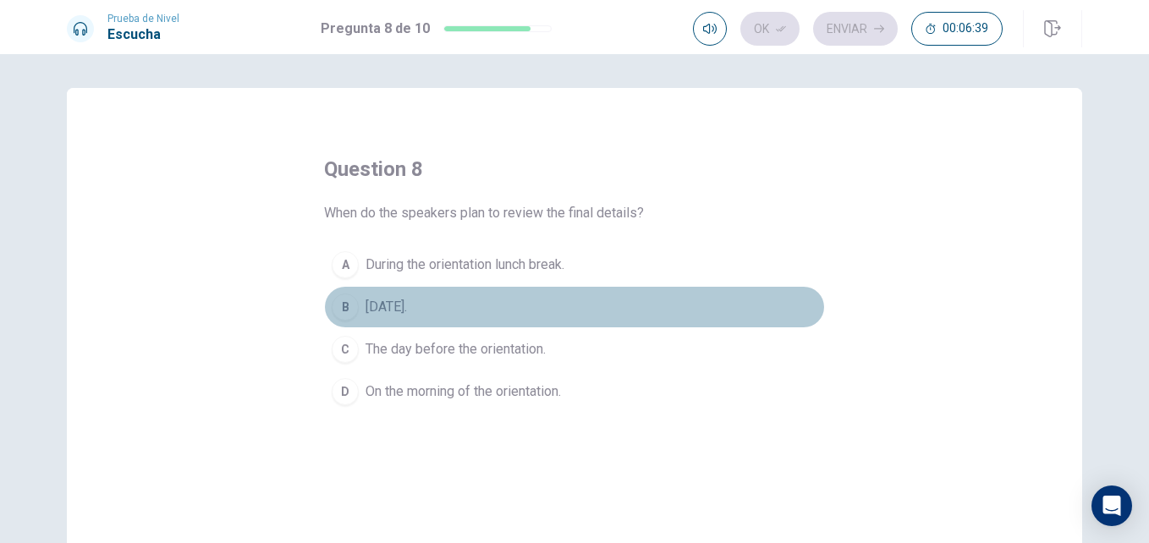
click at [383, 306] on span "[DATE]." at bounding box center [386, 307] width 41 height 20
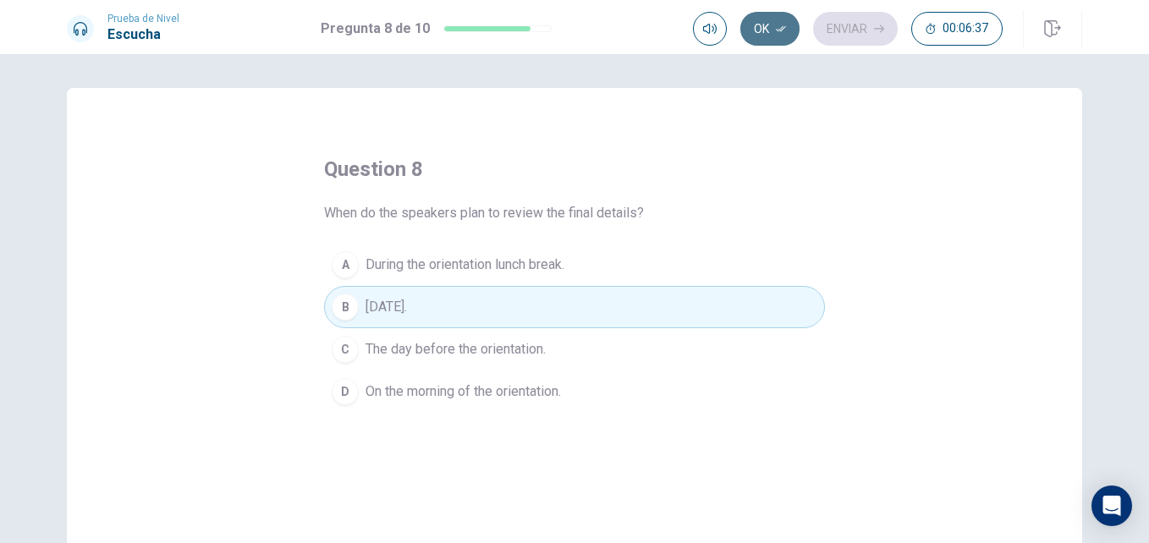
click at [765, 34] on button "Ok" at bounding box center [769, 29] width 59 height 34
click at [843, 30] on button "Enviar" at bounding box center [855, 29] width 85 height 34
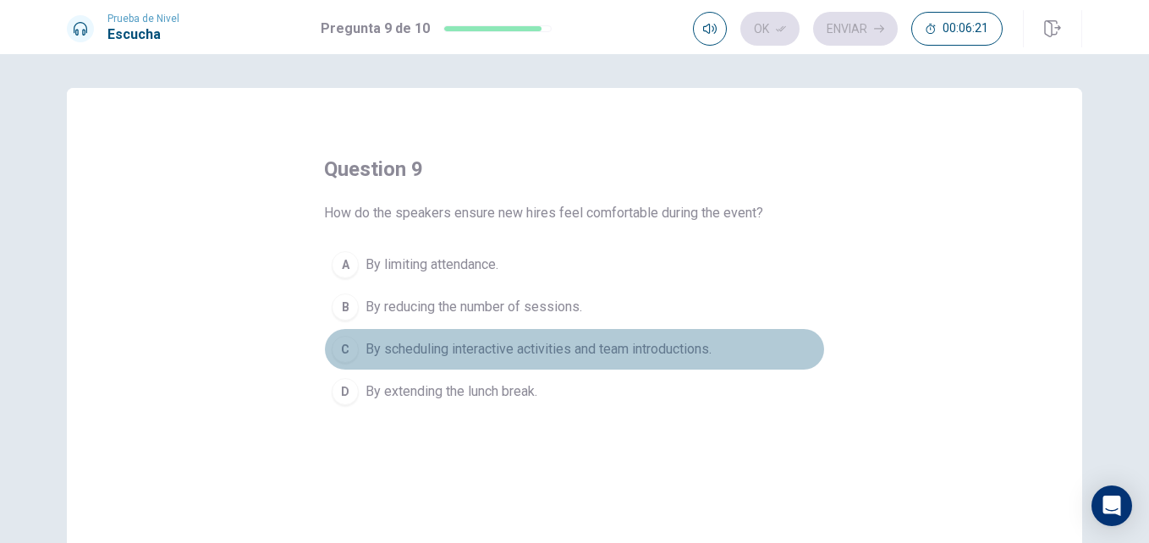
click at [437, 353] on span "By scheduling interactive activities and team introductions." at bounding box center [539, 349] width 346 height 20
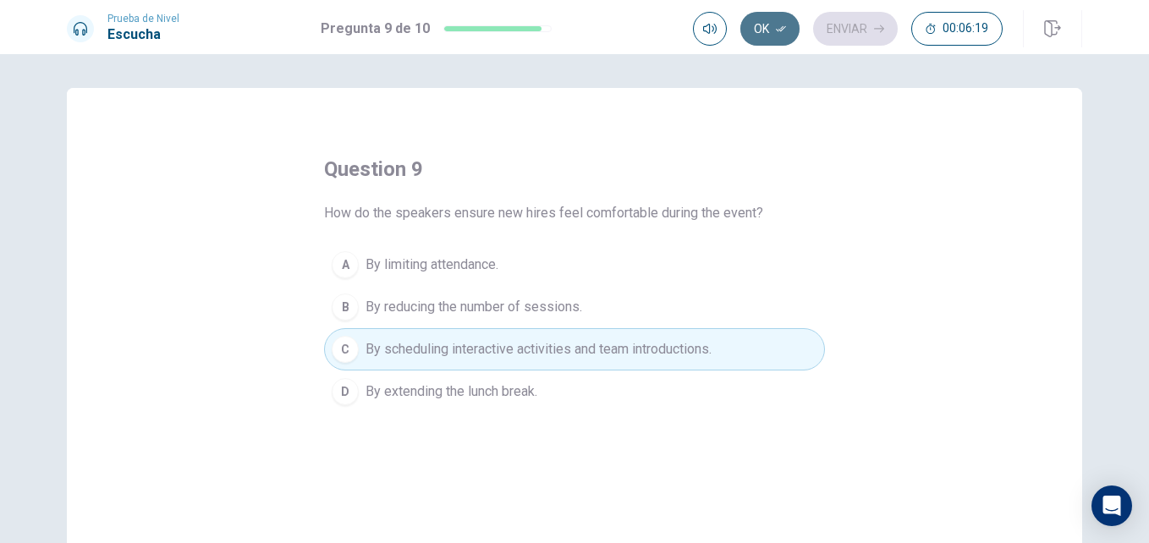
click at [781, 25] on icon "button" at bounding box center [781, 29] width 10 height 10
click at [844, 27] on button "Enviar" at bounding box center [855, 29] width 85 height 34
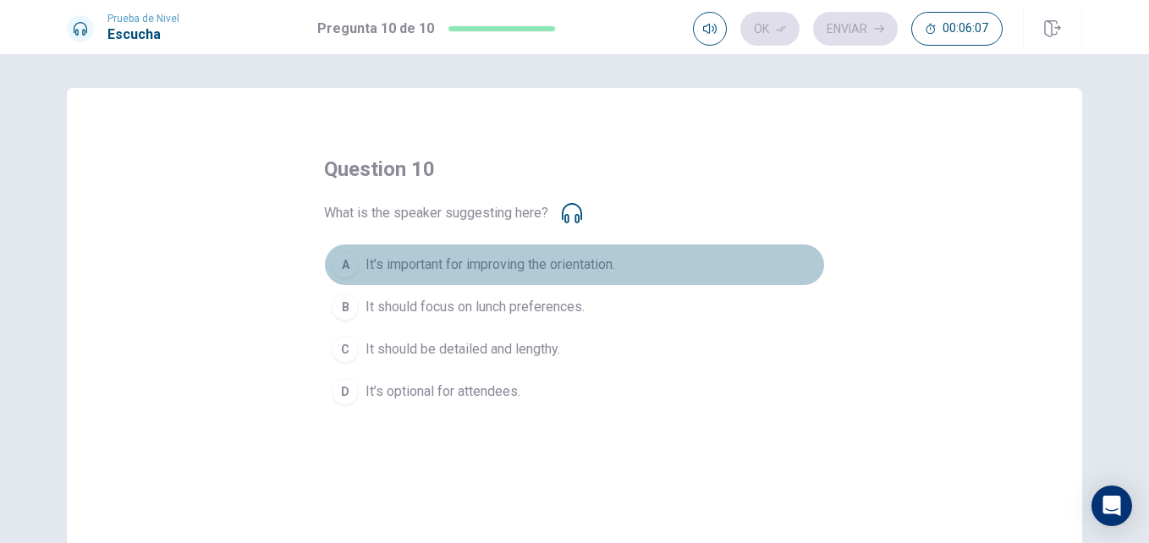
click at [472, 269] on span "It’s important for improving the orientation." at bounding box center [491, 265] width 250 height 20
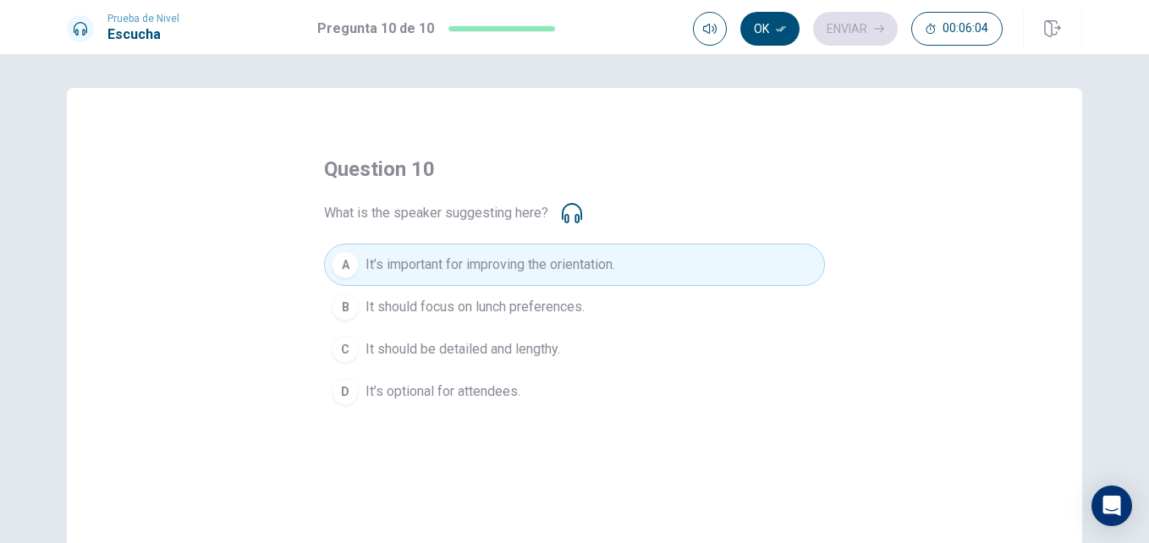
click at [576, 210] on icon at bounding box center [572, 213] width 20 height 20
click at [566, 215] on icon at bounding box center [572, 213] width 20 height 20
click at [772, 33] on button "Ok" at bounding box center [769, 29] width 59 height 34
click at [837, 35] on button "Enviar" at bounding box center [855, 29] width 85 height 34
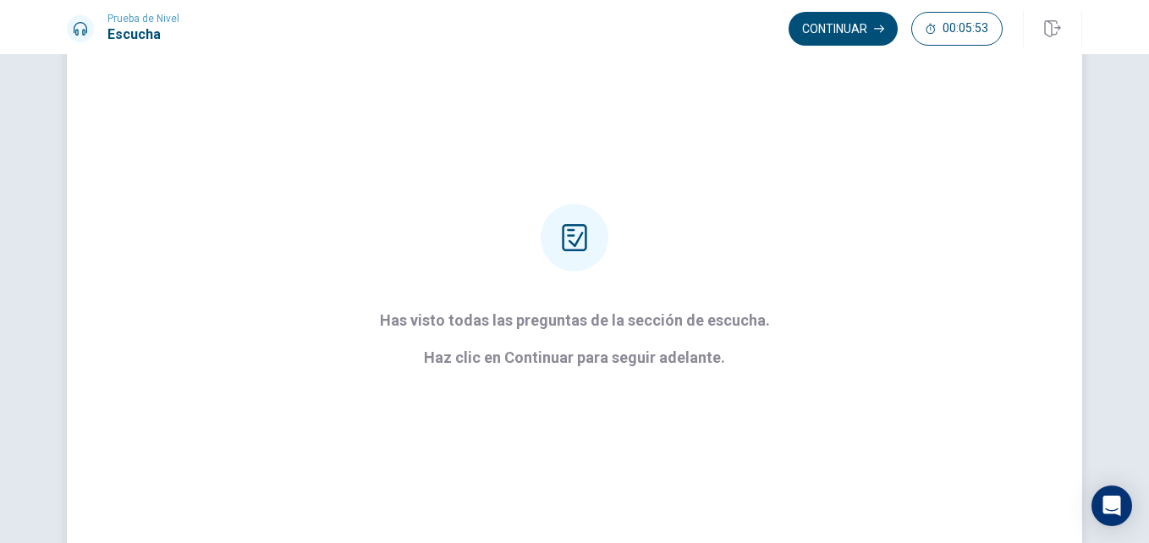
scroll to position [78, 0]
click at [844, 27] on button "Continuar" at bounding box center [843, 29] width 109 height 34
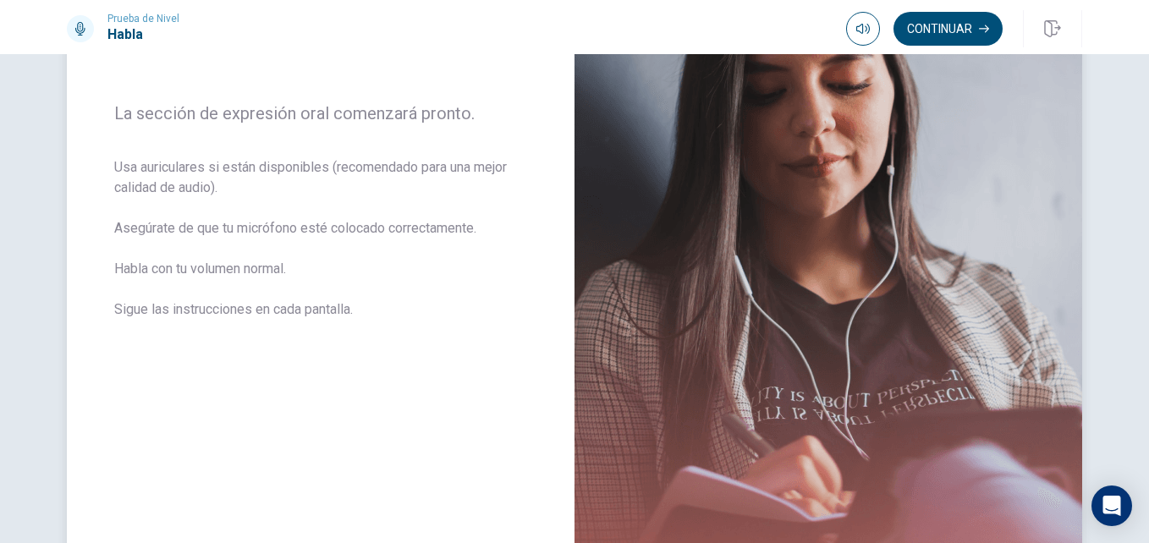
scroll to position [0, 0]
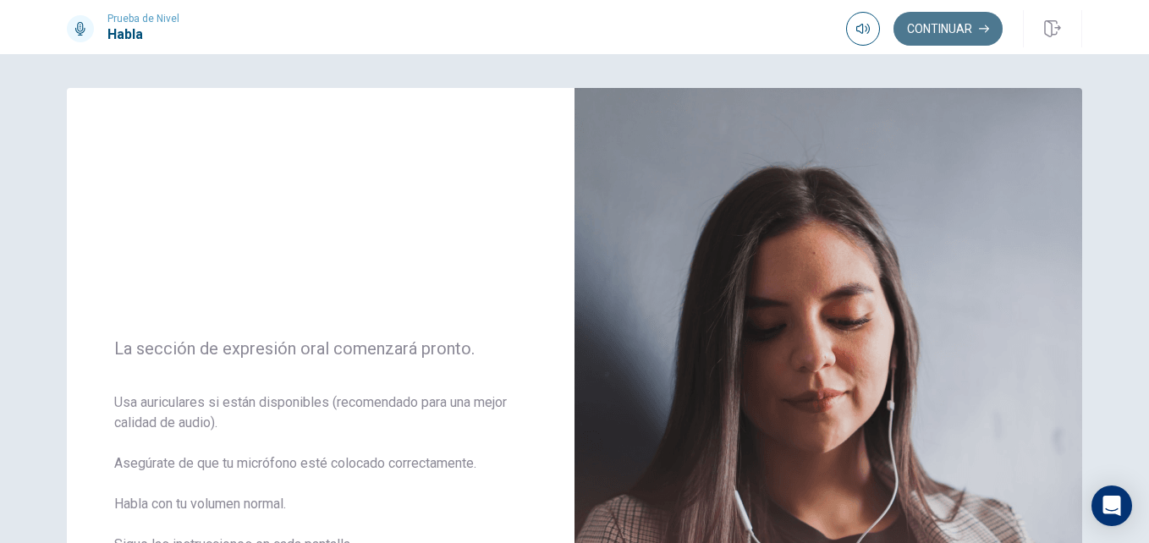
click at [951, 23] on button "Continuar" at bounding box center [948, 29] width 109 height 34
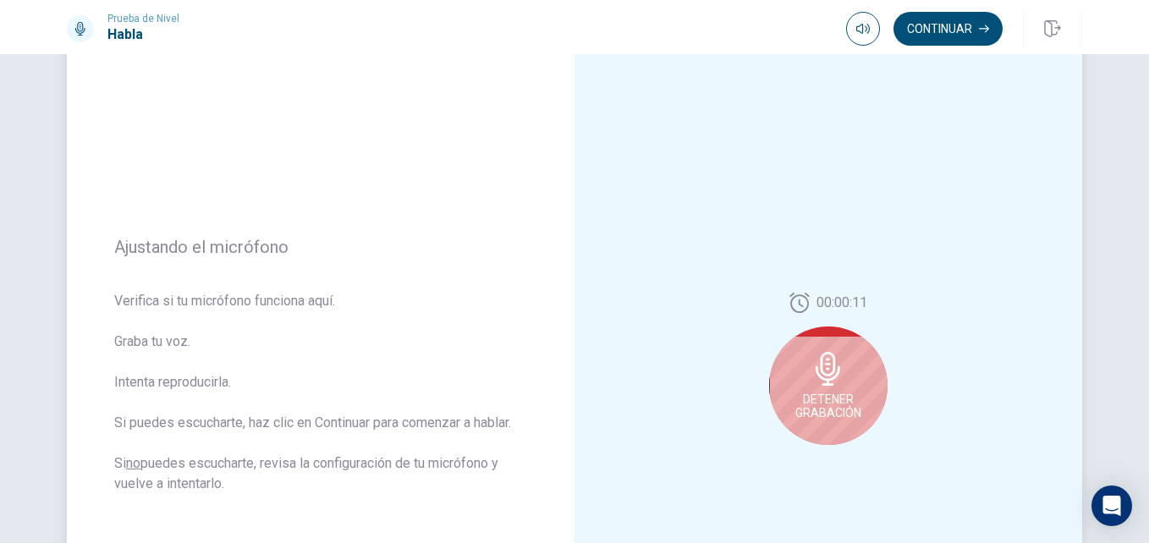
scroll to position [91, 0]
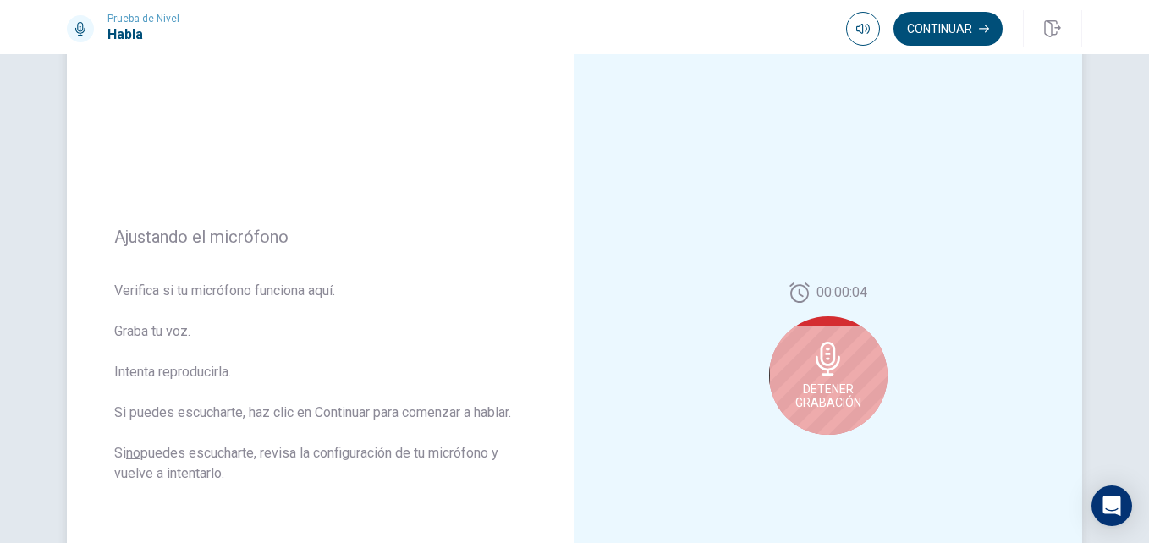
click at [819, 371] on icon at bounding box center [828, 359] width 34 height 34
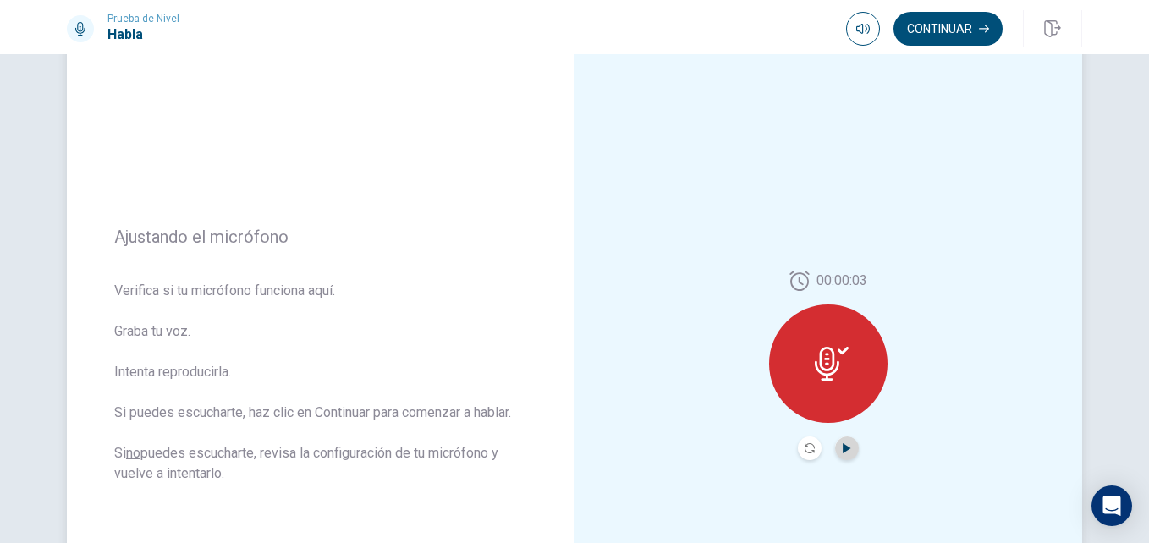
click at [843, 448] on icon "Play Audio" at bounding box center [847, 448] width 8 height 10
click at [951, 41] on button "Continuar" at bounding box center [948, 29] width 109 height 34
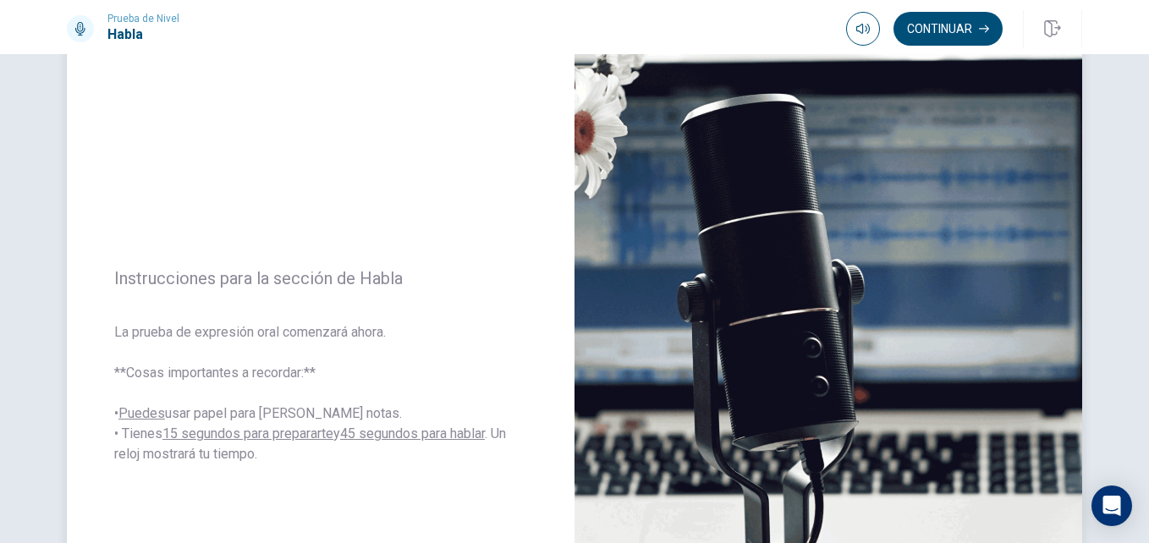
scroll to position [56, 0]
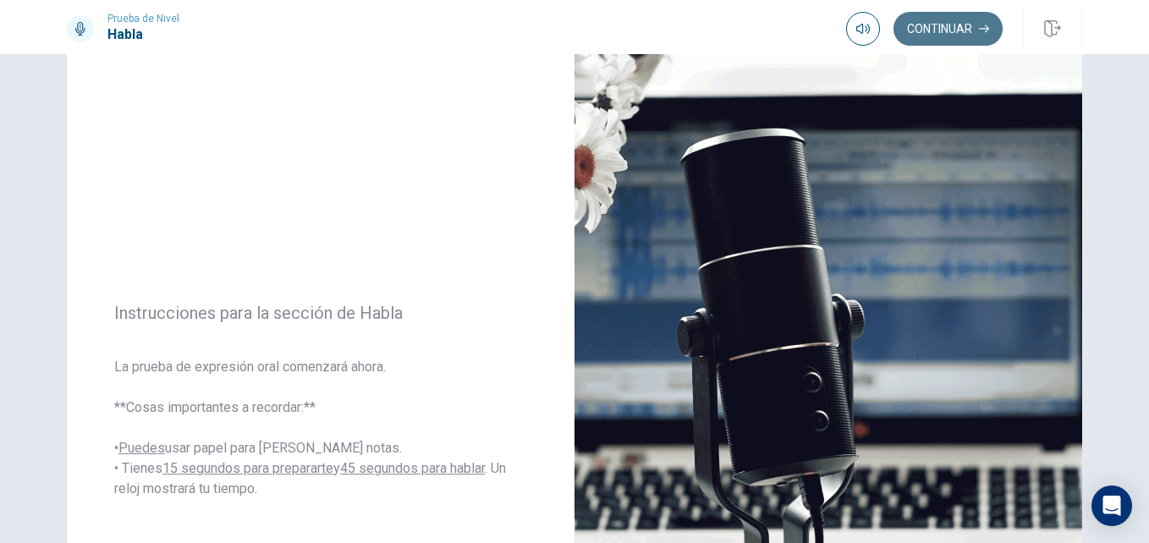
click at [976, 40] on button "Continuar" at bounding box center [948, 29] width 109 height 34
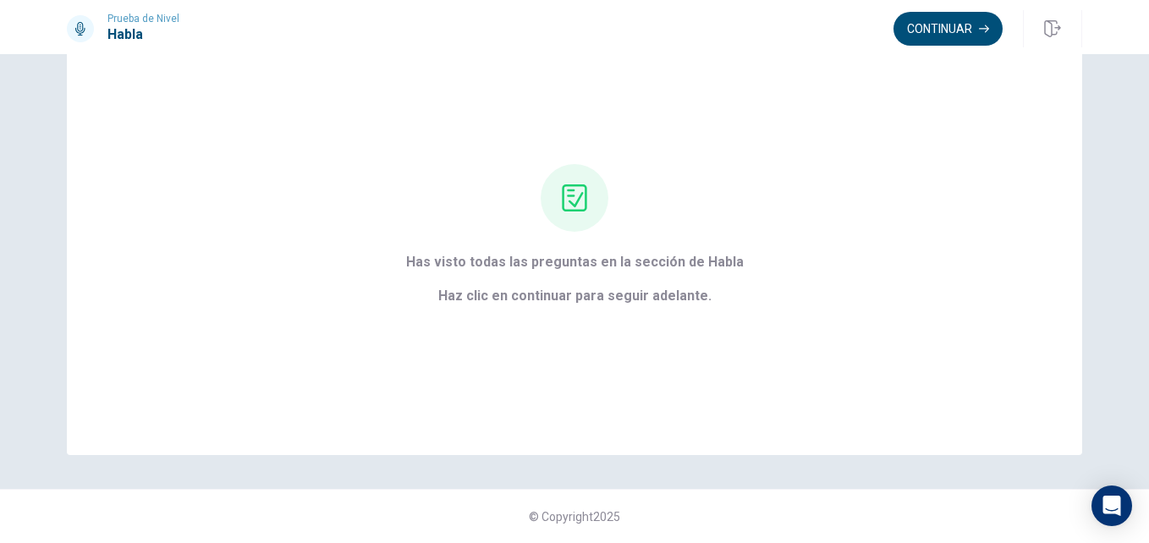
scroll to position [49, 0]
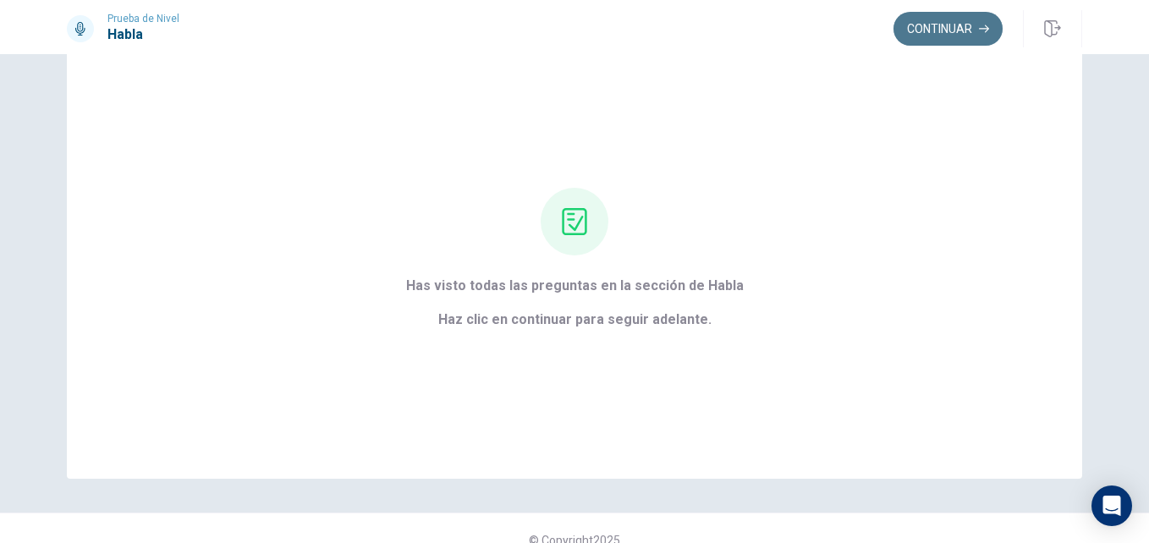
click at [966, 28] on button "Continuar" at bounding box center [948, 29] width 109 height 34
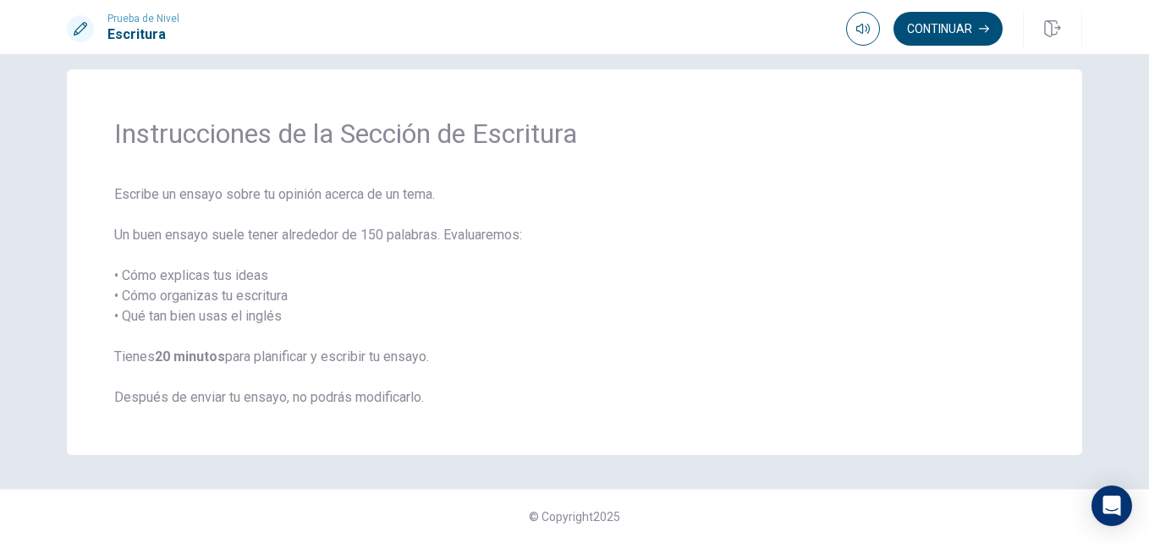
click at [190, 201] on span "Escribe un ensayo sobre tu opinión acerca de un tema. Un buen ensayo suele tene…" at bounding box center [574, 295] width 921 height 223
click at [190, 282] on span "Escribe un ensayo sobre tu opinión acerca de un tema. Un buen ensayo suele tene…" at bounding box center [574, 295] width 921 height 223
click at [172, 295] on span "Escribe un ensayo sobre tu opinión acerca de un tema. Un buen ensayo suele tene…" at bounding box center [574, 295] width 921 height 223
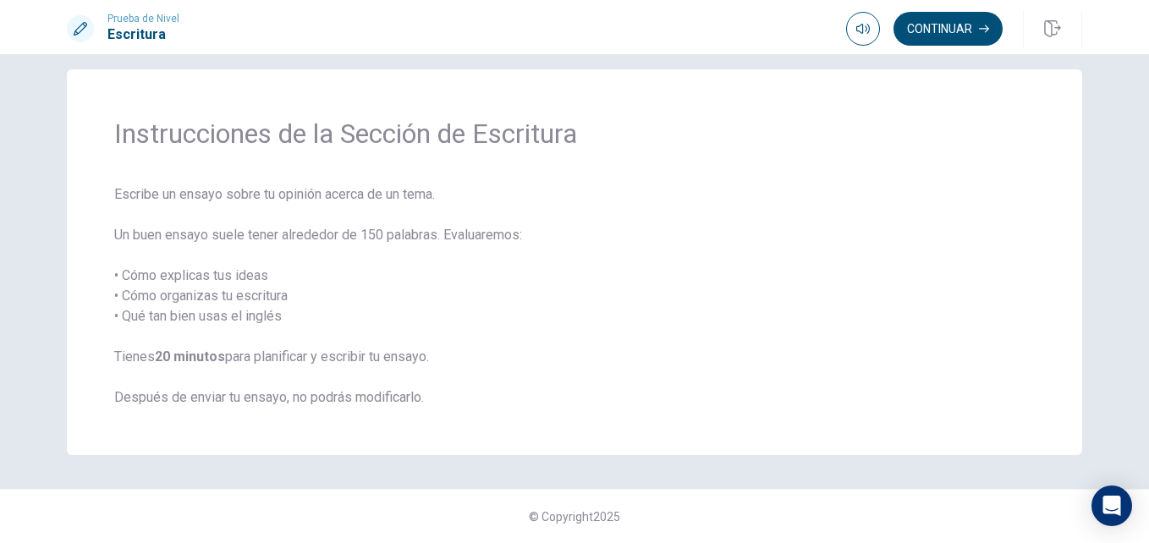
click at [172, 295] on span "Escribe un ensayo sobre tu opinión acerca de un tema. Un buen ensayo suele tene…" at bounding box center [574, 295] width 921 height 223
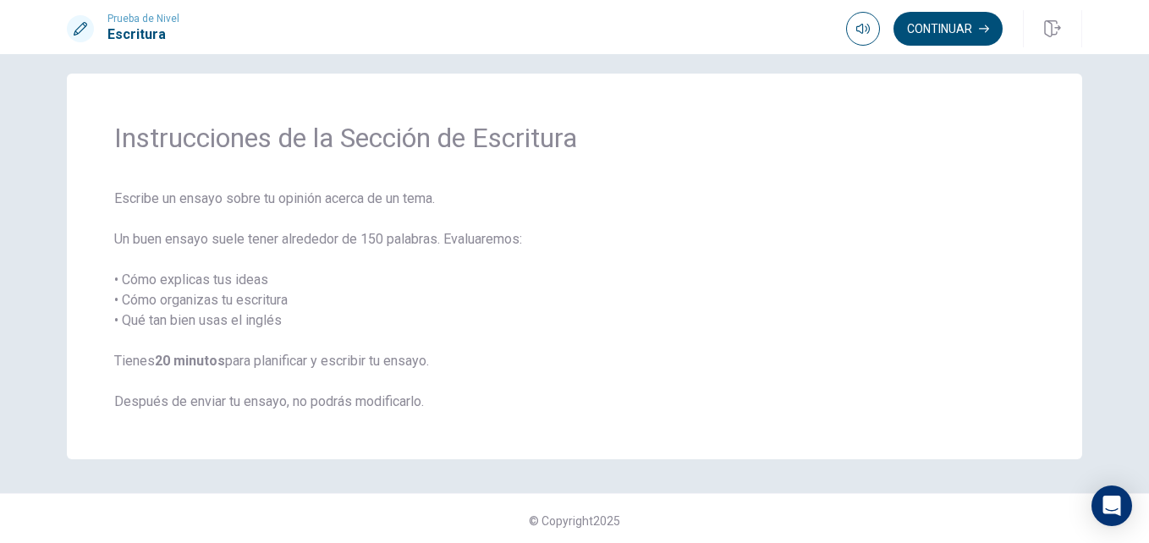
scroll to position [11, 0]
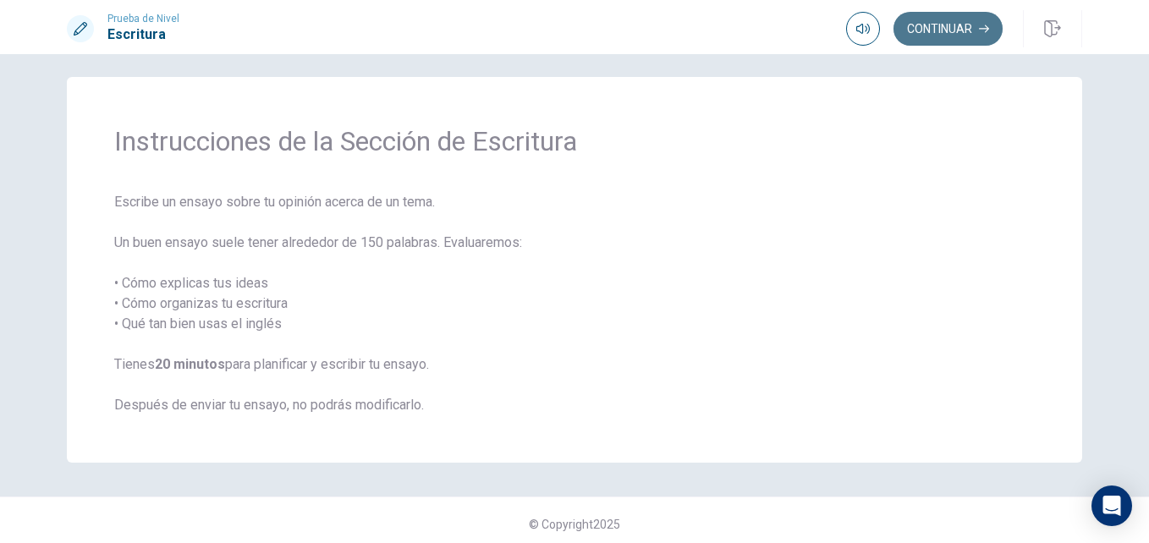
click at [948, 45] on button "Continuar" at bounding box center [948, 29] width 109 height 34
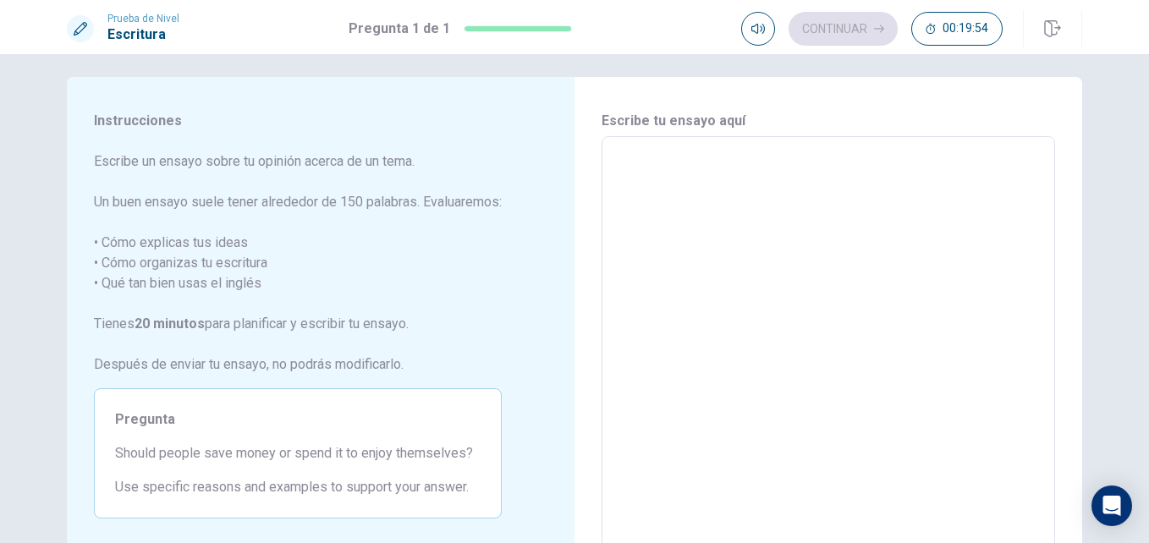
click at [153, 195] on span "Escribe un ensayo sobre tu opinión acerca de un tema. Un buen ensayo suele tene…" at bounding box center [298, 262] width 408 height 223
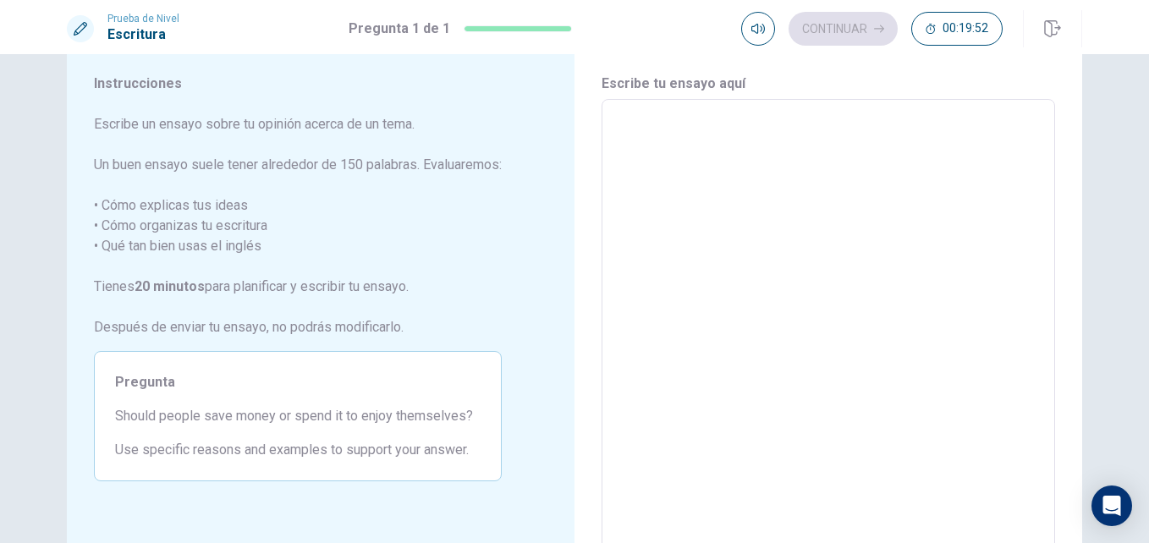
scroll to position [57, 0]
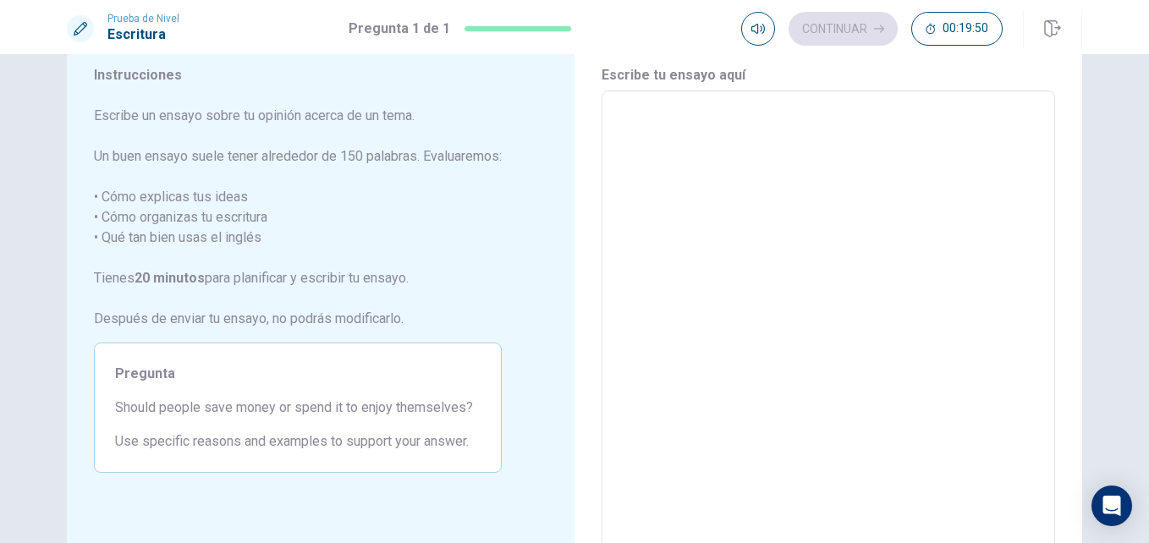
click at [199, 410] on span "Should people save money or spend it to enjoy themselves?" at bounding box center [298, 408] width 366 height 20
click at [668, 236] on textarea at bounding box center [828, 325] width 430 height 440
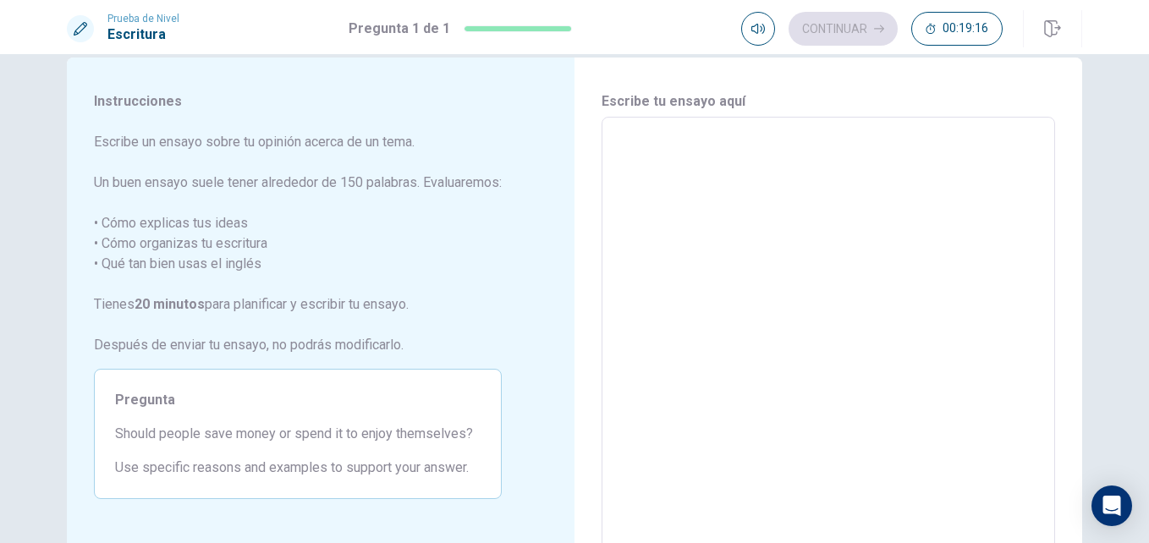
scroll to position [39, 0]
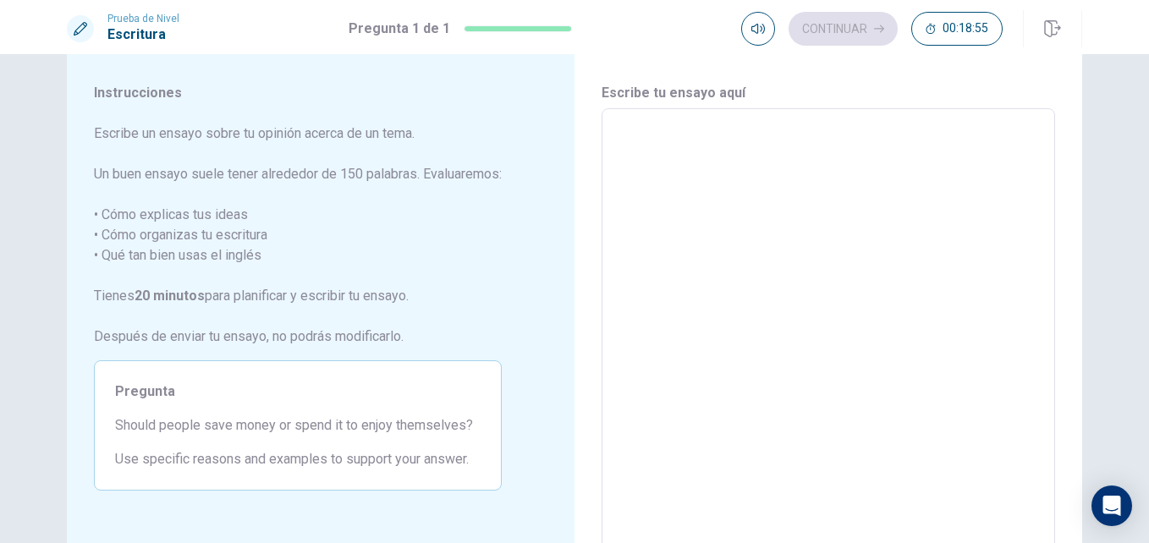
type textarea "H"
type textarea "x"
type textarea "Hi"
type textarea "x"
type textarea "Hi,"
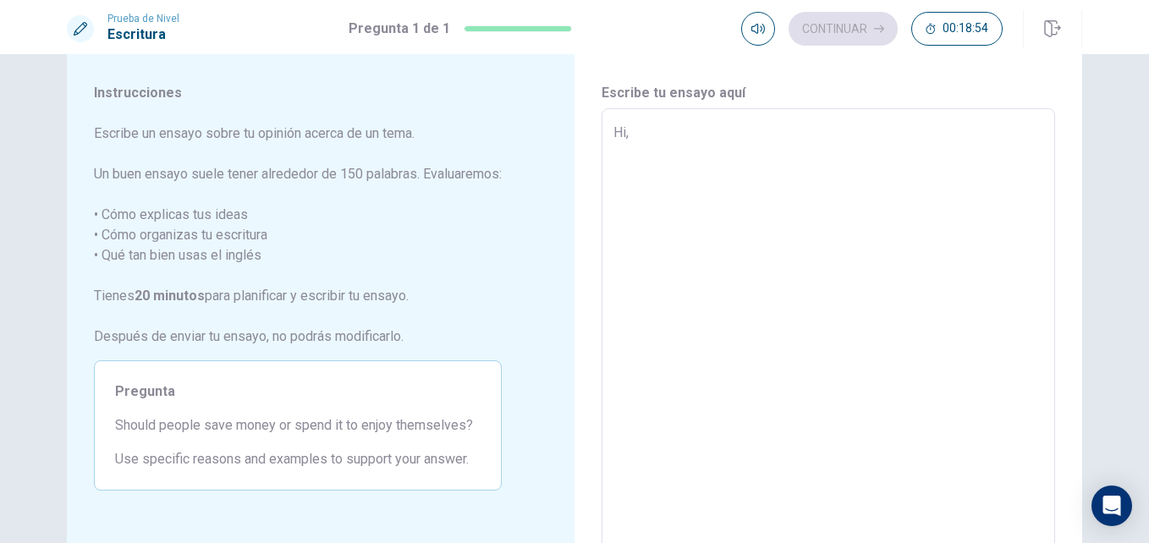
type textarea "x"
type textarea "Hi,"
type textarea "x"
type textarea "Hi, i"
type textarea "x"
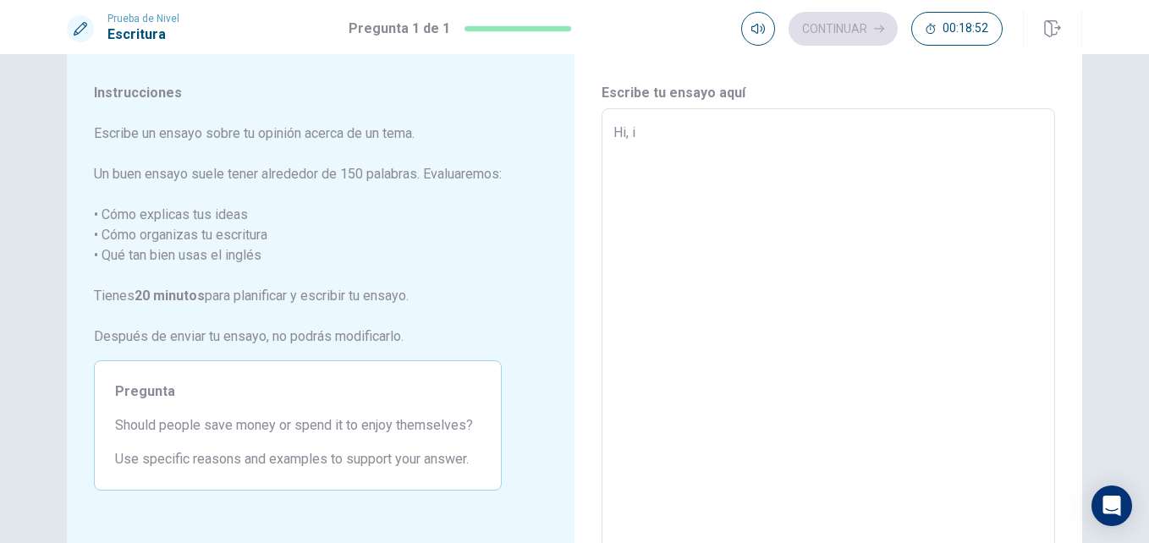
type textarea "Hi, i"
type textarea "x"
type textarea "Hi, i t"
type textarea "x"
type textarea "Hi, i th"
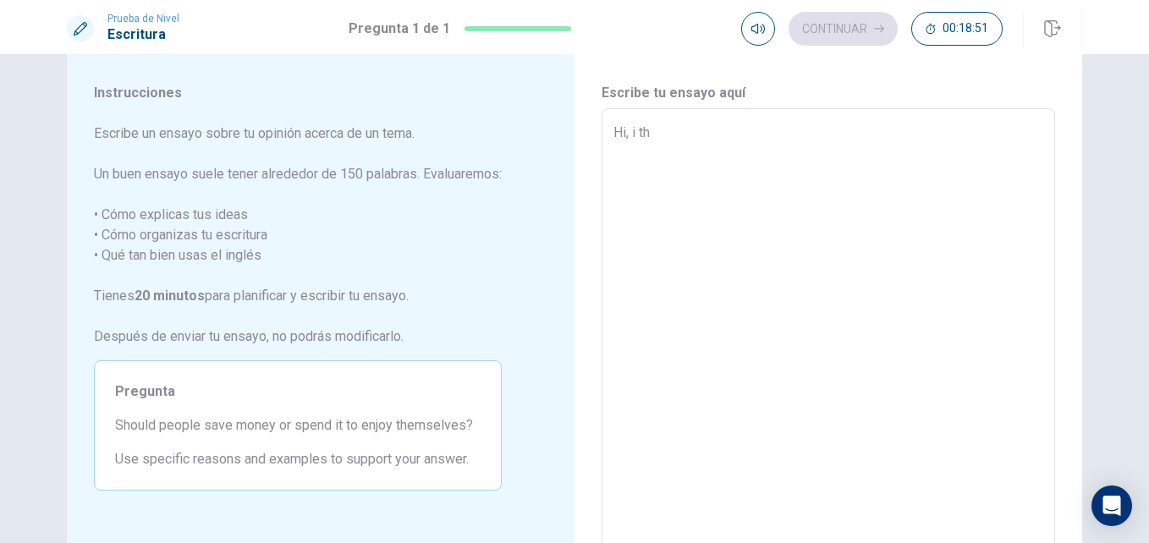
type textarea "x"
type textarea "Hi, i thi"
type textarea "x"
type textarea "Hi, i thik"
type textarea "x"
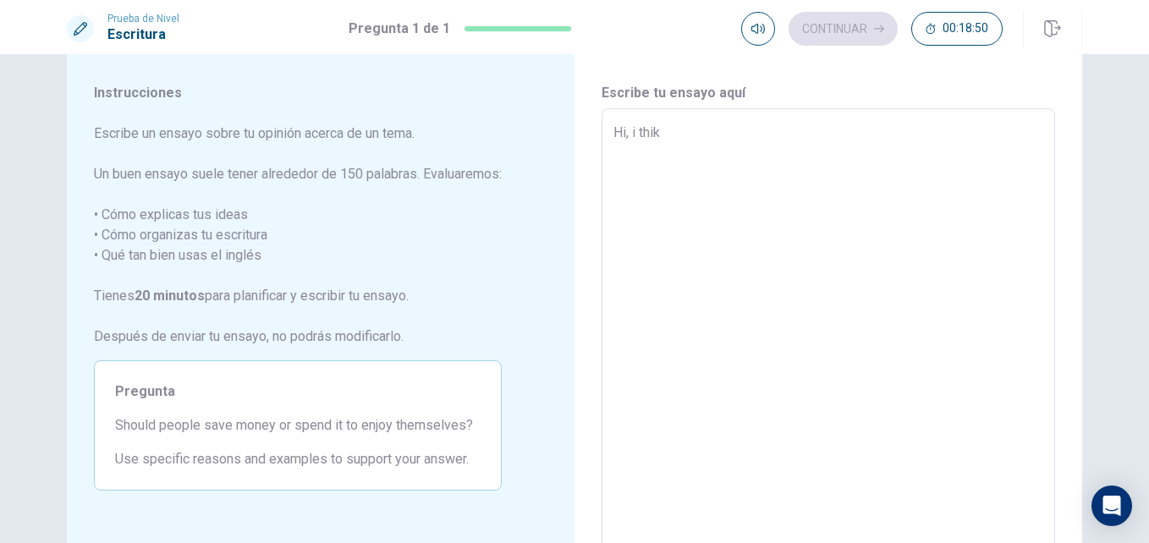
type textarea "Hi, i thiks"
type textarea "x"
type textarea "Hi, i thik"
type textarea "x"
type textarea "Hi, i thi"
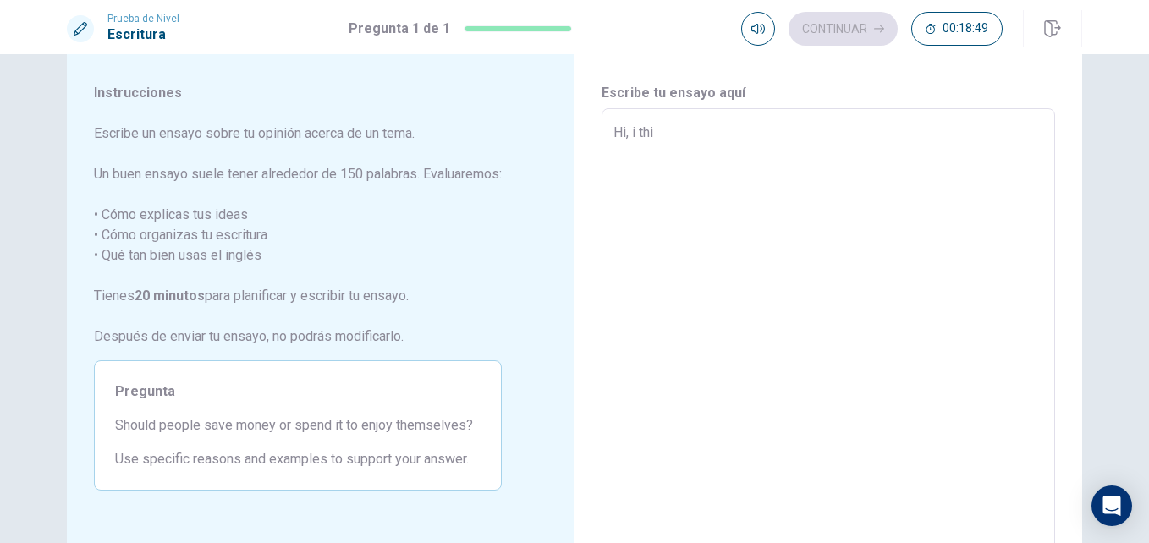
type textarea "x"
type textarea "Hi, i thin"
type textarea "x"
type textarea "Hi, i think"
type textarea "x"
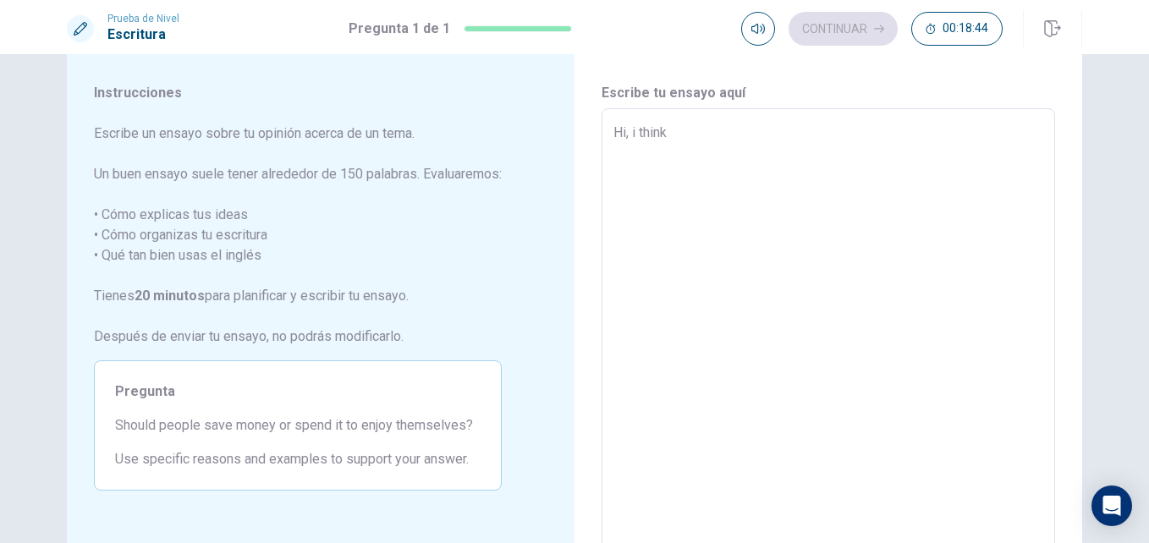
type textarea "Hi, i thinks"
type textarea "x"
type textarea "Hi, i think"
type textarea "x"
type textarea "Hi, i think"
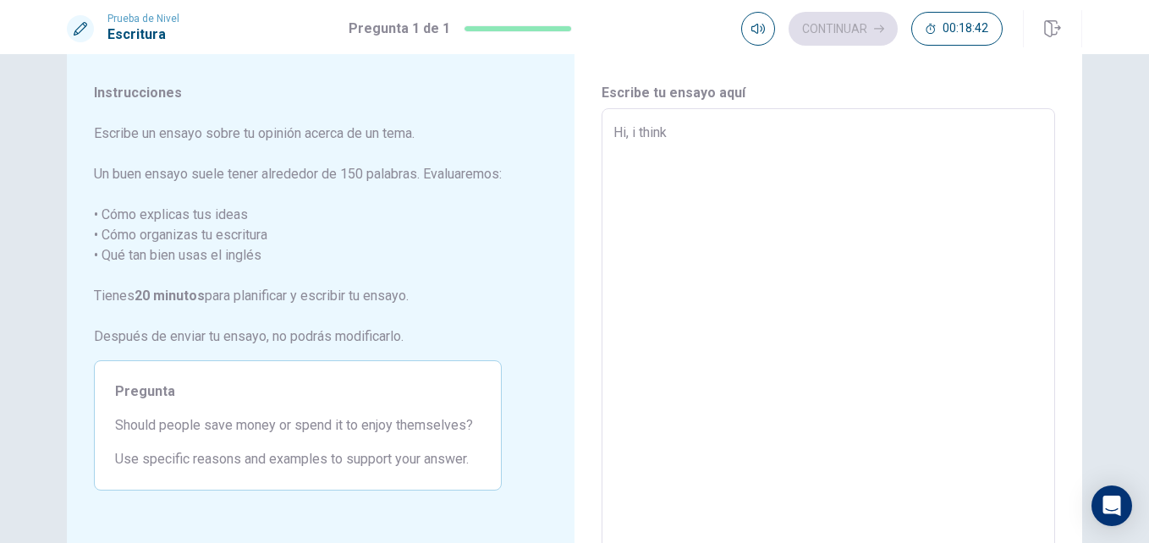
type textarea "x"
type textarea "Hi, i think t"
type textarea "x"
type textarea "Hi, i think th"
type textarea "x"
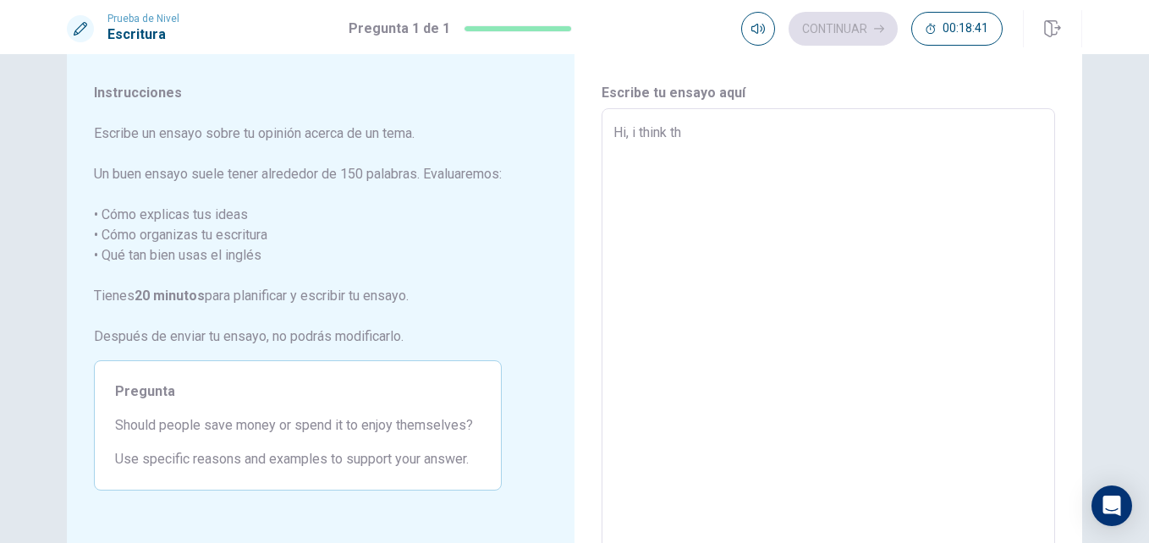
type textarea "Hi, i think the"
type textarea "x"
type textarea "Hi, i think the"
type textarea "x"
type textarea "Hi, i think the p"
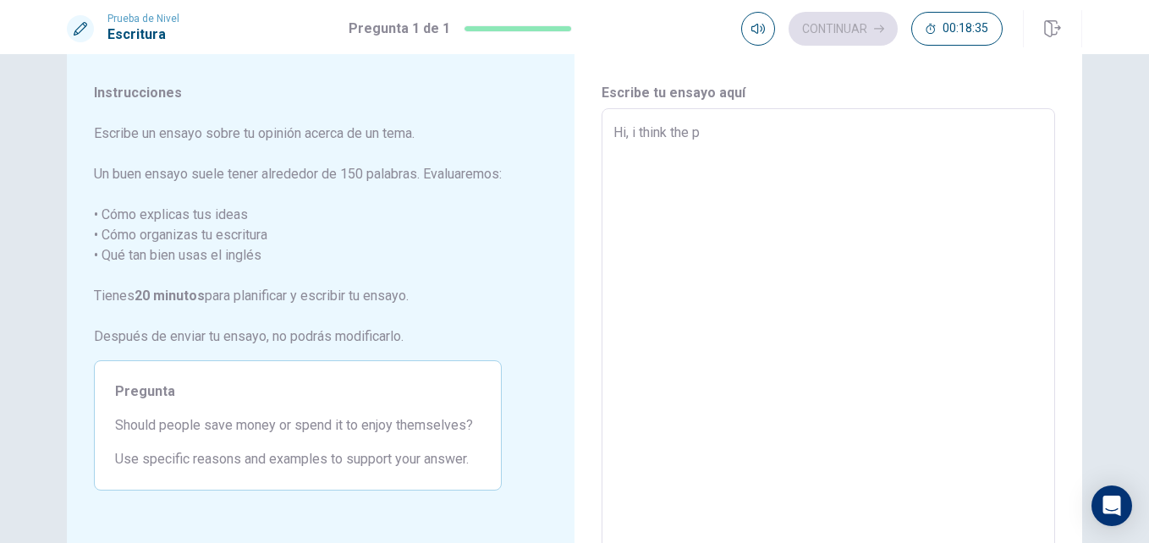
type textarea "x"
type textarea "Hi, i think the pe"
type textarea "x"
type textarea "Hi, i think the peo"
type textarea "x"
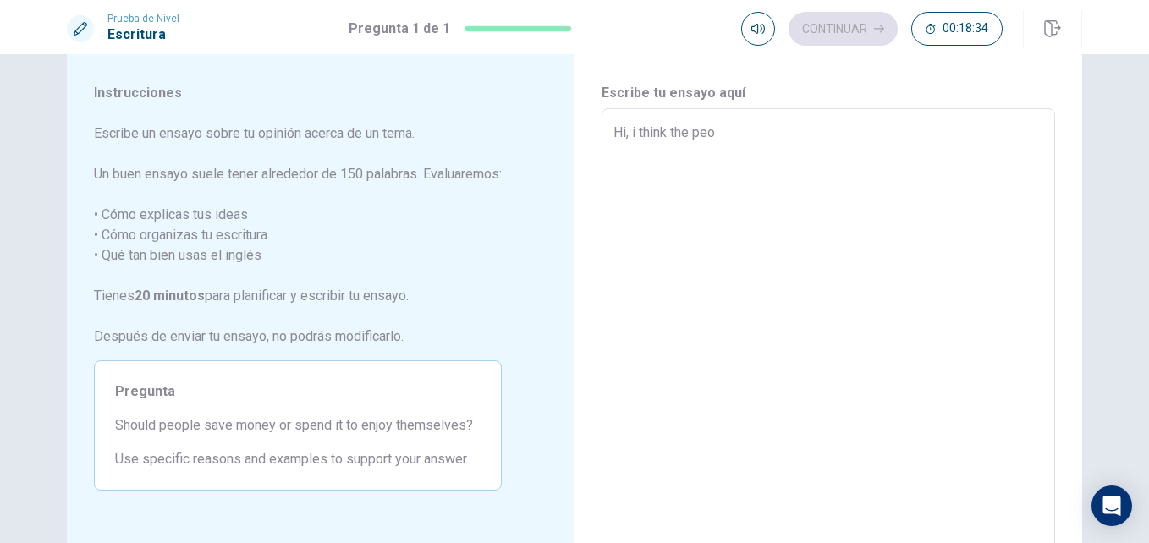
type textarea "Hi, i think the peop"
type textarea "x"
type textarea "Hi, i think the peopl"
type textarea "x"
type textarea "Hi, i think the people"
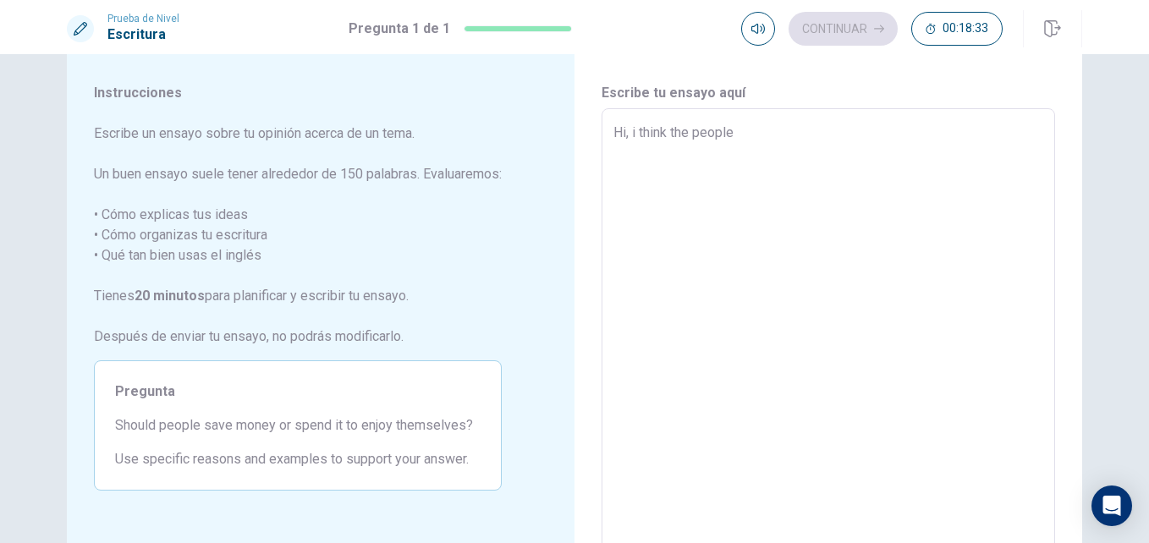
type textarea "x"
type textarea "Hi, i think the people"
type textarea "x"
type textarea "Hi, i think the people s"
type textarea "x"
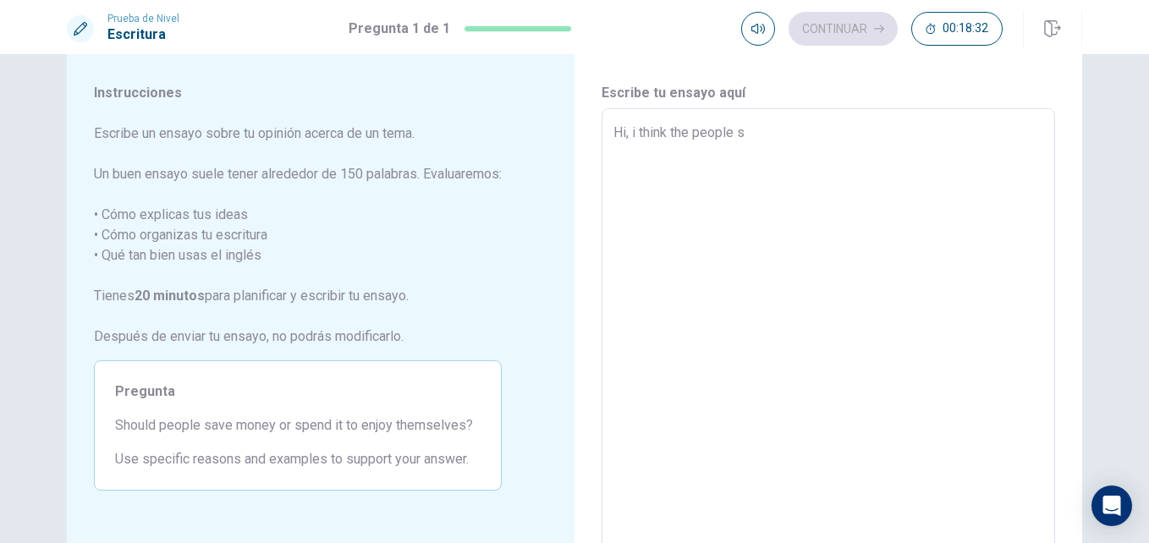
type textarea "Hi, i think the people sh"
type textarea "x"
type textarea "Hi, i think the people shp"
type textarea "x"
type textarea "Hi, i think the people sh"
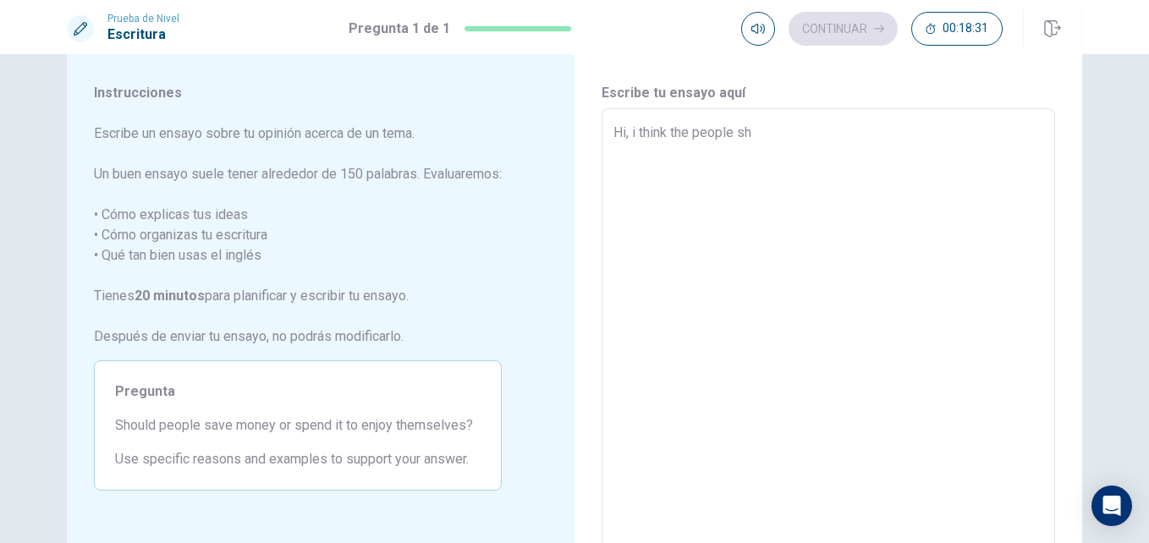
type textarea "x"
type textarea "Hi, i think the people sho"
type textarea "x"
type textarea "Hi, i think the people shou"
type textarea "x"
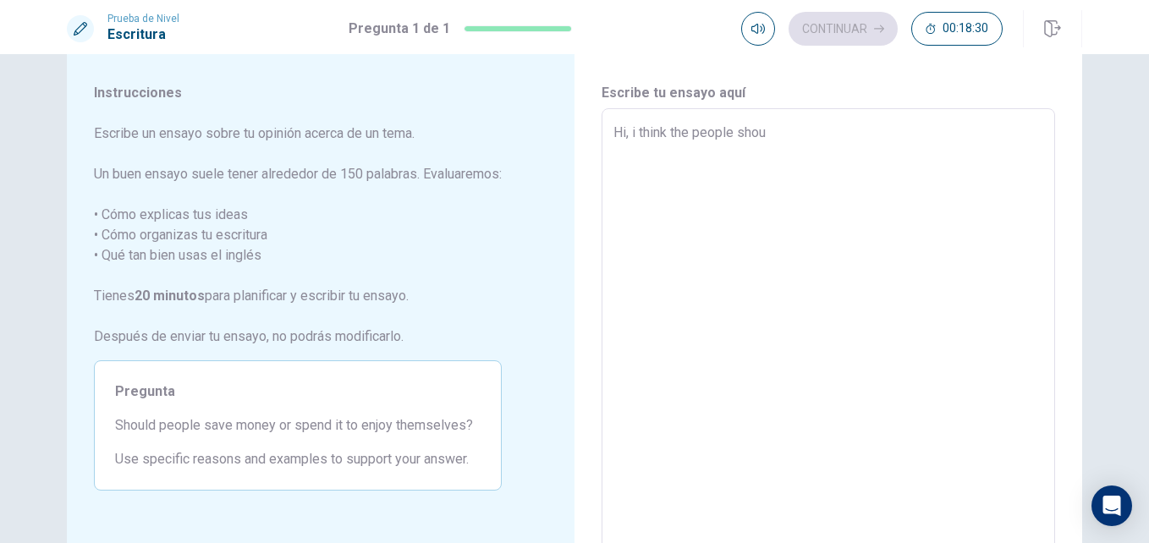
type textarea "Hi, i think the people shoul"
type textarea "x"
type textarea "Hi, i think the people should"
type textarea "x"
type textarea "Hi, i think the people should"
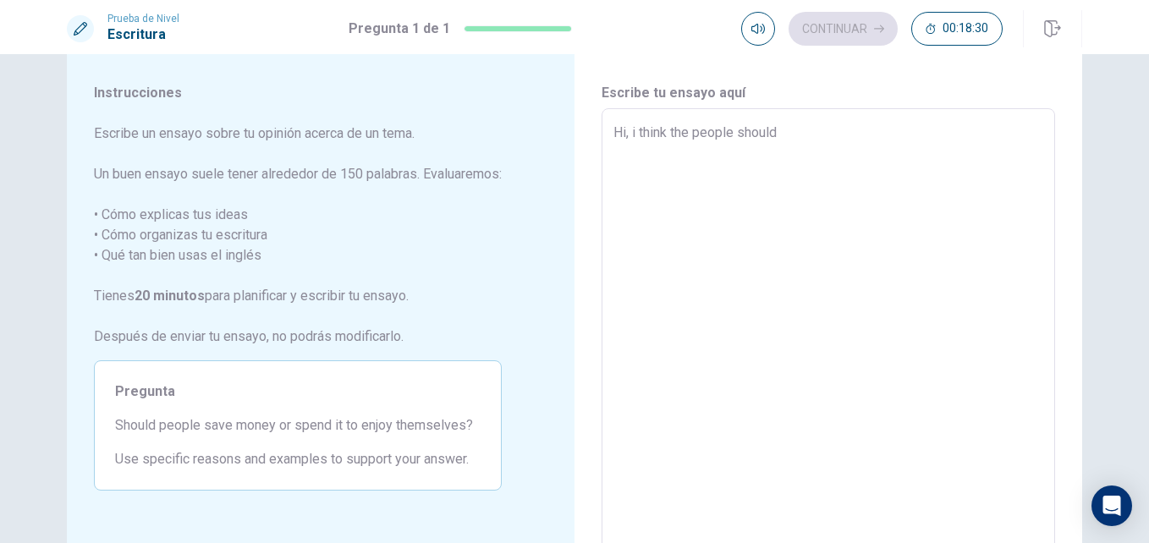
type textarea "x"
type textarea "Hi, i think the people should b"
type textarea "x"
type textarea "Hi, i think the people should be"
type textarea "x"
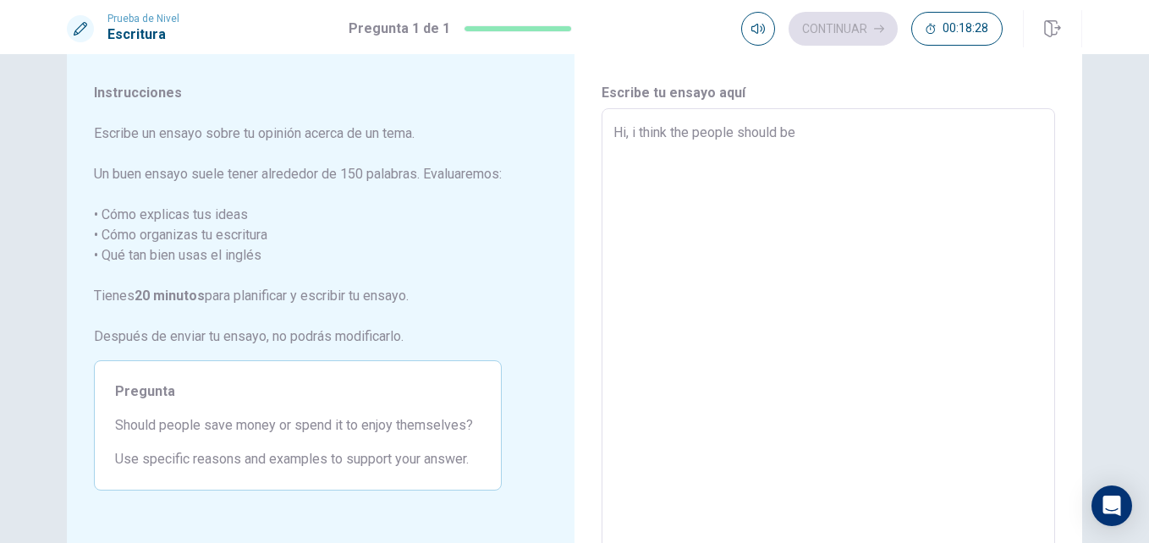
type textarea "Hi, i think the people should be"
type textarea "x"
type textarea "Hi, i think the people should be h"
type textarea "x"
type textarea "Hi, i think the people should be ha"
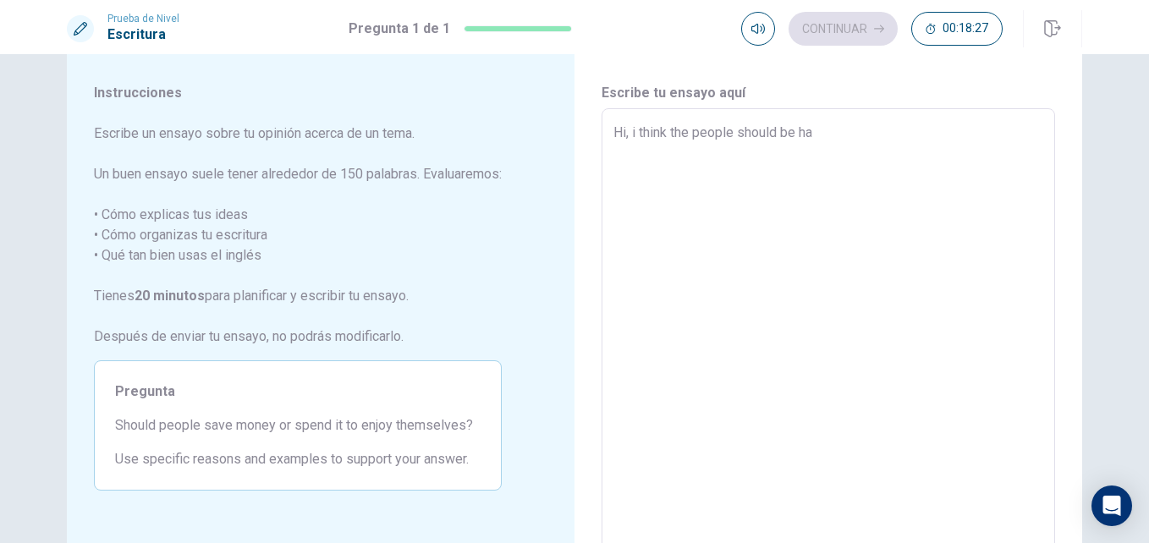
type textarea "x"
type textarea "Hi, i think the people should be hav"
type textarea "x"
type textarea "Hi, i think the people should be have"
type textarea "x"
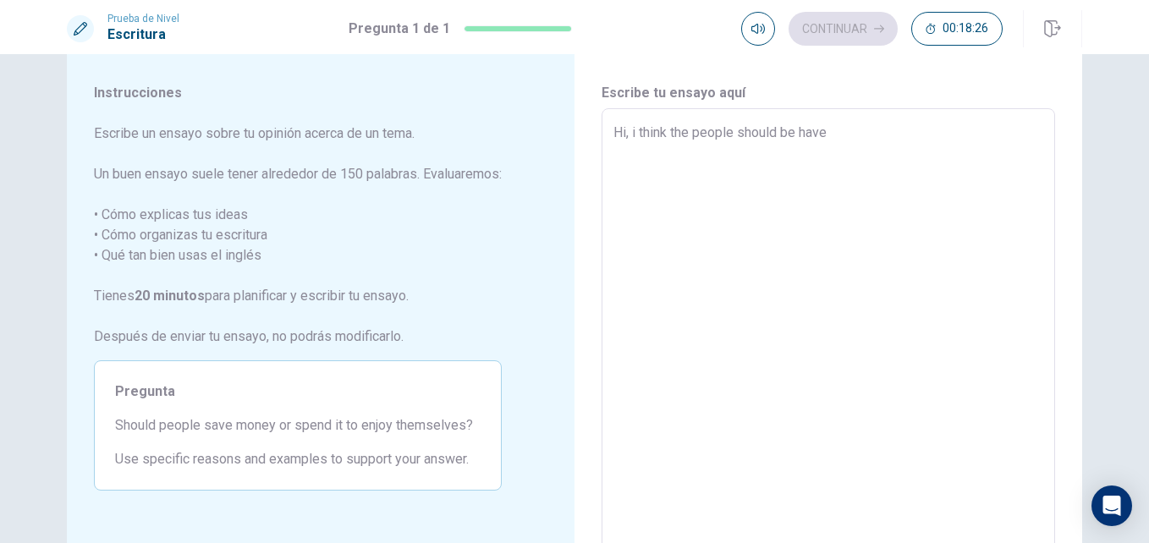
type textarea "Hi, i think the people should be have"
type textarea "x"
type textarea "Hi, i think the people should be have a"
type textarea "x"
type textarea "Hi, i think the people should be have a"
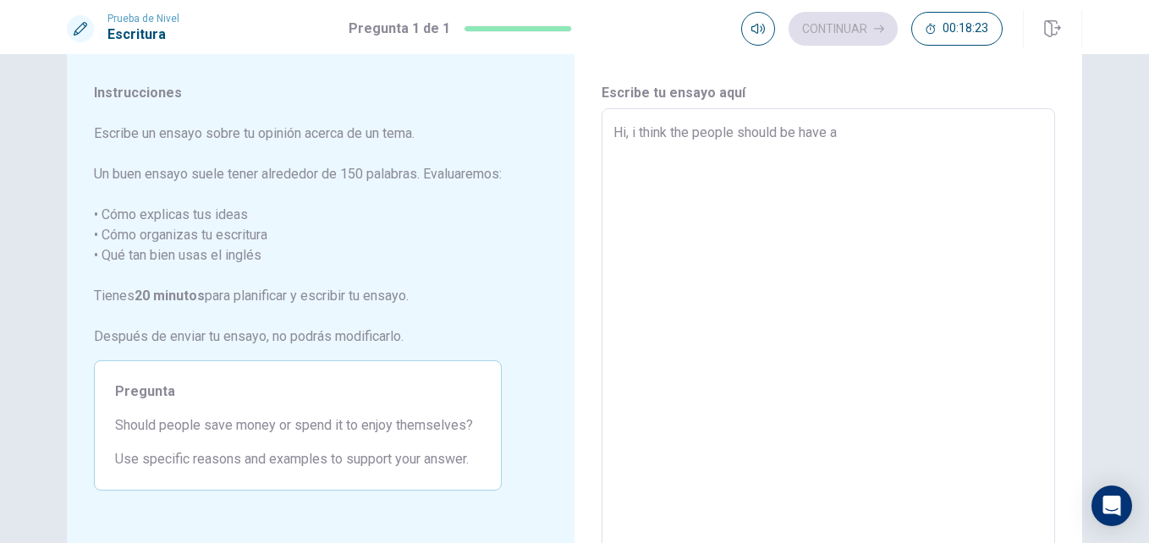
type textarea "x"
type textarea "Hi, i think the people should be have a p"
type textarea "x"
type textarea "Hi, i think the people should be have a pl"
type textarea "x"
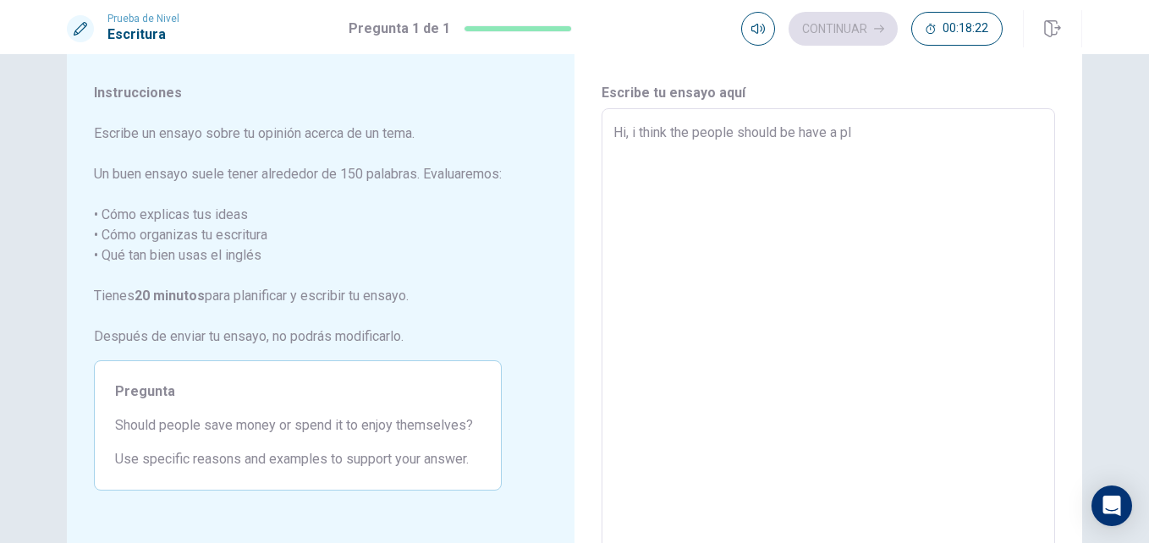
type textarea "Hi, i think the people should be have a pla"
type textarea "x"
type textarea "Hi, i think the people should be have a plan"
type textarea "x"
type textarea "Hi, i think the people should be have a plan"
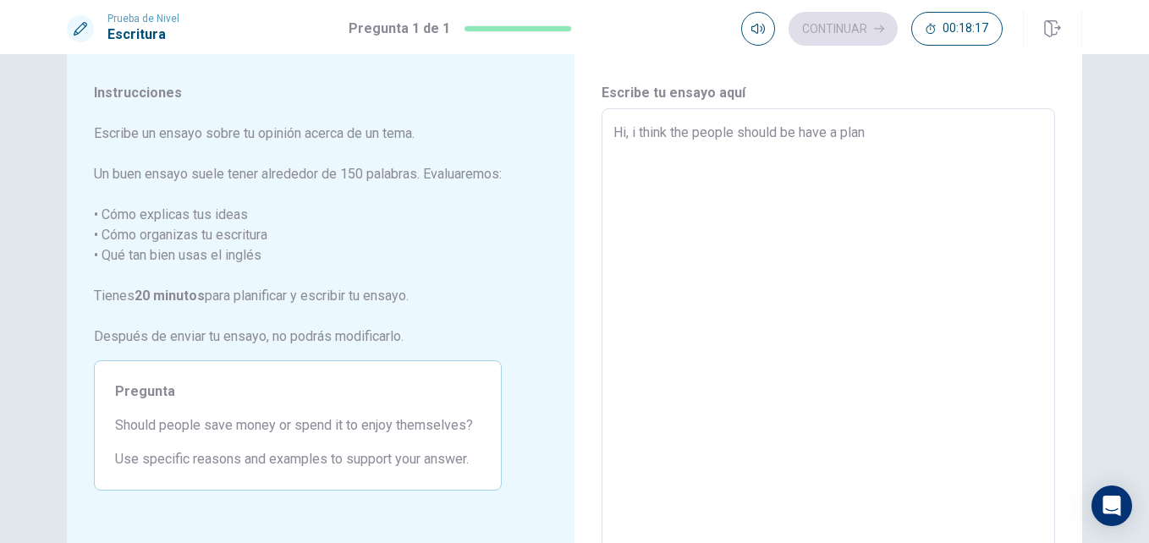
type textarea "x"
type textarea "Hi, i think the people should be have a plan"
type textarea "x"
type textarea "Hi, i think the people should be have a plani"
type textarea "x"
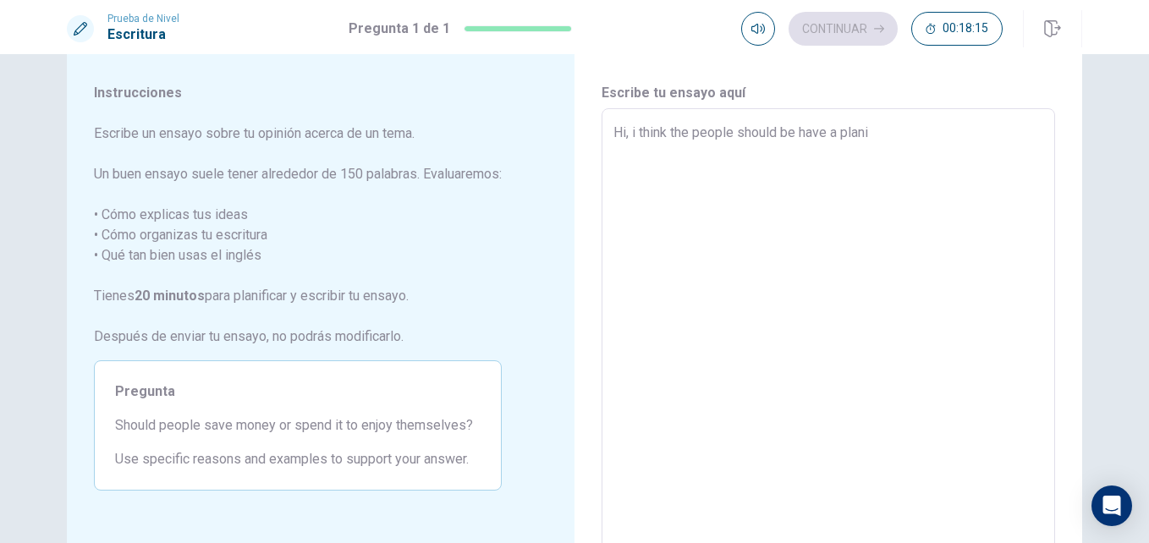
type textarea "Hi, i think the people should be have a planif"
type textarea "x"
type textarea "Hi, i think the people should be have a planifi"
type textarea "x"
type textarea "Hi, i think the people should be have a planific"
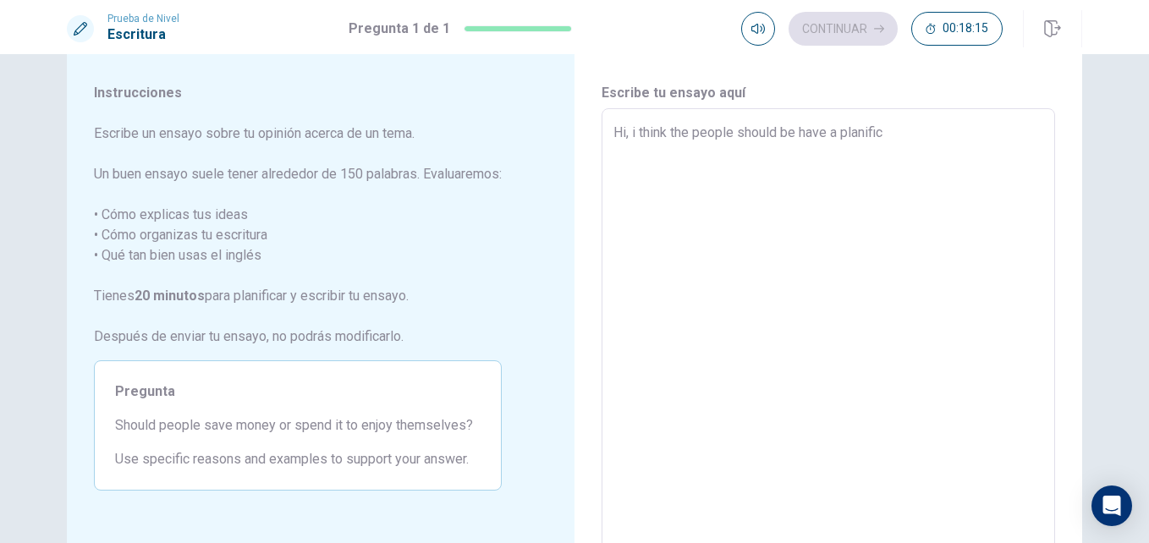
type textarea "x"
type textarea "Hi, i think the people should be have a planifica"
type textarea "x"
type textarea "Hi, i think the people should be have a planificac"
type textarea "x"
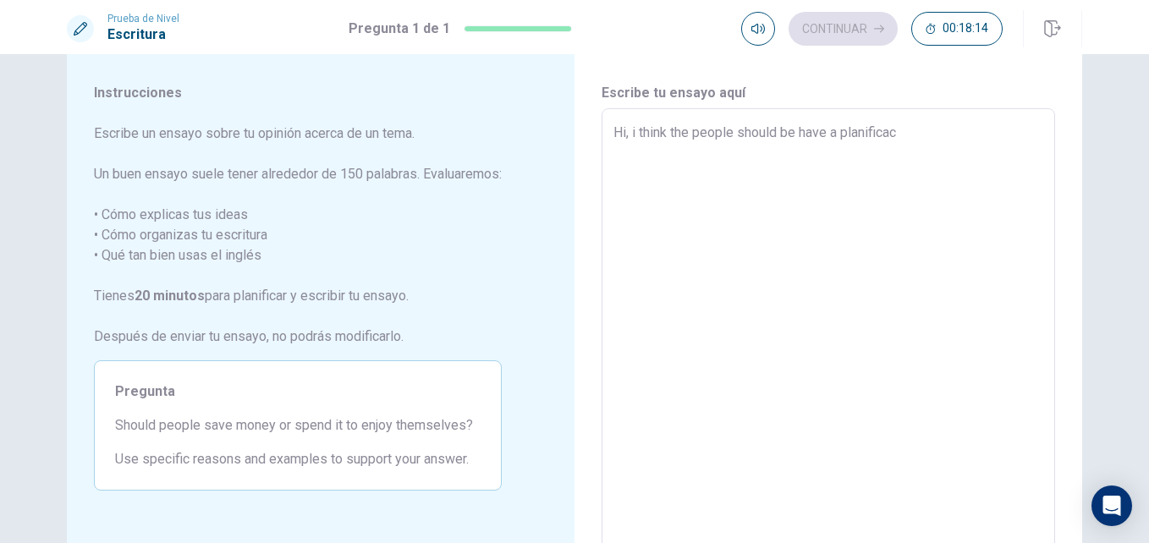
type textarea "Hi, i think the people should be have a planifica"
type textarea "x"
type textarea "Hi, i think the people should be have a planificat"
type textarea "x"
type textarea "Hi, i think the people should be have a planificati"
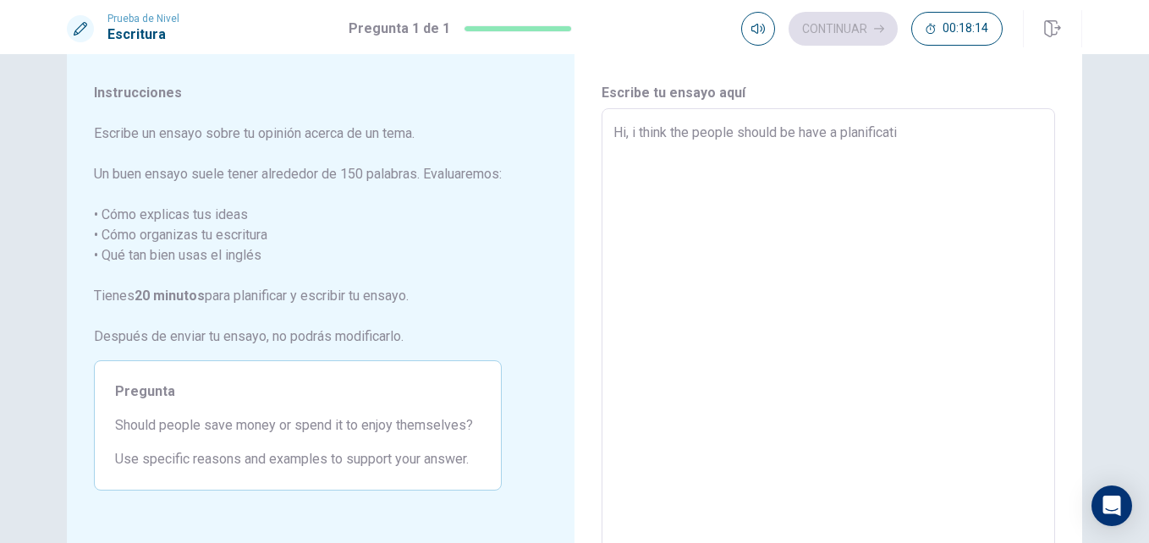
type textarea "x"
type textarea "Hi, i think the people should be have a planificatio"
type textarea "x"
type textarea "Hi, i think the people should be have a planification"
type textarea "x"
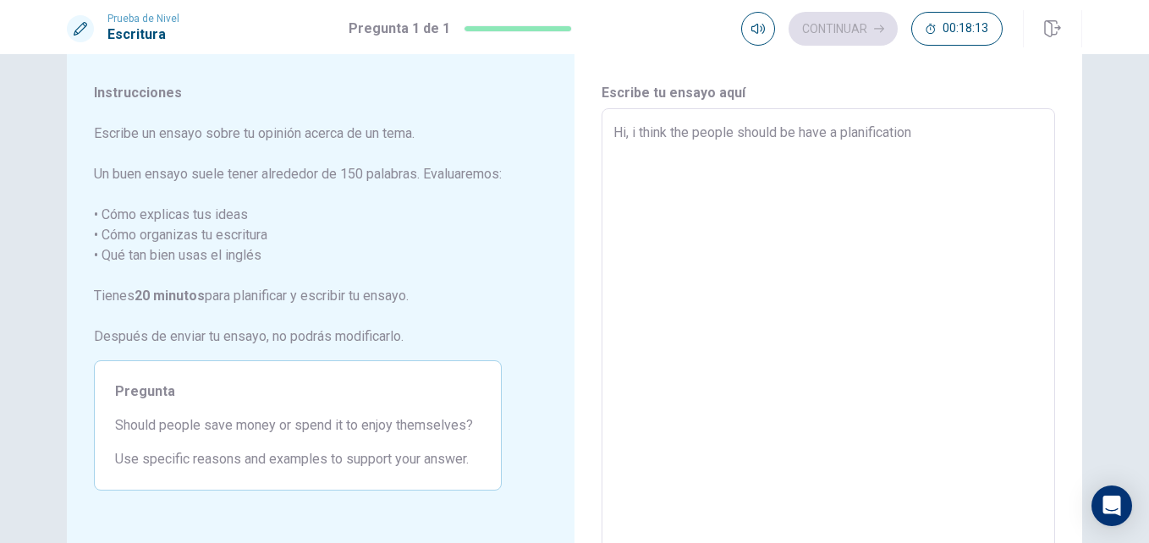
type textarea "Hi, i think the people should be have a planification"
type textarea "x"
type textarea "Hi, i think the people should be have a planification t"
type textarea "x"
type textarea "Hi, i think the people should be have a planification"
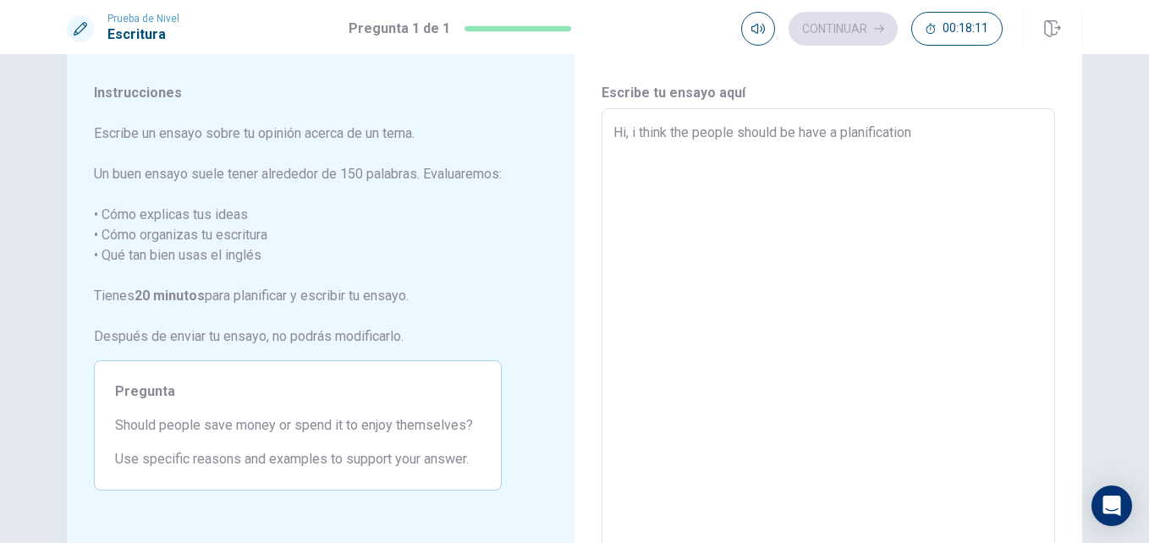
type textarea "x"
type textarea "Hi, i think the people should be have a planification f"
type textarea "x"
type textarea "Hi, i think the people should be have a planification fo"
type textarea "x"
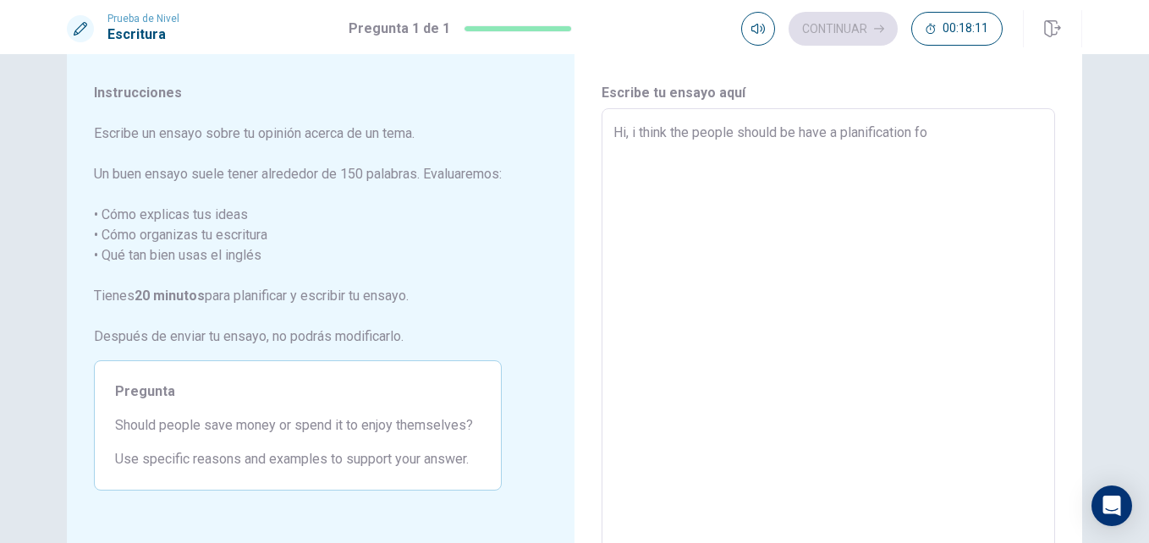
type textarea "Hi, i think the people should be have a planification for"
type textarea "x"
type textarea "Hi, i think the people should be have a planification for"
type textarea "x"
type textarea "Hi, i think the people should be have a planification for s"
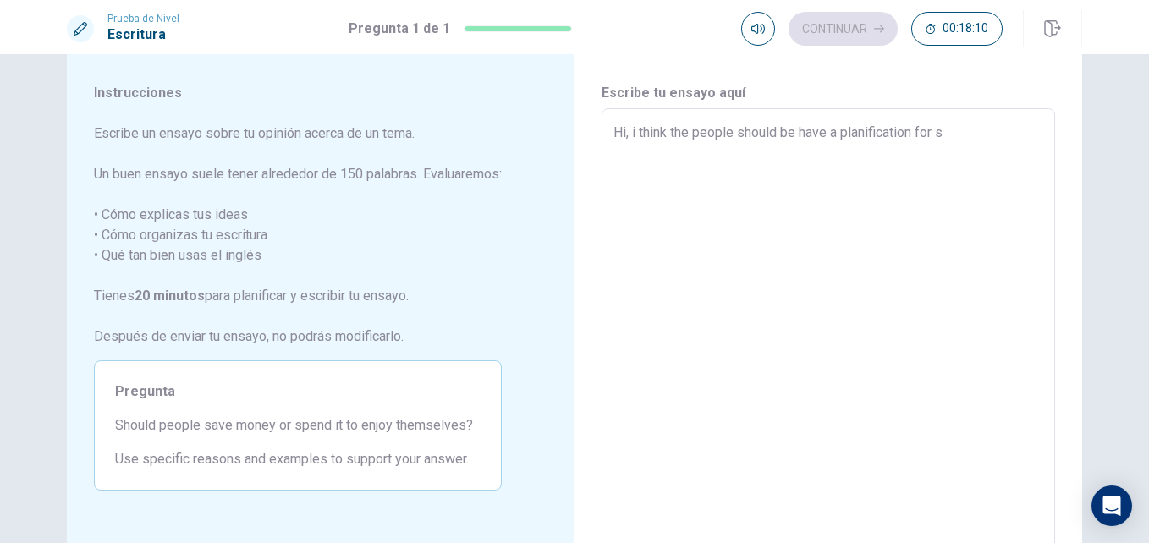
type textarea "x"
type textarea "Hi, i think the people should be have a planification for sp"
type textarea "x"
type textarea "Hi, i think the people should be have a planification for spe"
type textarea "x"
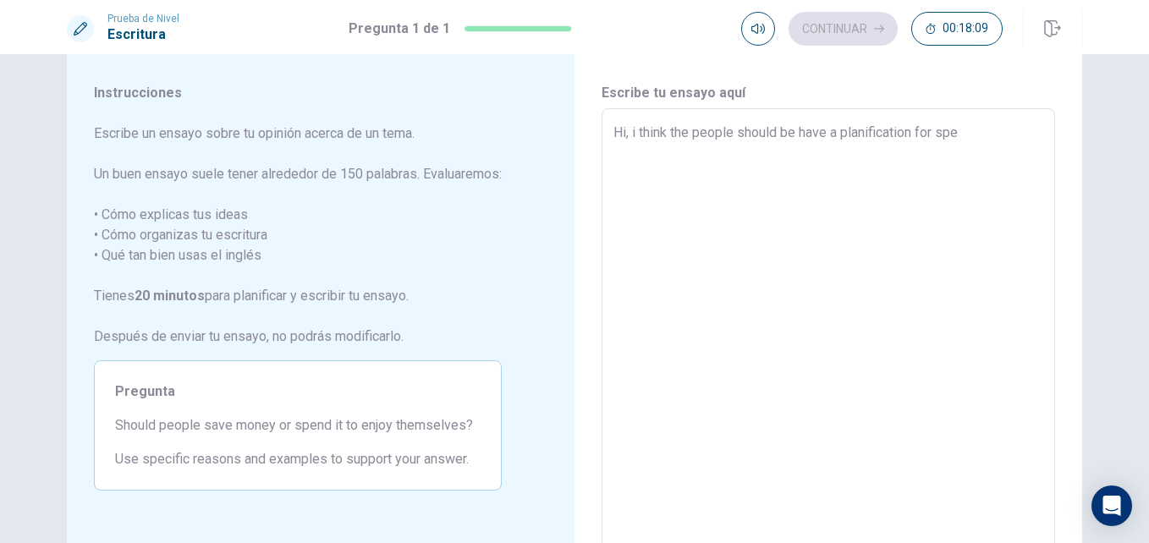
type textarea "Hi, i think the people should be have a planification for spen"
type textarea "x"
type textarea "Hi, i think the people should be have a planification for spend"
type textarea "x"
type textarea "Hi, i think the people should be have a planification for spend"
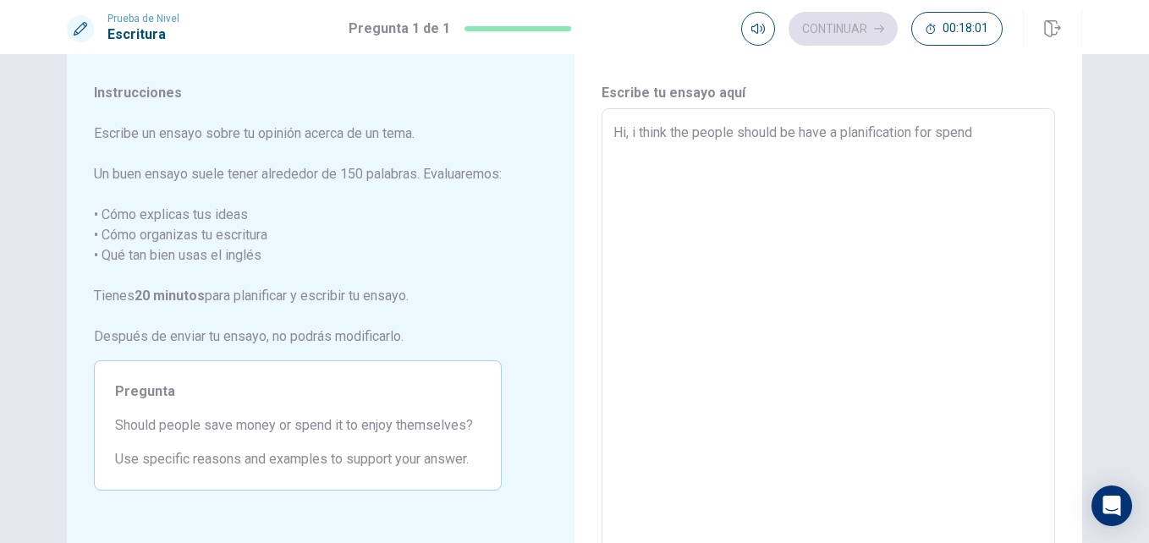
type textarea "x"
type textarea "Hi, i think the people should be have a planification for spend h"
type textarea "x"
type textarea "Hi, i think the people should be have a planification for spend hi"
type textarea "x"
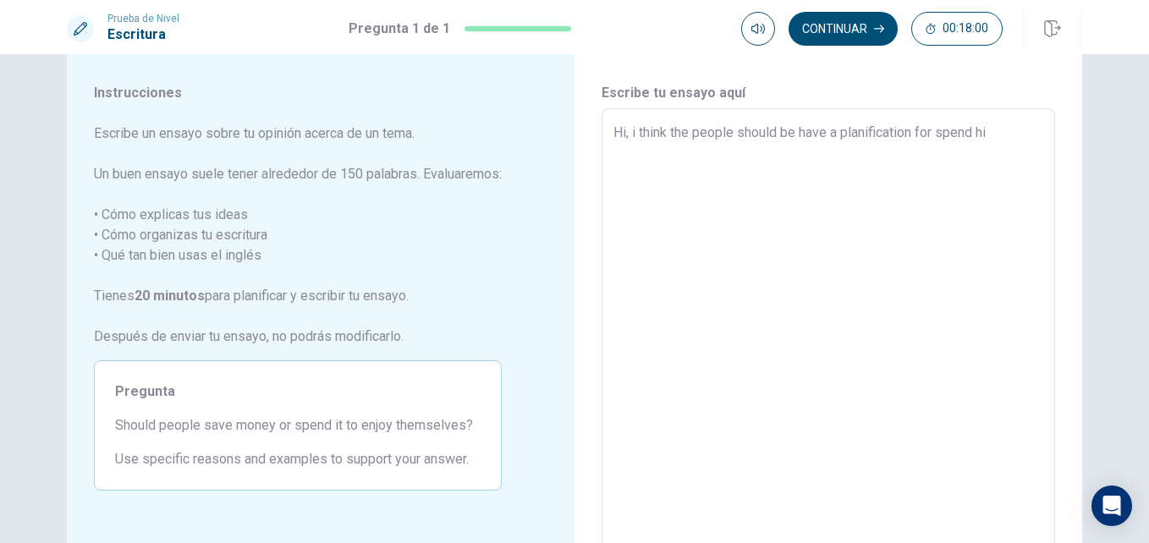
type textarea "Hi, i think the people should be have a planification for spend his"
type textarea "x"
type textarea "Hi, i think the people should be have a planification for spend hi"
type textarea "x"
type textarea "Hi, i think the people should be have a planification for spend h"
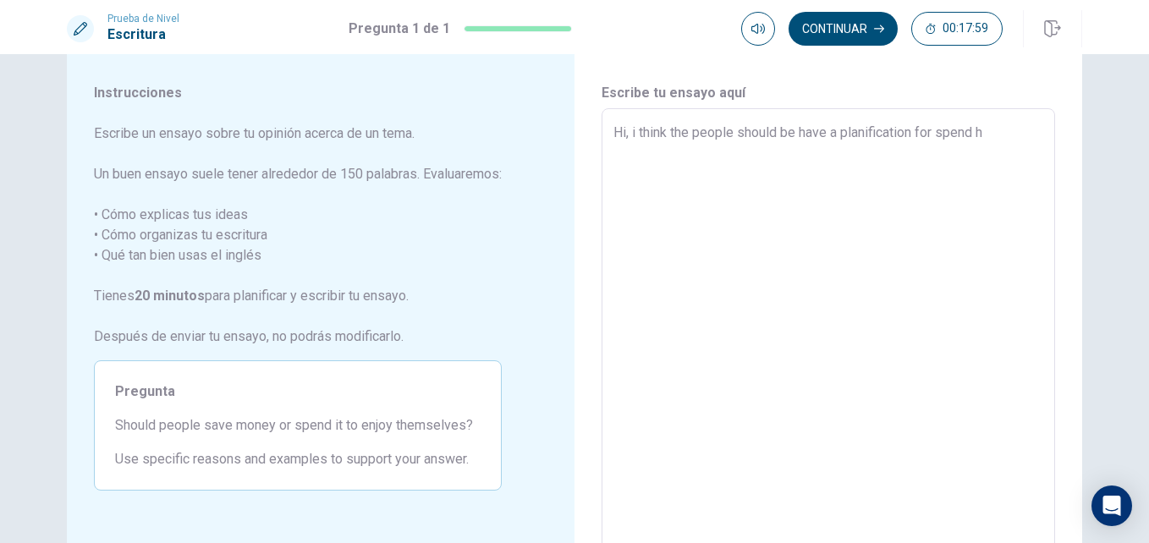
type textarea "x"
type textarea "Hi, i think the people should be have a planification for spend"
type textarea "x"
type textarea "Hi, i think the people should be have a planification for spend t"
type textarea "x"
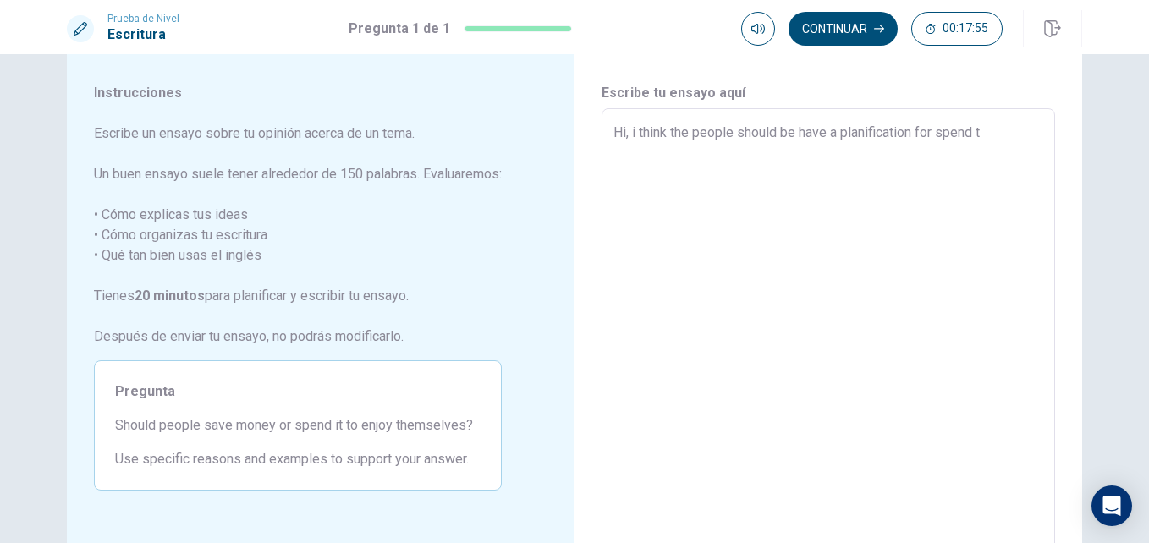
type textarea "Hi, i think the people should be have a planification for spend th"
type textarea "x"
type textarea "Hi, i think the people should be have a planification for spend the"
type textarea "x"
type textarea "Hi, i think the people should be have a planification for spend thei"
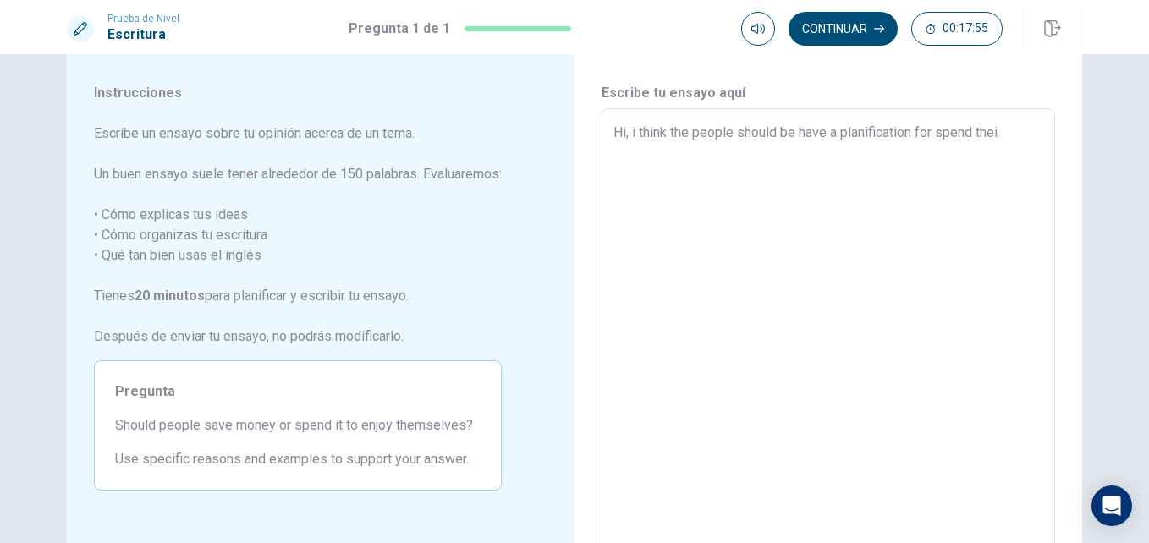
type textarea "x"
type textarea "Hi, i think the people should be have a planification for spend their"
type textarea "x"
type textarea "Hi, i think the people should be have a planification for spend their"
type textarea "x"
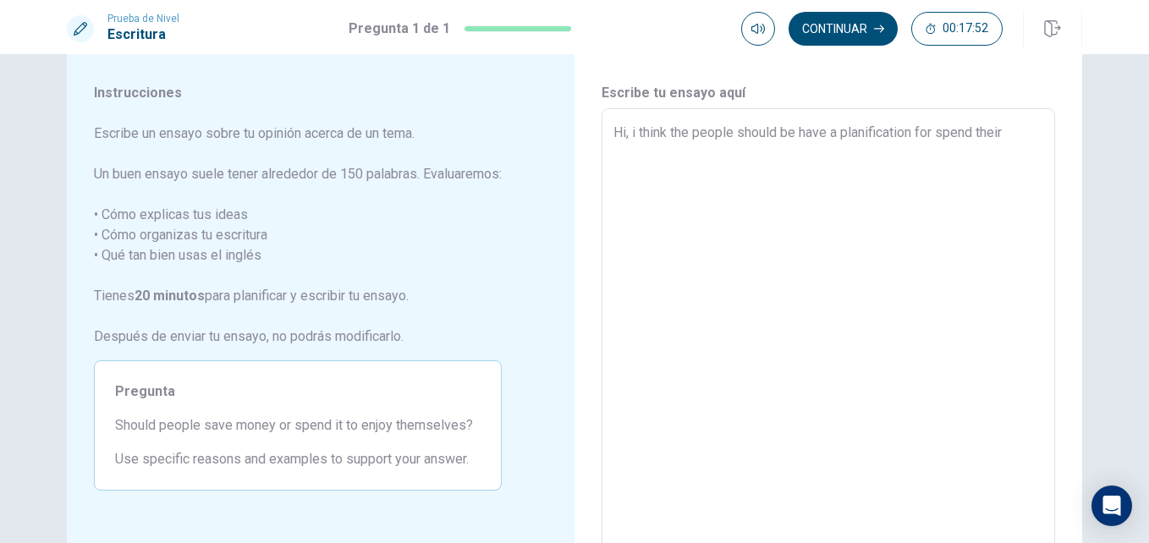
type textarea "Hi, i think the people should be have a planification for spend their m"
type textarea "x"
type textarea "Hi, i think the people should be have a planification for spend their mo"
type textarea "x"
type textarea "Hi, i think the people should be have a planification for spend their mon"
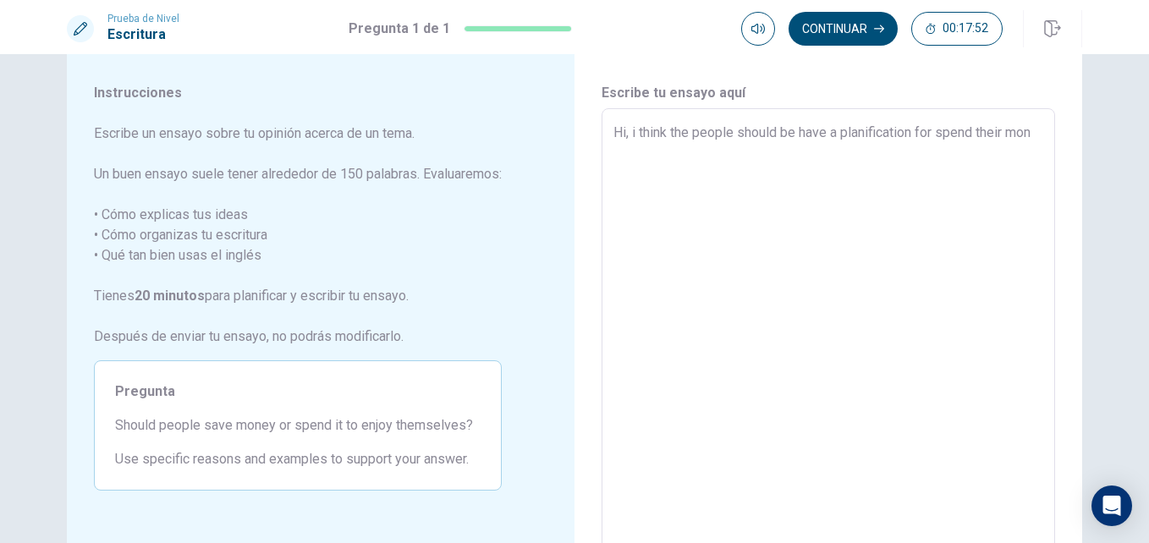
type textarea "x"
type textarea "Hi, i think the people should be have a planification for spend their mone"
type textarea "x"
type textarea "Hi, i think the people should be have a planification for spend their money"
type textarea "x"
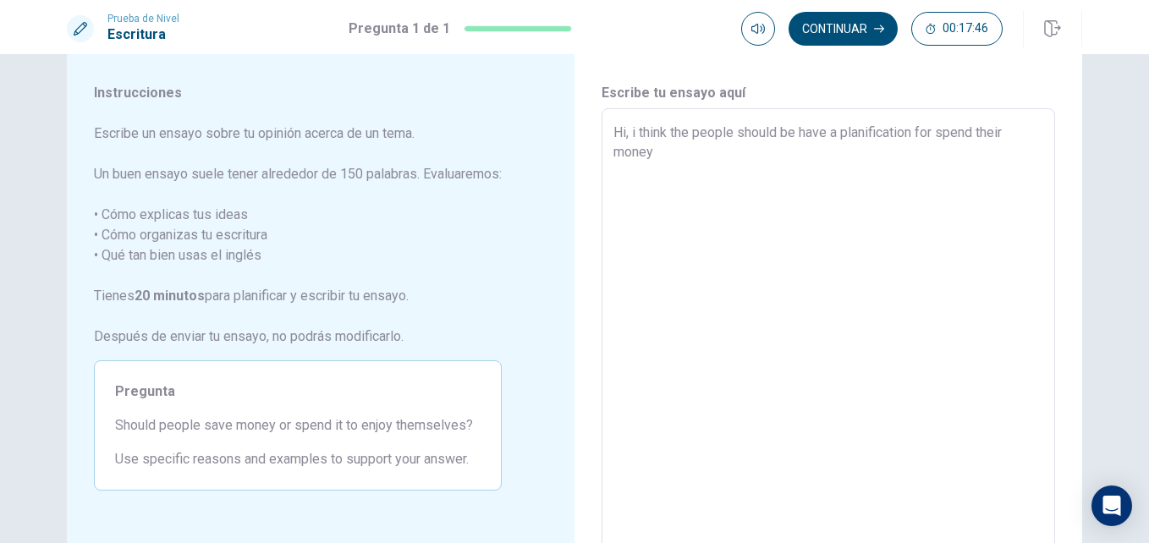
type textarea "Hi, i think the people should be have a planification for spend their money,"
type textarea "x"
type textarea "Hi, i think the people should be have a planification for spend their money,"
type textarea "x"
type textarea "Hi, i think the people should be have a planification for spend their money, a"
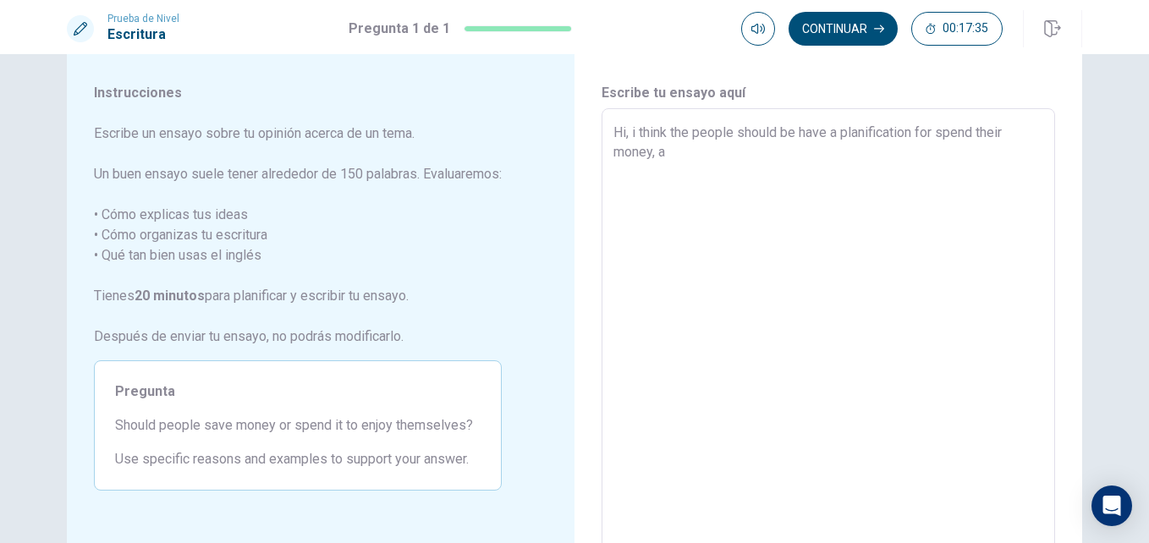
type textarea "x"
type textarea "Hi, i think the people should be have a planification for spend their money, al"
type textarea "x"
type textarea "Hi, i think the people should be have a planification for spend their money, all"
type textarea "x"
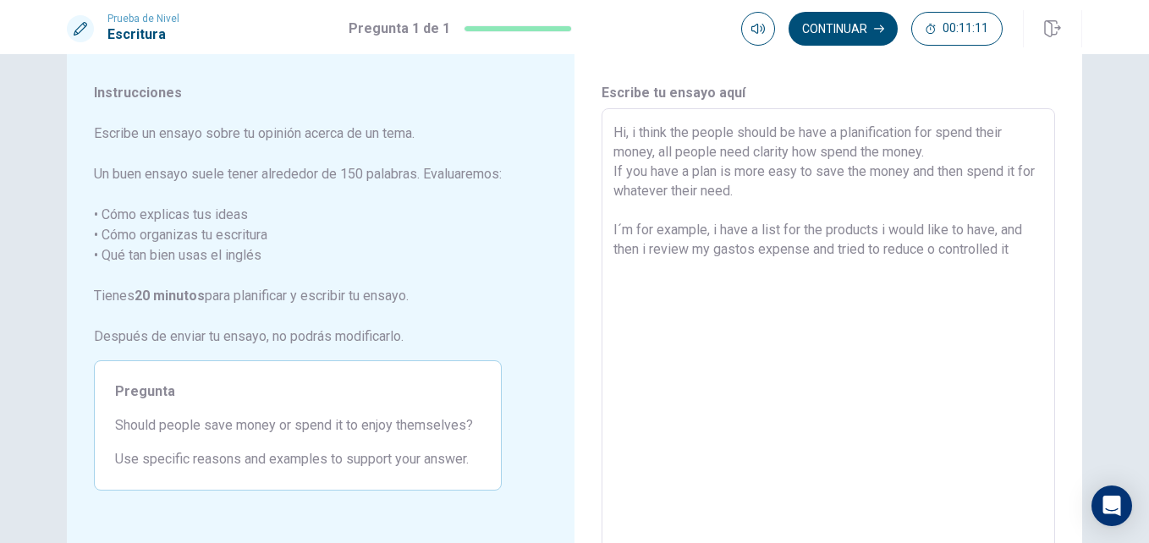
click at [734, 249] on textarea "Hi, i think the people should be have a planification for spend their money, al…" at bounding box center [828, 343] width 430 height 440
click at [967, 254] on textarea "Hi, i think the people should be have a planification for spend their money, al…" at bounding box center [828, 343] width 430 height 440
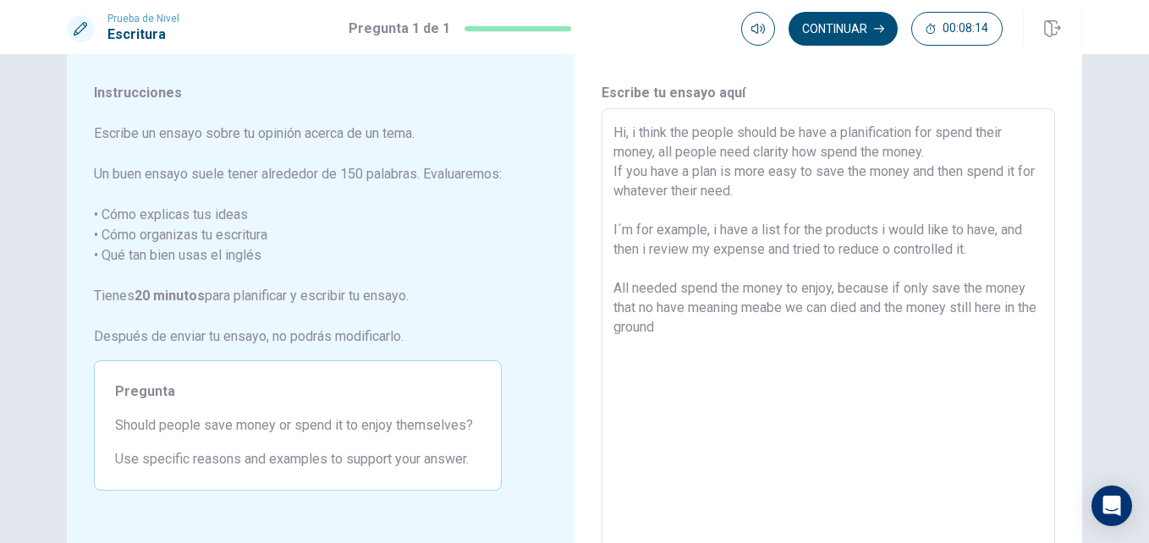
click at [876, 149] on textarea "Hi, i think the people should be have a planification for spend their money, al…" at bounding box center [828, 343] width 430 height 440
drag, startPoint x: 976, startPoint y: 255, endPoint x: 604, endPoint y: 234, distance: 372.9
click at [604, 234] on div "Hi, i think the people should be have a planification for spend their money, al…" at bounding box center [829, 342] width 454 height 468
click at [684, 334] on textarea "Hi, i think the people should be have a planification for spend their money, al…" at bounding box center [828, 343] width 430 height 440
paste textarea
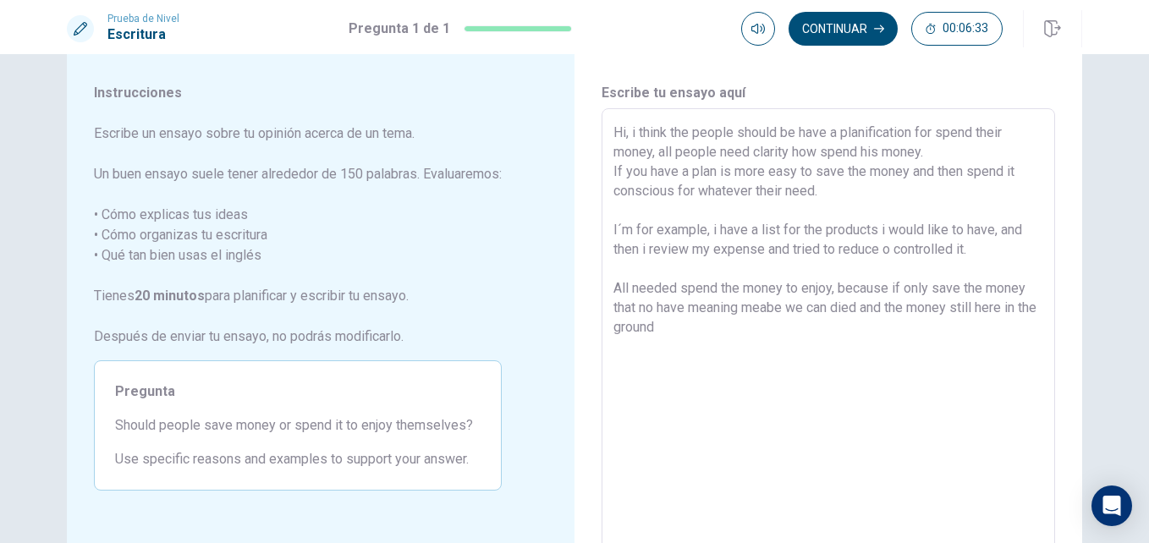
click at [690, 325] on textarea "Hi, i think the people should be have a planification for spend their money, al…" at bounding box center [828, 343] width 430 height 440
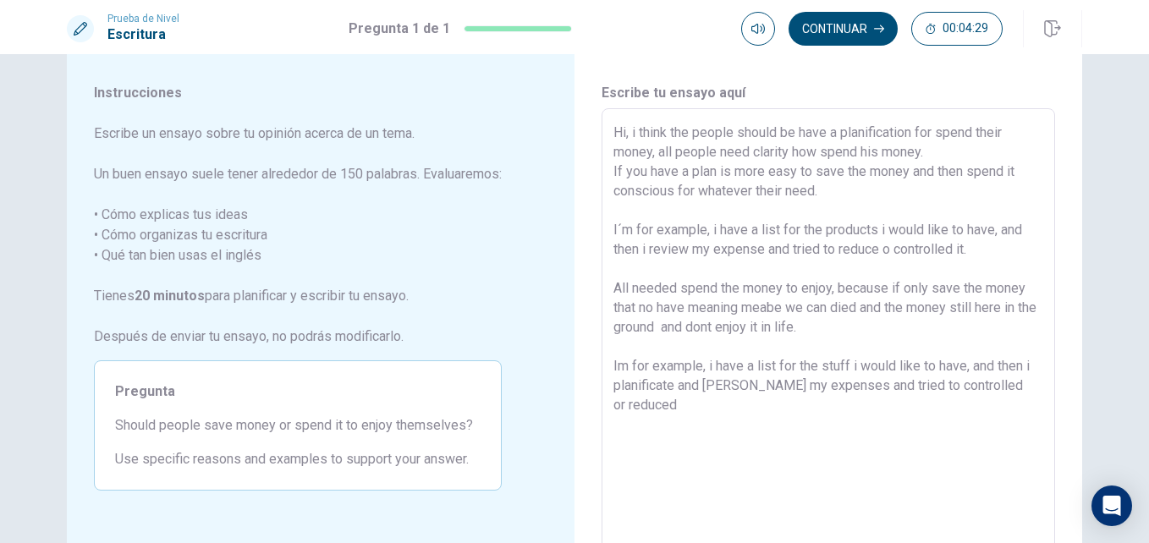
drag, startPoint x: 972, startPoint y: 256, endPoint x: 598, endPoint y: 226, distance: 375.2
click at [602, 226] on div "Hi, i think the people should be have a planification for spend their money, al…" at bounding box center [829, 342] width 454 height 468
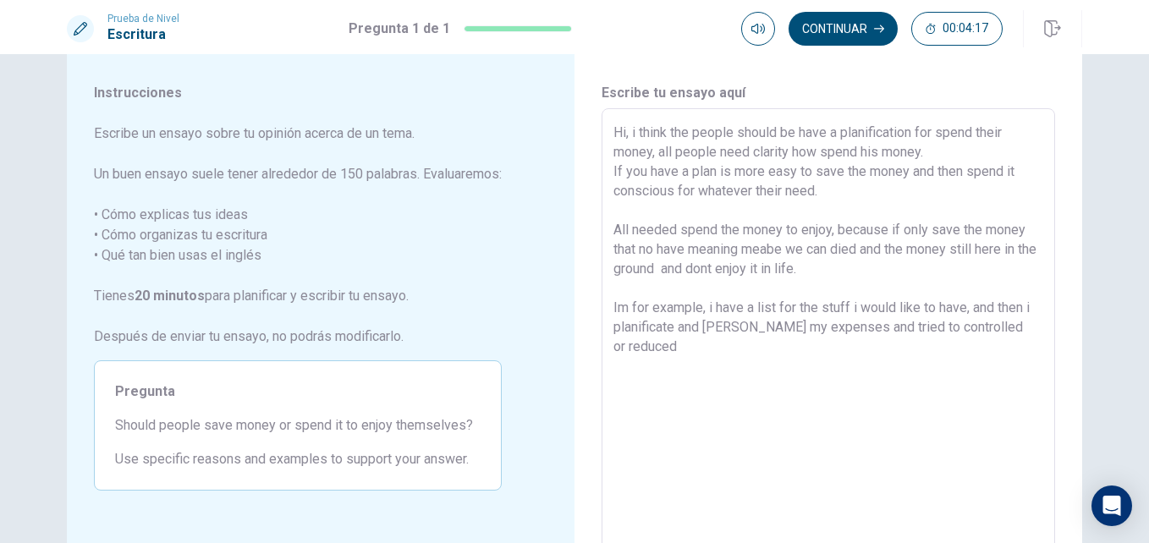
click at [1018, 323] on textarea "Hi, i think the people should be have a planification for spend their money, al…" at bounding box center [828, 343] width 430 height 440
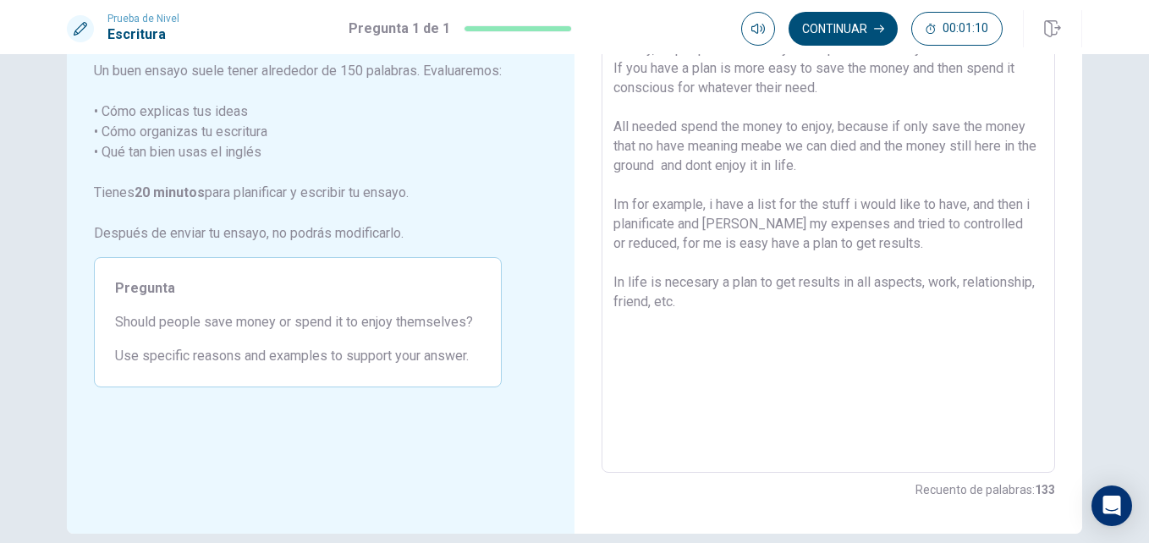
scroll to position [144, 0]
click at [854, 39] on button "Continuar" at bounding box center [843, 29] width 109 height 34
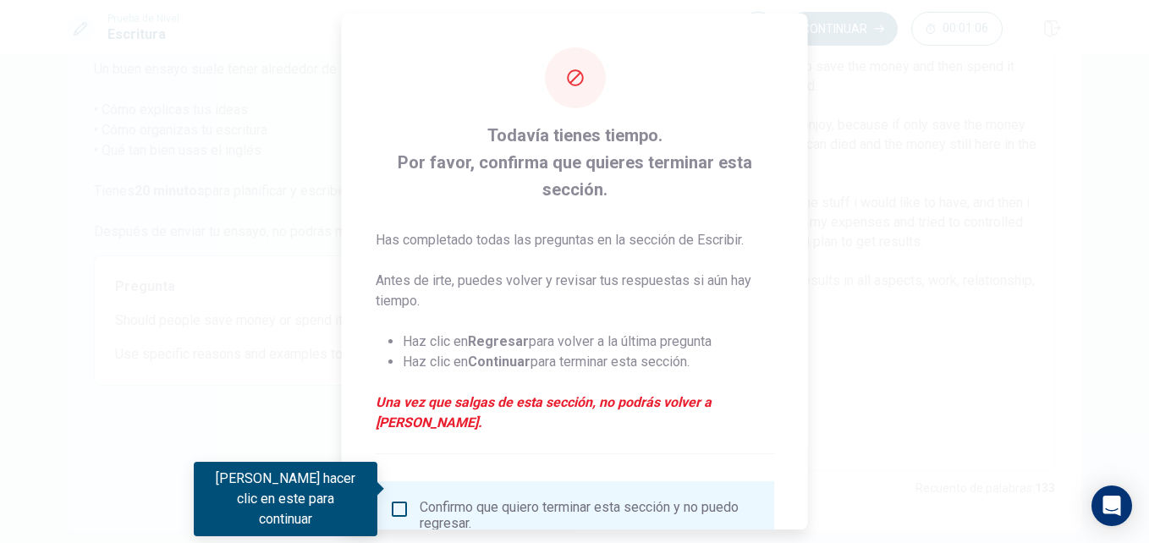
scroll to position [115, 0]
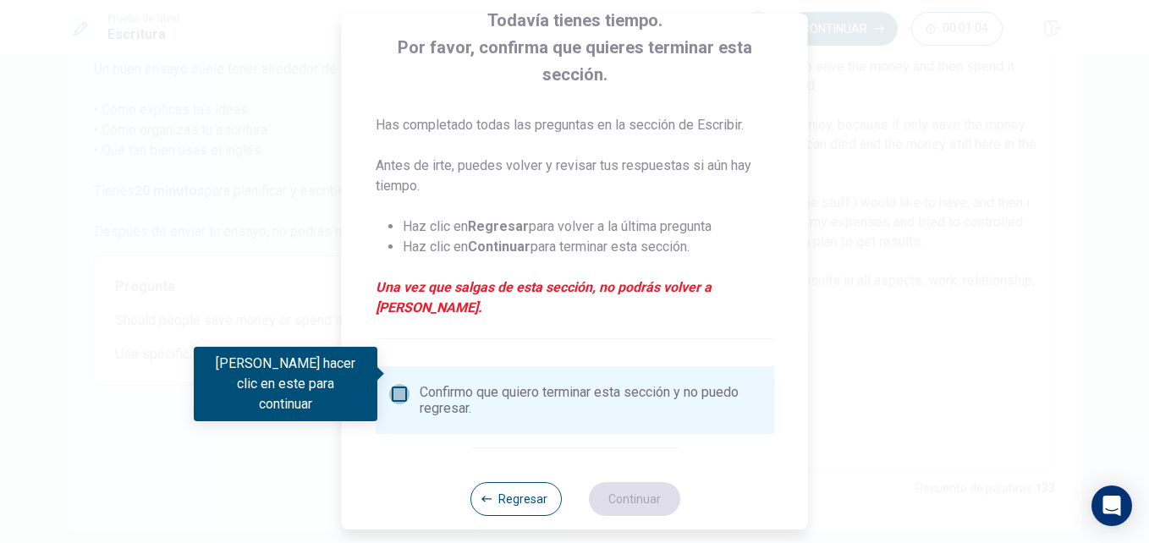
click at [399, 384] on input "Debes hacer clic en este para continuar" at bounding box center [399, 394] width 20 height 20
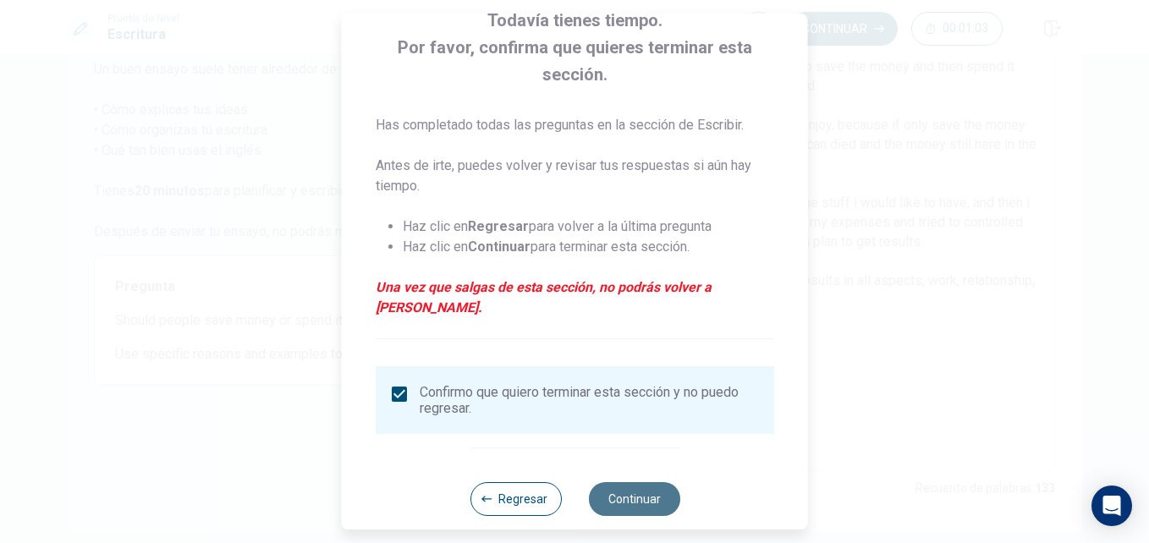
click at [645, 482] on button "Continuar" at bounding box center [633, 499] width 91 height 34
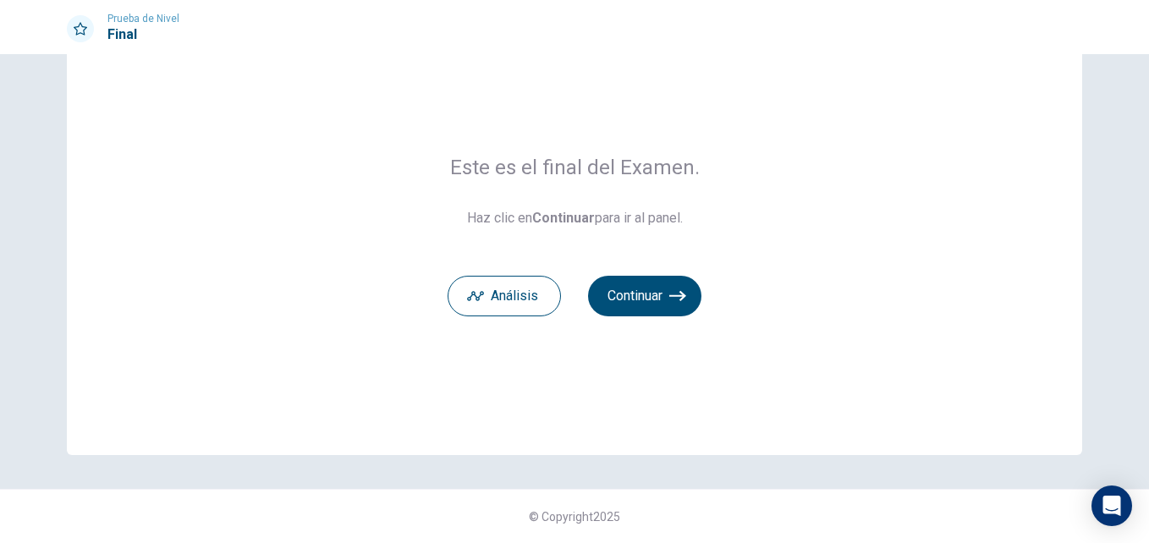
scroll to position [0, 0]
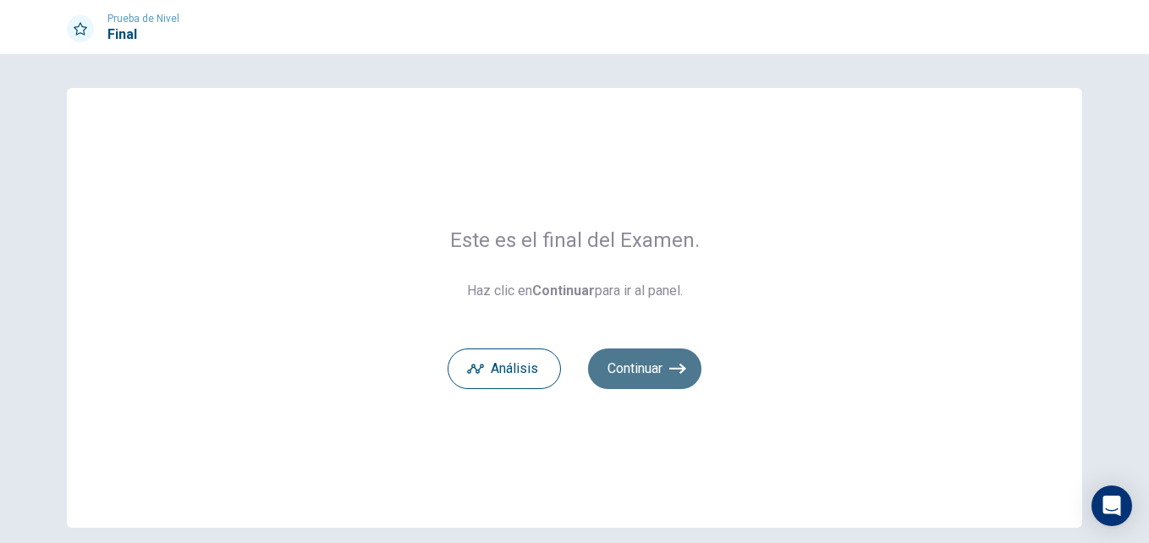
click at [640, 362] on button "Continuar" at bounding box center [644, 369] width 113 height 41
